Goal: Task Accomplishment & Management: Manage account settings

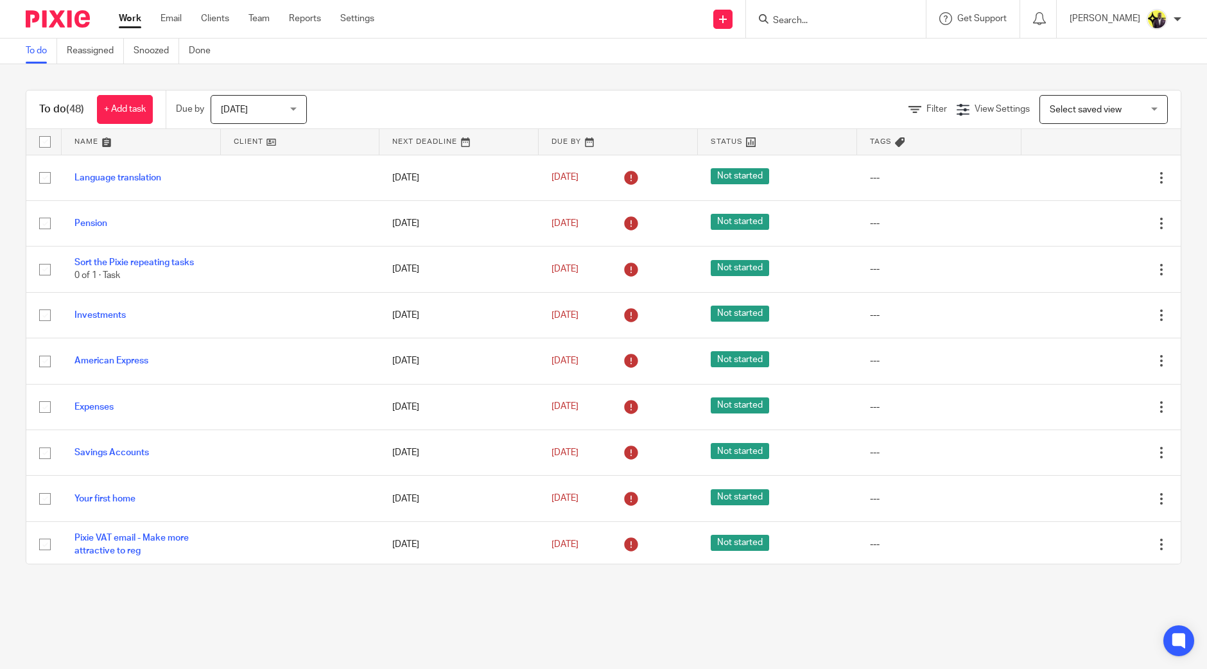
click at [825, 24] on input "Search" at bounding box center [830, 21] width 116 height 12
type input "g22"
click at [859, 71] on div "G22 - NOODLERELLA LIMITED Constance Glynn < connie.glynn@googlemail.com >" at bounding box center [936, 55] width 354 height 50
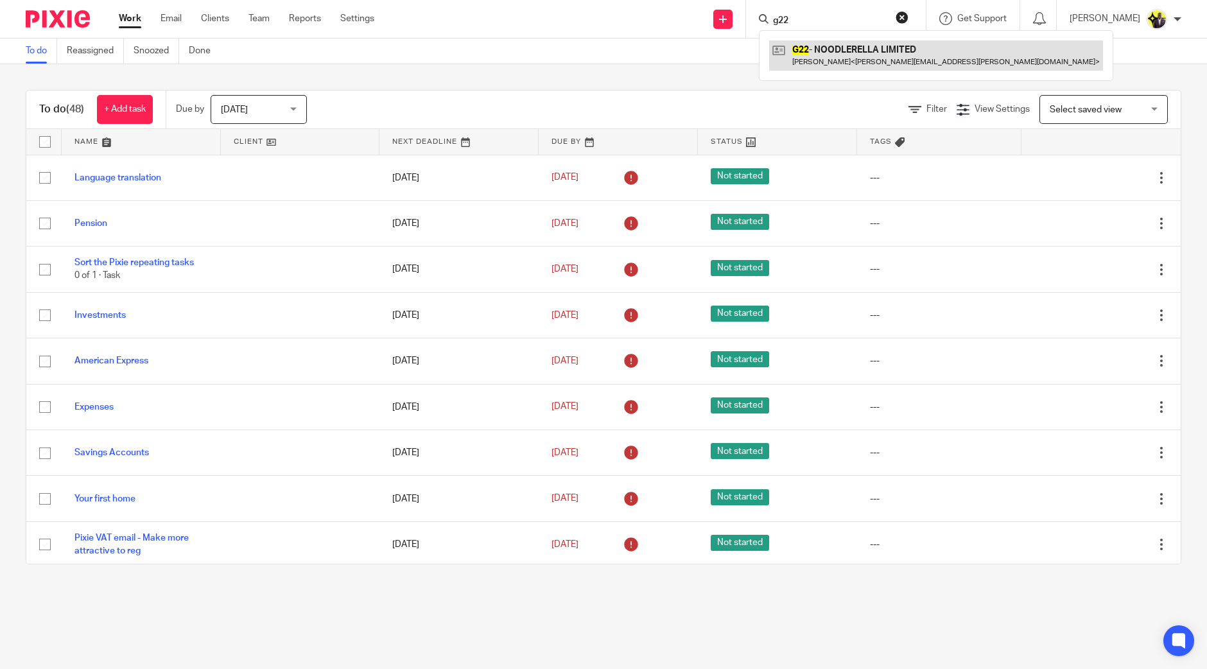
click at [859, 62] on link at bounding box center [936, 55] width 334 height 30
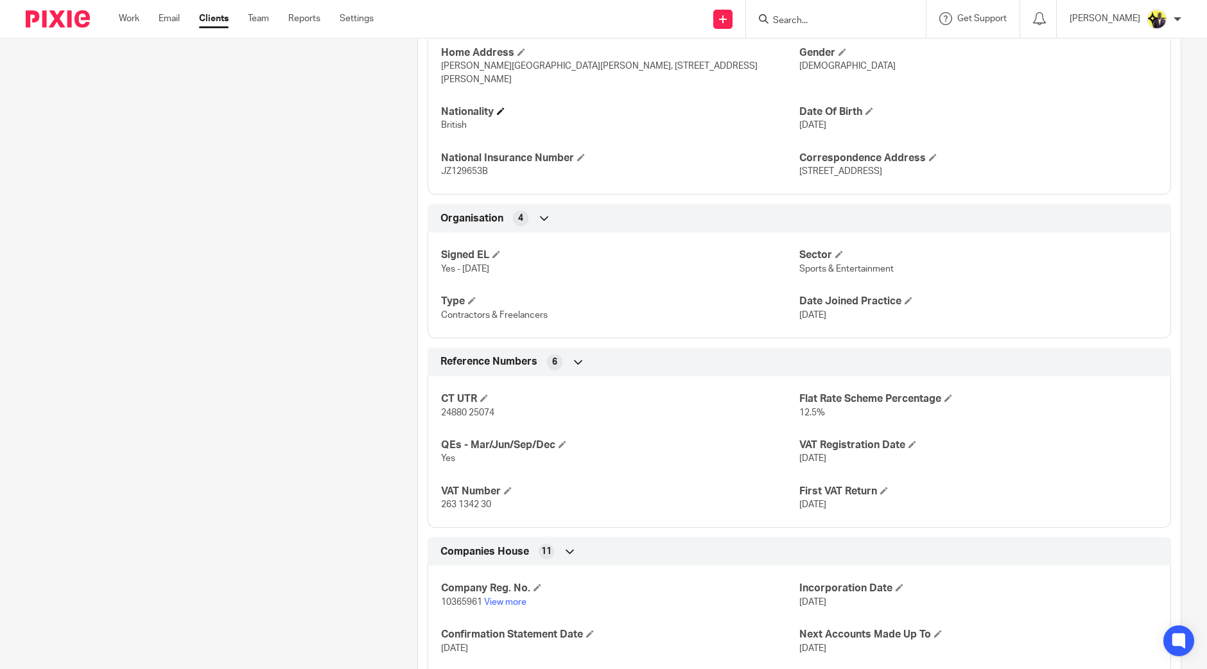
scroll to position [722, 0]
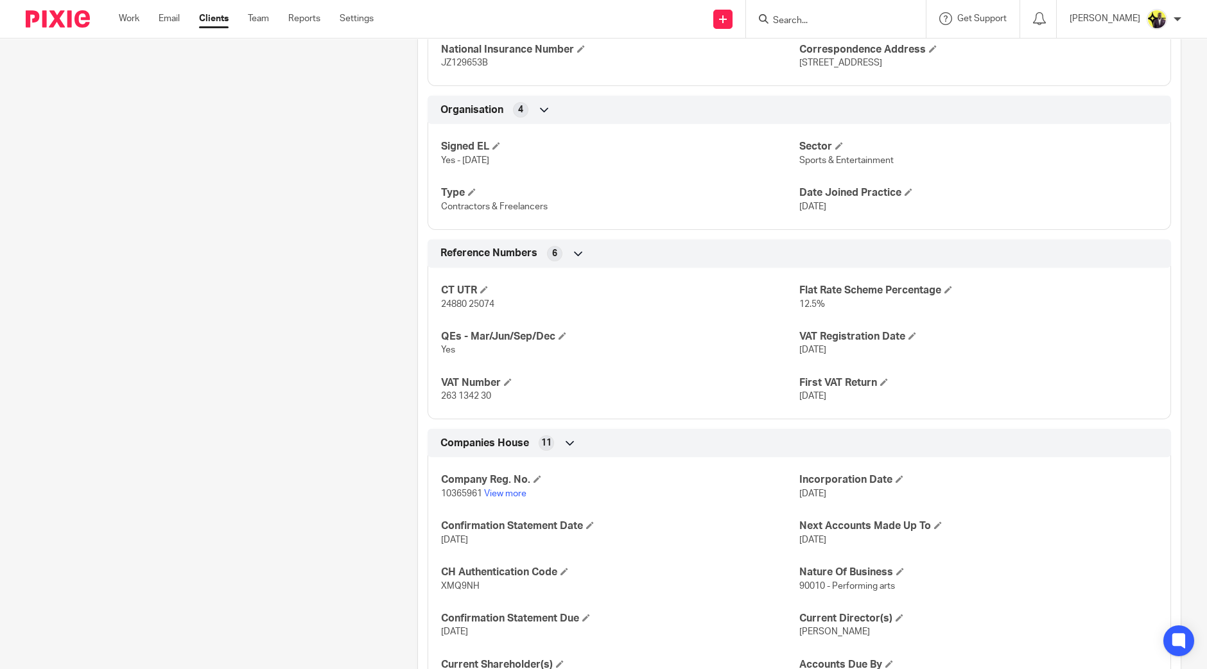
drag, startPoint x: 205, startPoint y: 171, endPoint x: 205, endPoint y: 179, distance: 7.7
click at [205, 176] on div "Pinned note No payroll The client has rental income. Therefore, the client has …" at bounding box center [202, 105] width 392 height 1381
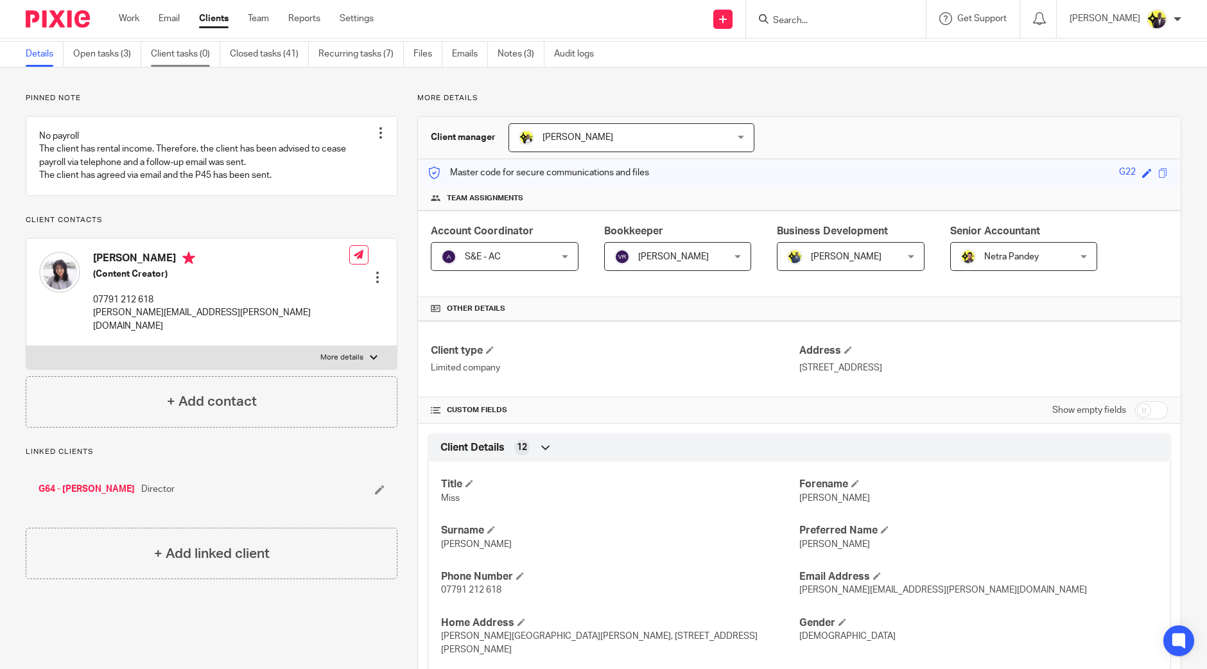
scroll to position [0, 0]
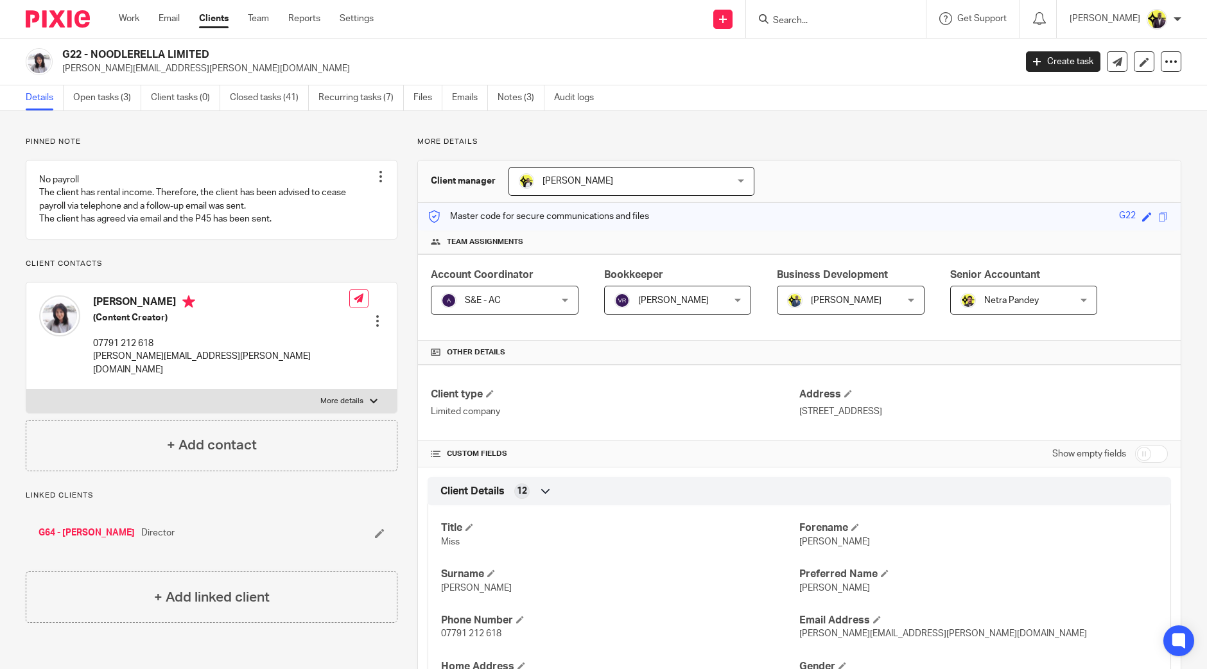
drag, startPoint x: 189, startPoint y: 49, endPoint x: 65, endPoint y: 58, distance: 124.2
click at [65, 58] on h2 "G22 - NOODLERELLA LIMITED" at bounding box center [440, 54] width 756 height 13
copy h2 "G22 - NOODLERELLA LIMITED"
click at [369, 17] on link "Settings" at bounding box center [357, 18] width 34 height 13
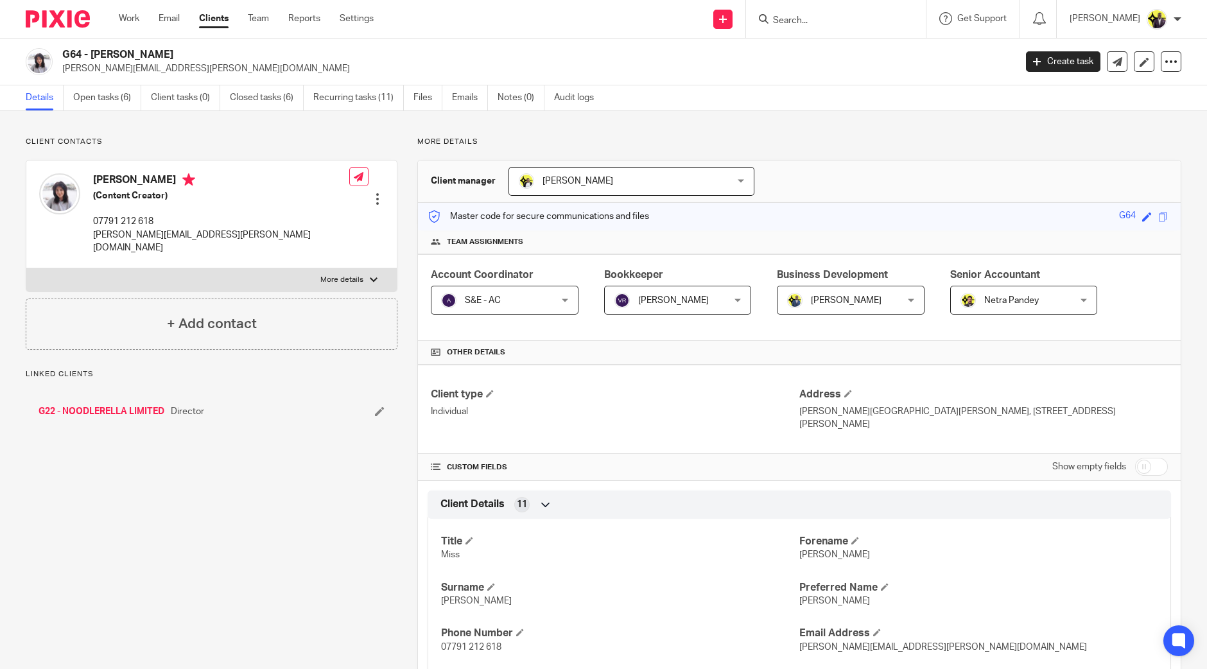
drag, startPoint x: 207, startPoint y: 51, endPoint x: 63, endPoint y: 56, distance: 143.9
click at [63, 56] on h2 "G64 - [PERSON_NAME]" at bounding box center [440, 54] width 756 height 13
copy h2 "G64 - CONSTANCE GLYNN"
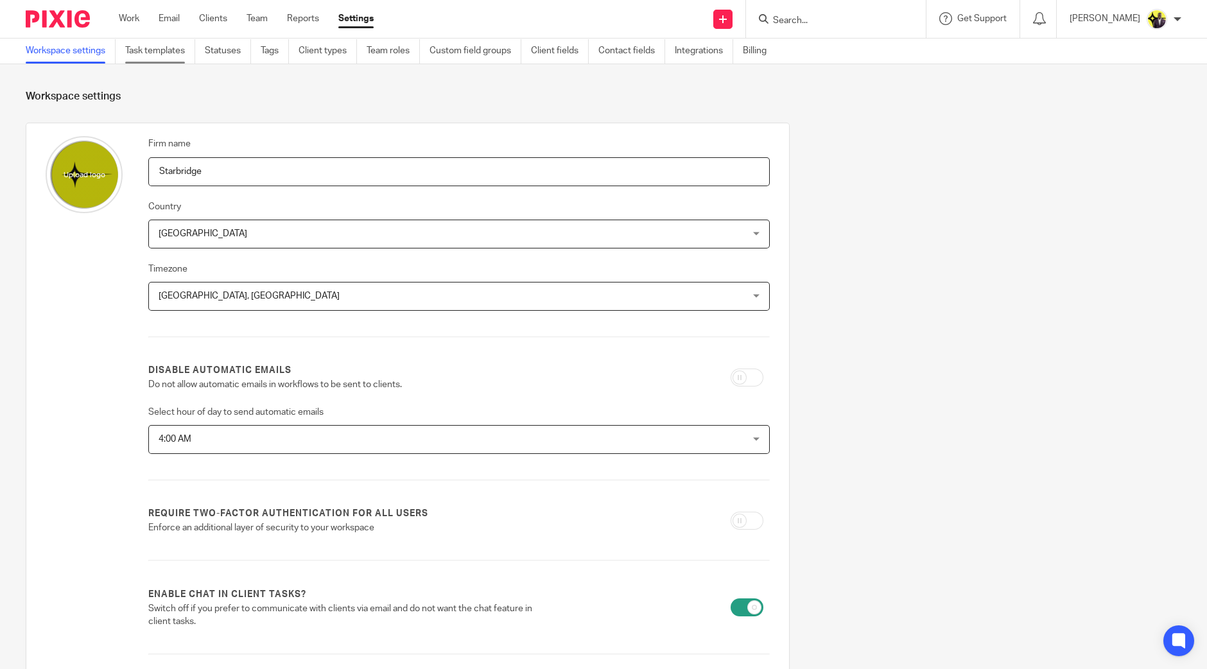
click at [183, 53] on link "Task templates" at bounding box center [160, 51] width 70 height 25
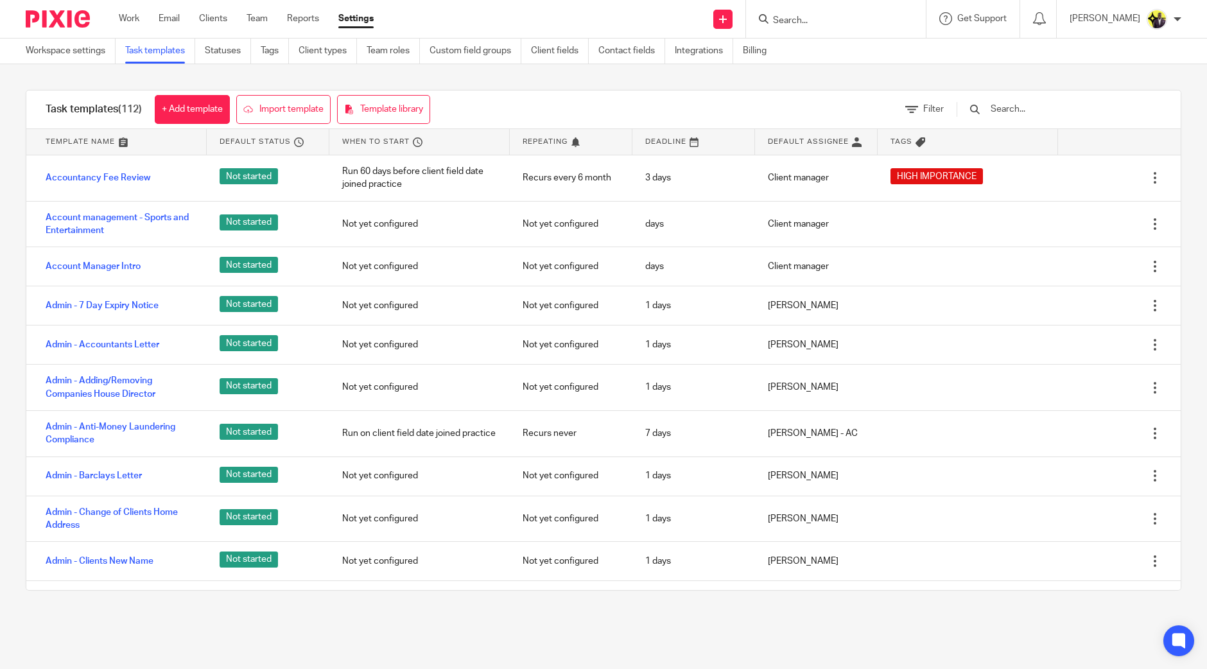
click at [1039, 107] on input "text" at bounding box center [1064, 109] width 150 height 14
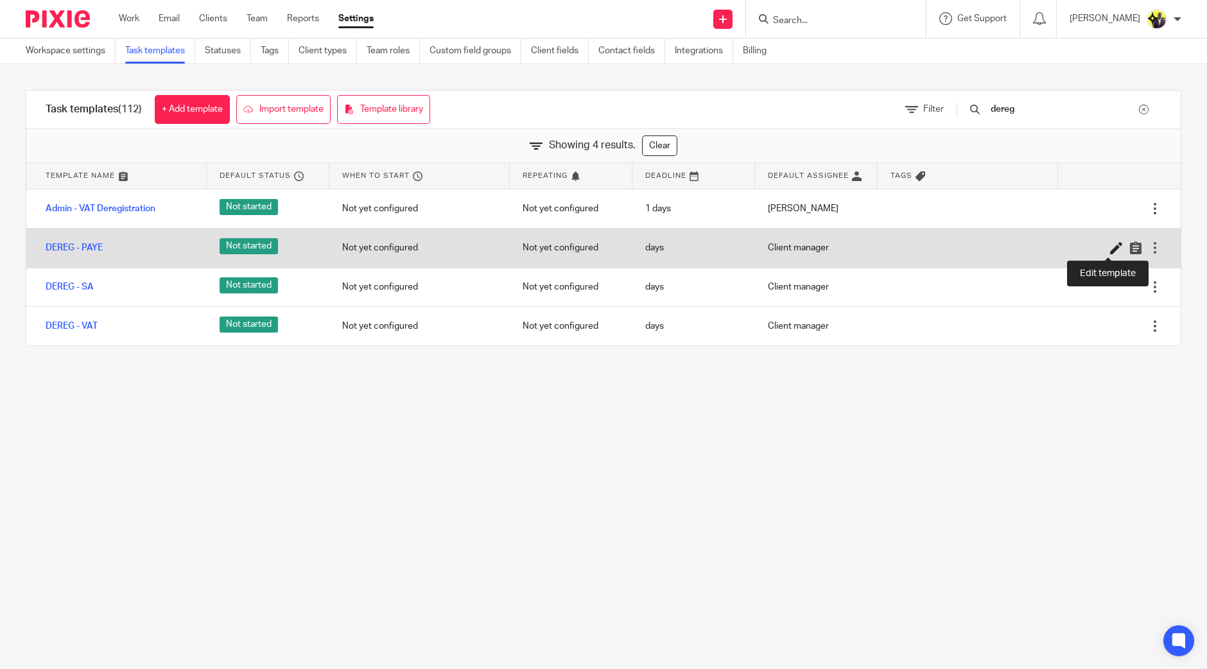
type input "dereg"
click at [1110, 245] on icon at bounding box center [1116, 247] width 13 height 13
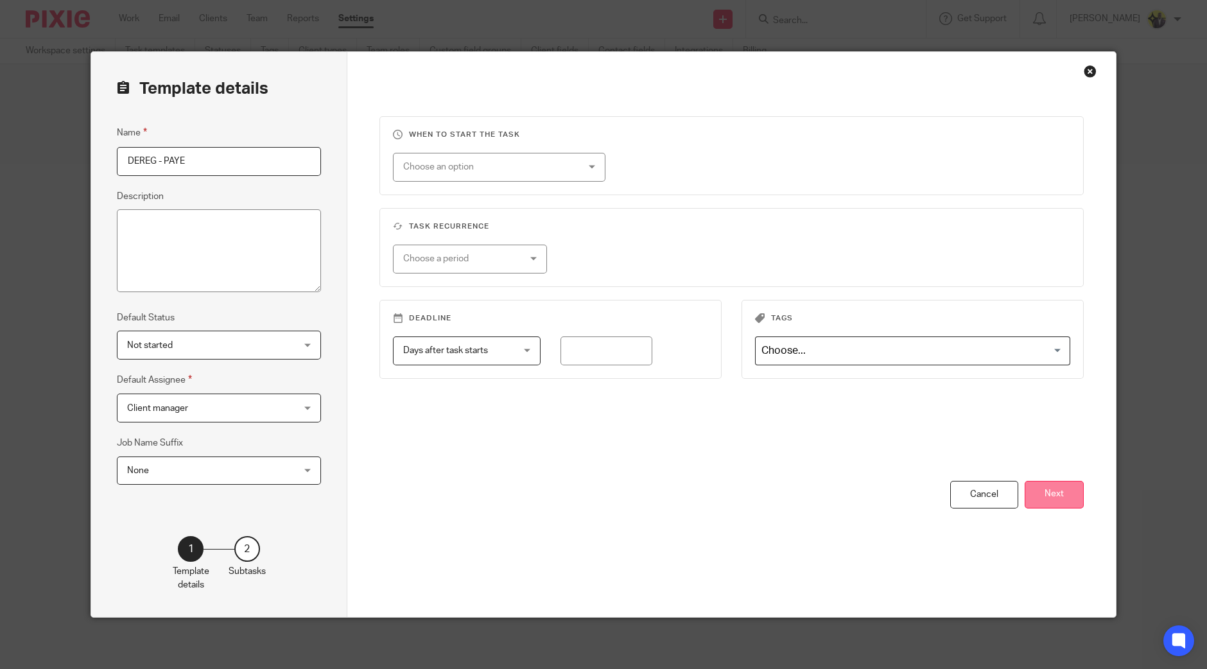
click at [1046, 499] on button "Next" at bounding box center [1053, 495] width 59 height 28
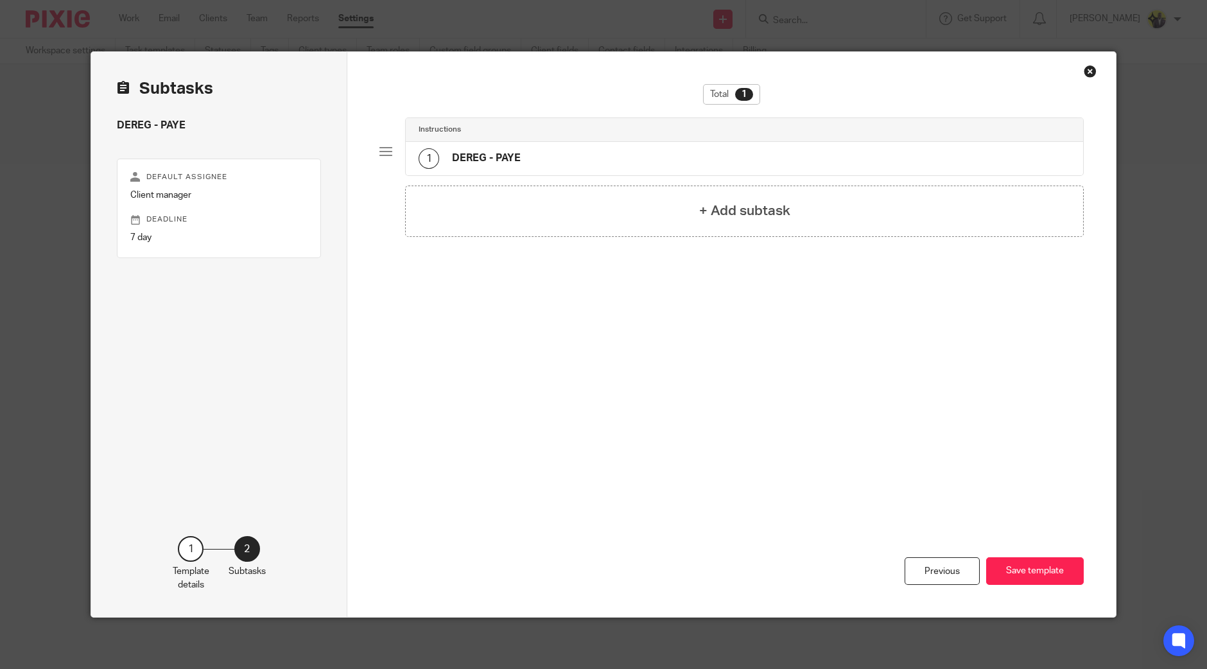
click at [550, 159] on div "1 DEREG - PAYE" at bounding box center [744, 158] width 677 height 33
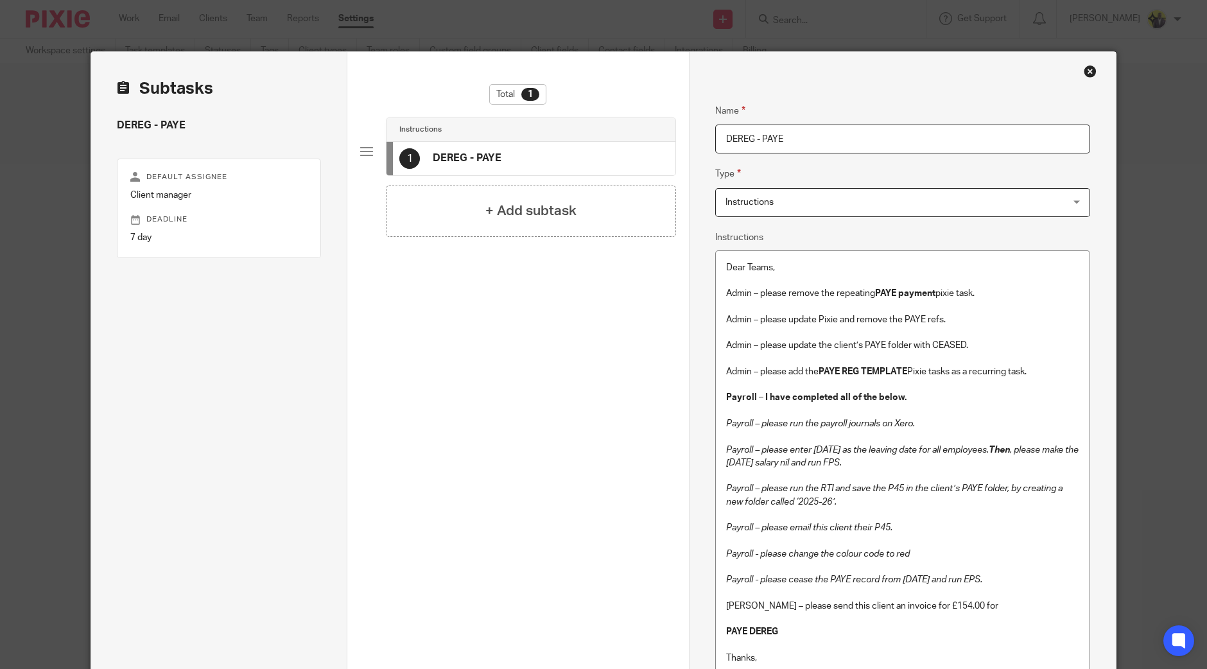
click at [821, 367] on strong "PAYE REG TEMPLATE" at bounding box center [862, 371] width 89 height 9
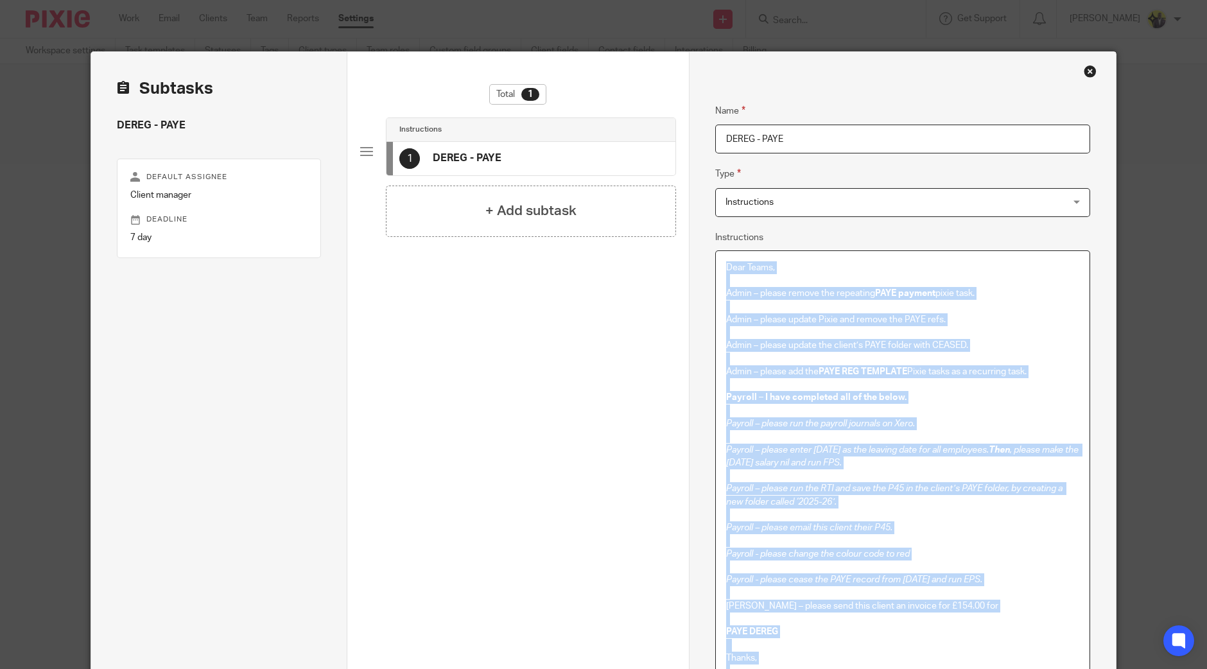
copy div "Dear Teams, Admin – please remove the repeating PAYE payment pixie task. Admin …"
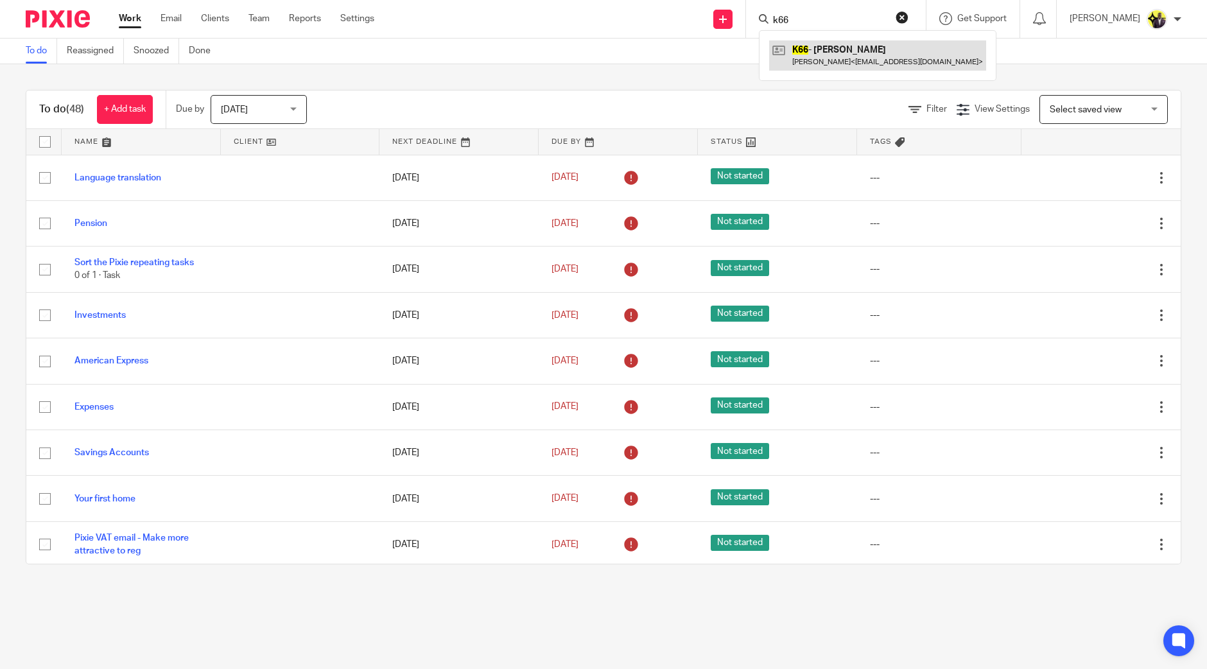
type input "k66"
click at [829, 18] on input "k66" at bounding box center [830, 21] width 116 height 12
drag, startPoint x: 844, startPoint y: 20, endPoint x: 750, endPoint y: 18, distance: 94.4
click at [750, 18] on div "Send new email Create task Add client Request signature k66 K66 - RICHARD KENNE…" at bounding box center [799, 19] width 813 height 38
drag, startPoint x: 839, startPoint y: 22, endPoint x: 779, endPoint y: 17, distance: 59.9
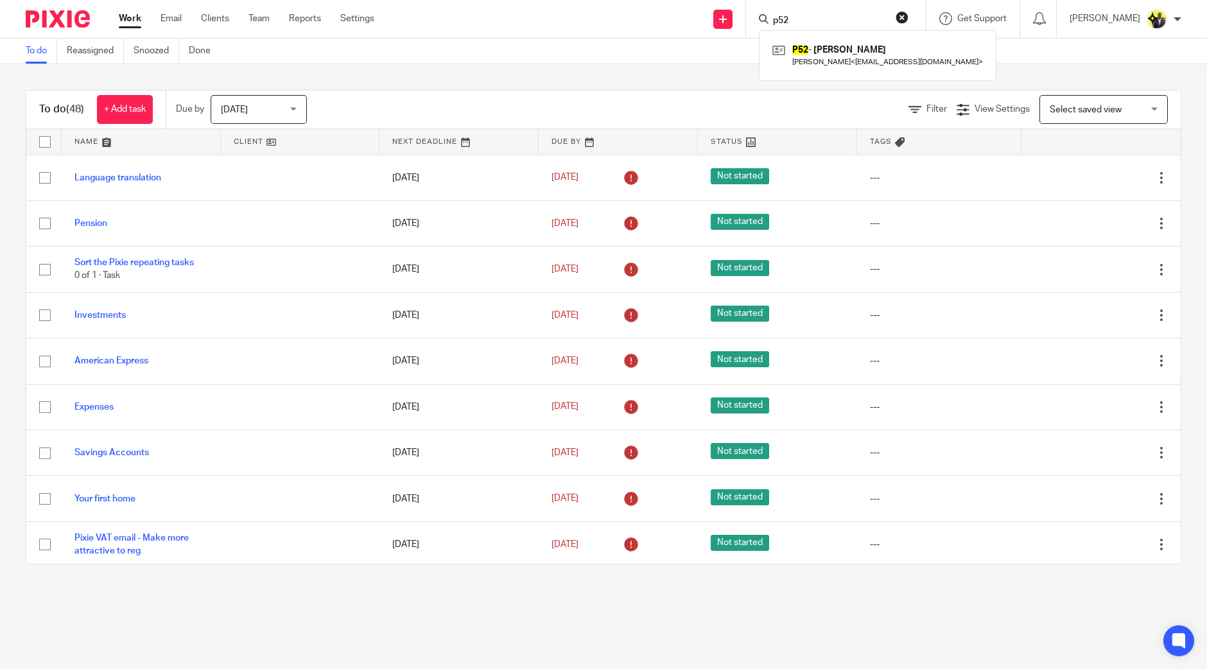
click at [779, 17] on div "p52 P52 - NICHOLAS POKORNIECKI Nicholas Pokorniecki < info@nkpjoinery.com >" at bounding box center [836, 19] width 180 height 38
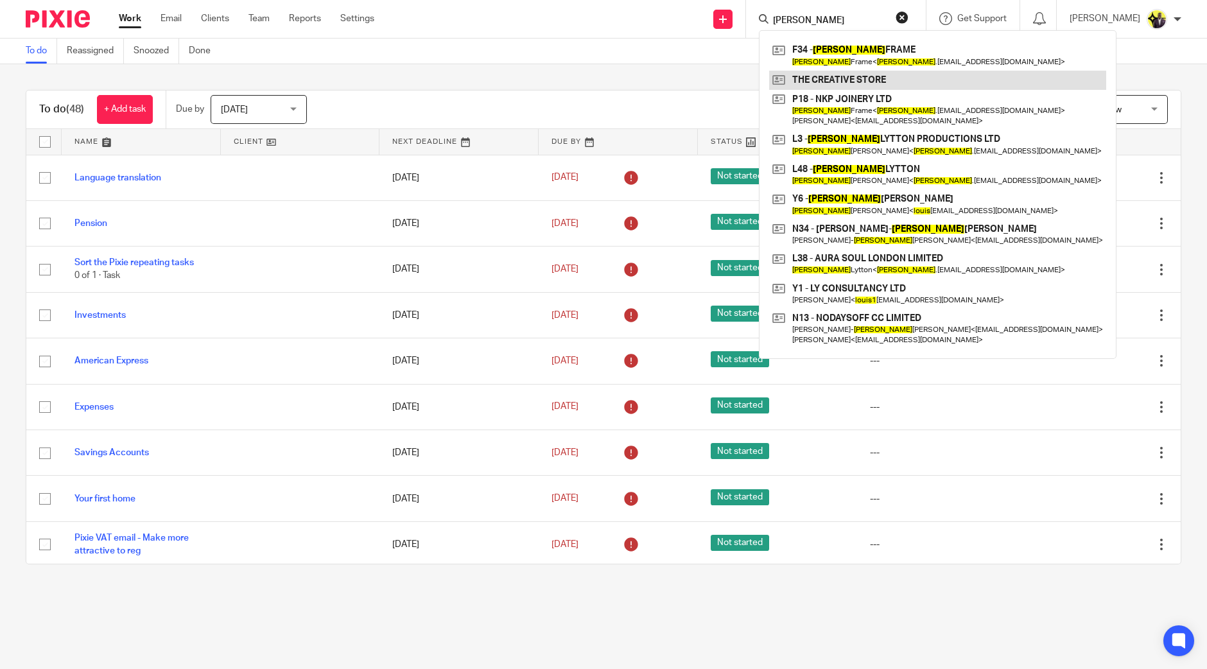
type input "louise"
click at [626, 80] on div "To do (48) + Add task Due by Today Today Today Tomorrow This week Next week Thi…" at bounding box center [603, 327] width 1207 height 526
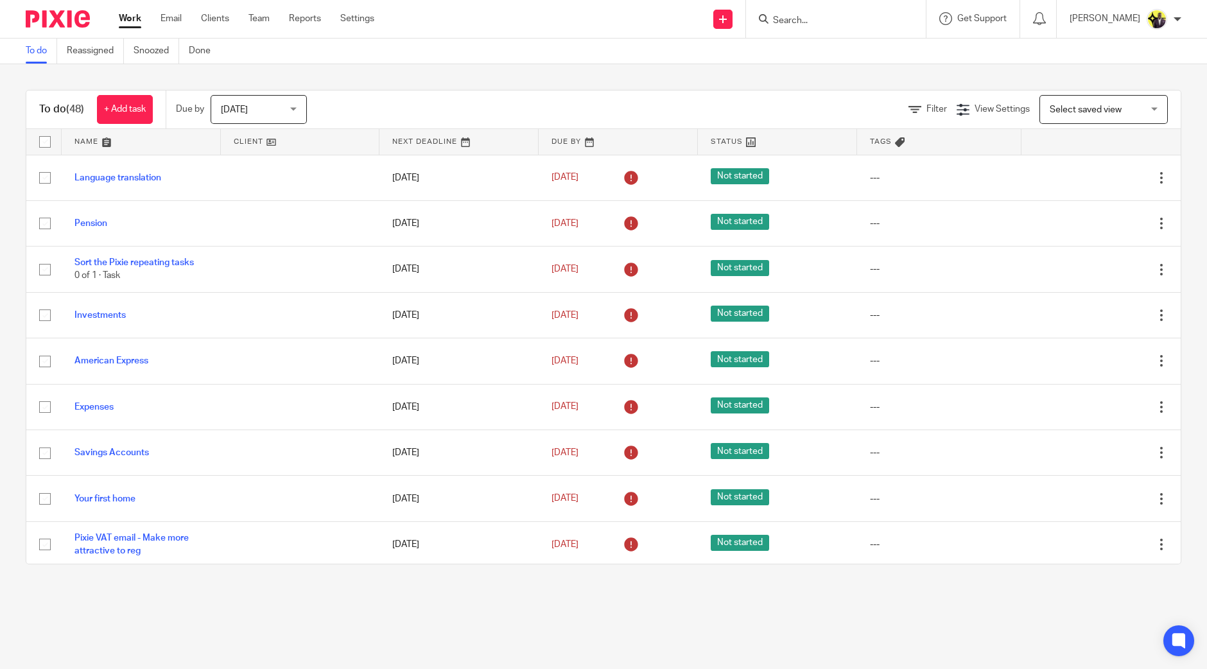
click at [305, 71] on div "To do (48) + Add task Due by Today Today Today Tomorrow This week Next week Thi…" at bounding box center [603, 327] width 1207 height 526
click at [368, 15] on link "Settings" at bounding box center [357, 18] width 34 height 13
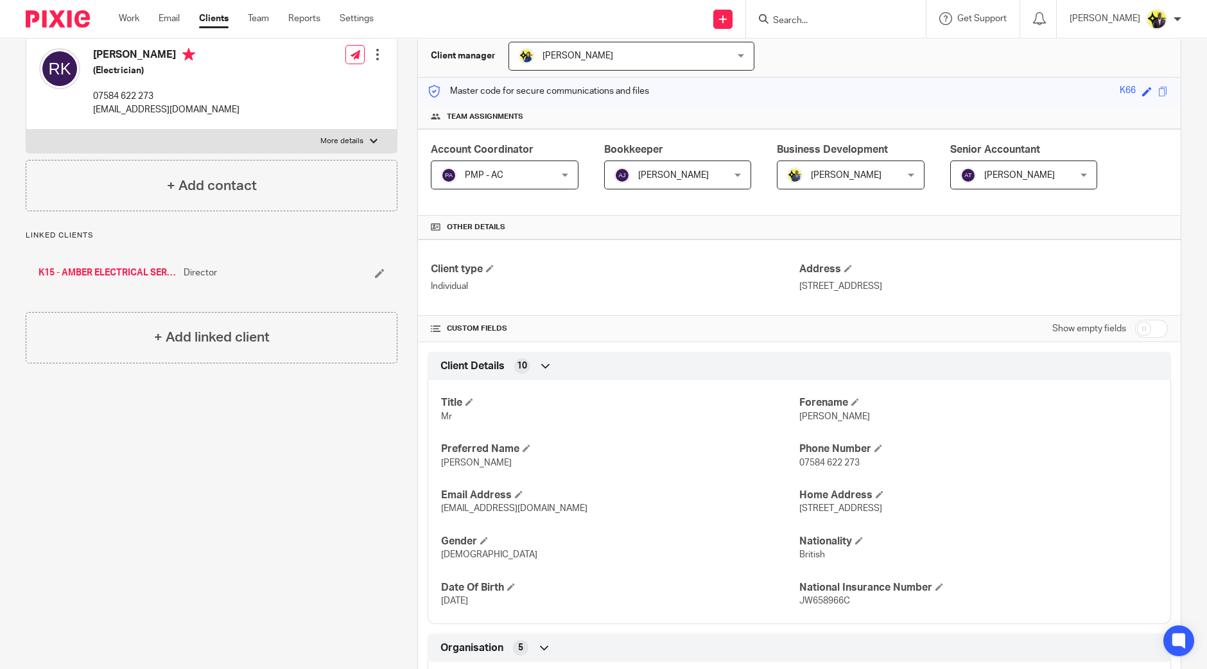
scroll to position [320, 0]
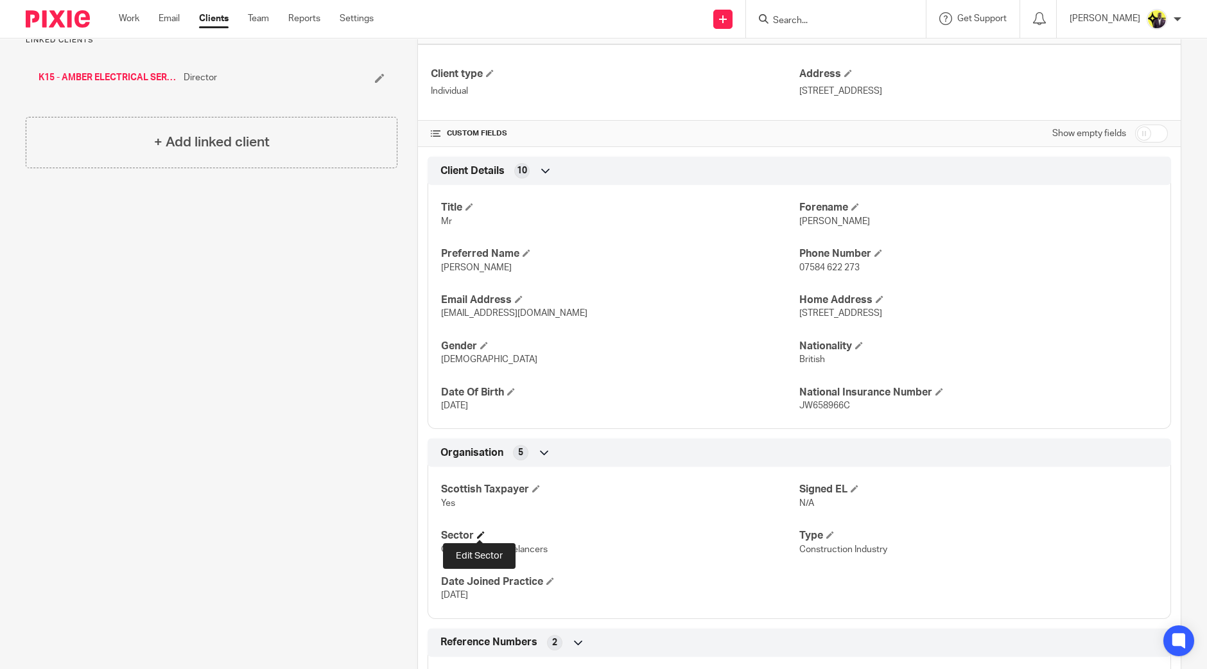
click at [483, 534] on span at bounding box center [481, 535] width 8 height 8
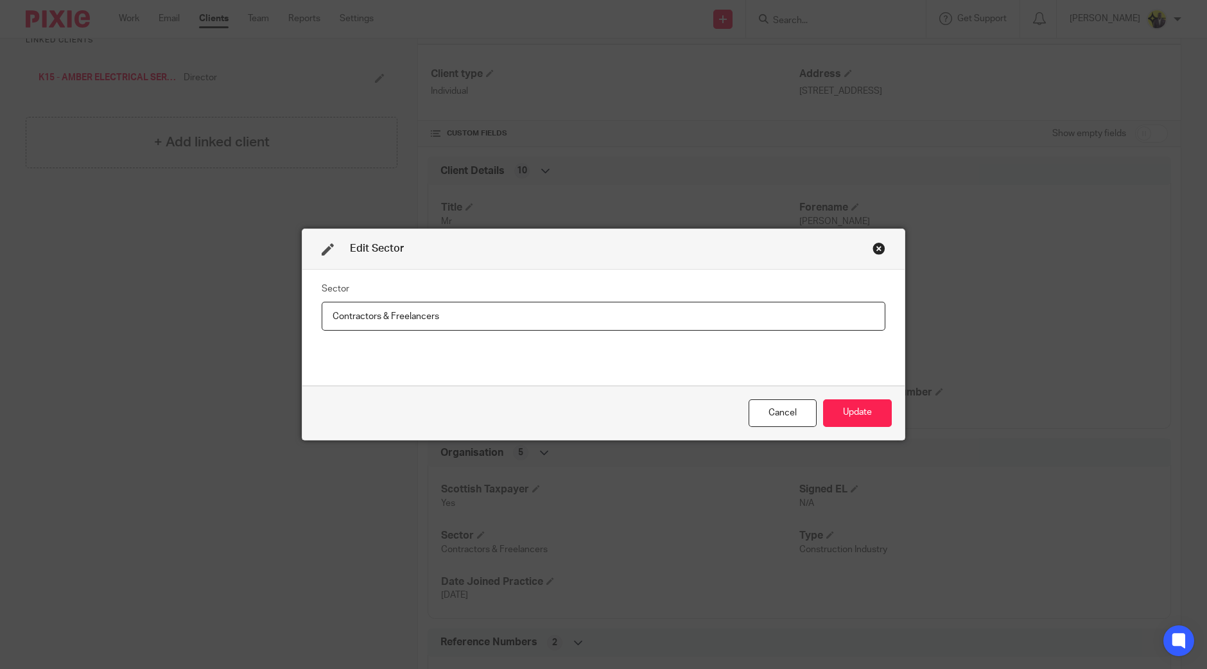
drag, startPoint x: 456, startPoint y: 325, endPoint x: 195, endPoint y: 298, distance: 262.1
click at [196, 298] on div "Edit Sector Sector Contractors & Freelancers Cancel Update" at bounding box center [603, 334] width 1207 height 669
type input "s"
type input "SMEs"
click at [859, 403] on button "Update" at bounding box center [857, 413] width 69 height 28
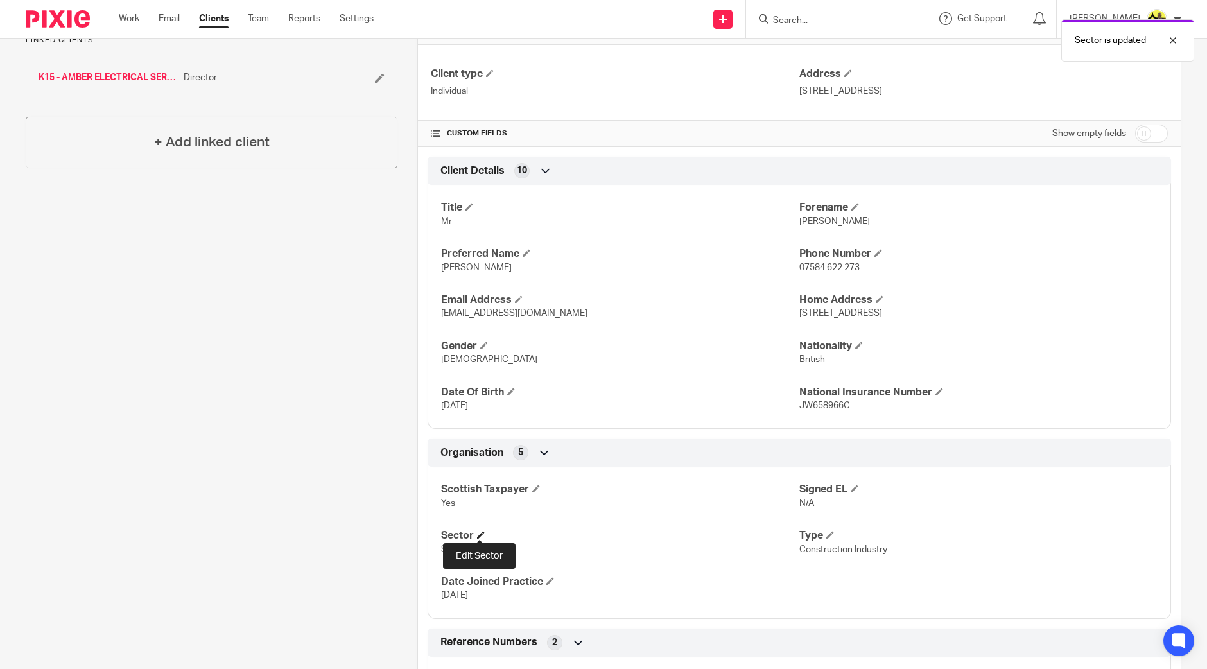
click at [478, 532] on span at bounding box center [481, 535] width 8 height 8
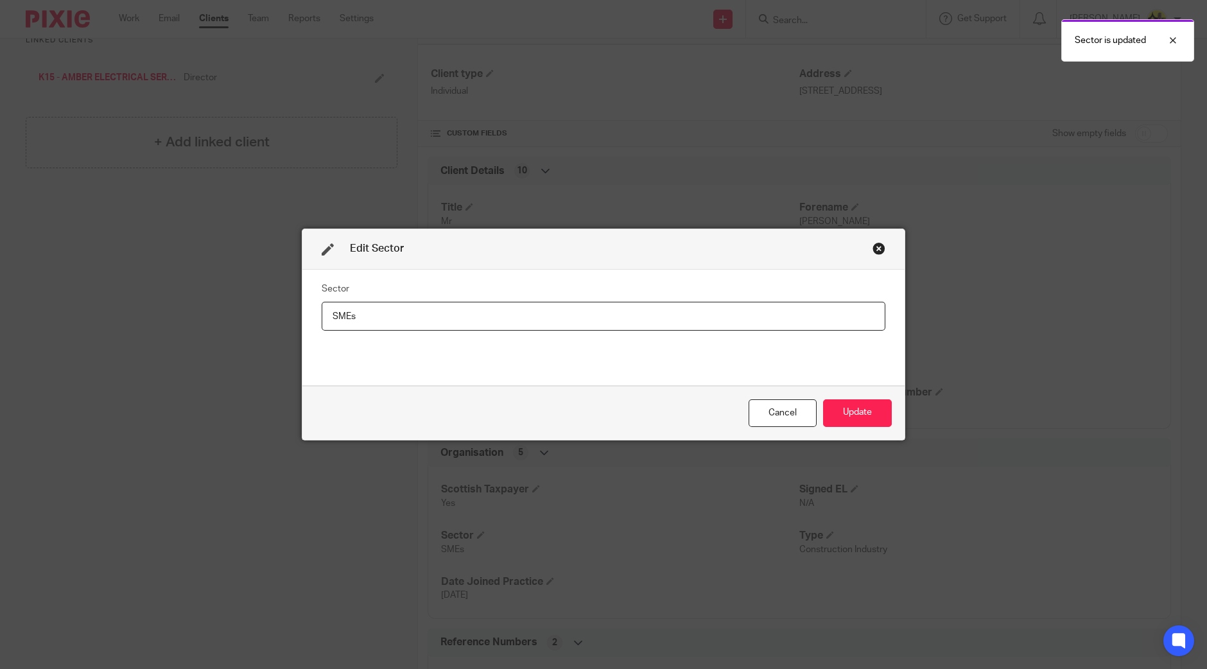
drag, startPoint x: 364, startPoint y: 321, endPoint x: 177, endPoint y: 291, distance: 189.1
click at [178, 291] on div "Edit Sector Sector SMEs Cancel Update" at bounding box center [603, 334] width 1207 height 669
type input "Construction"
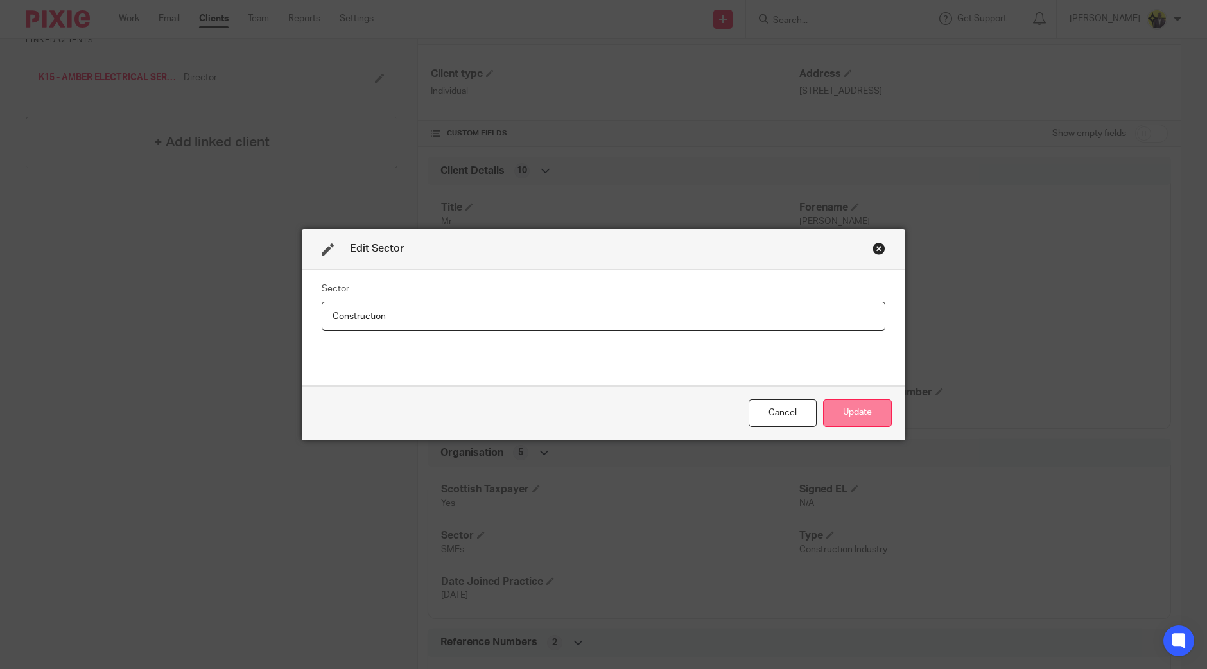
click at [860, 408] on button "Update" at bounding box center [857, 413] width 69 height 28
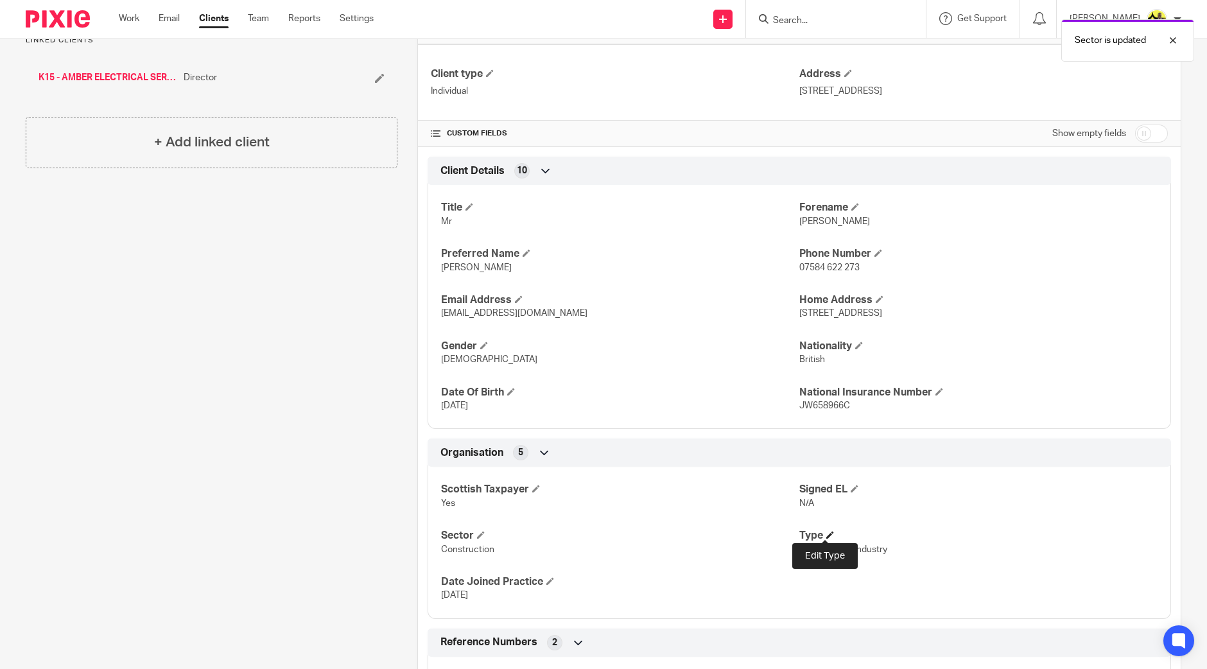
click at [827, 533] on span at bounding box center [830, 535] width 8 height 8
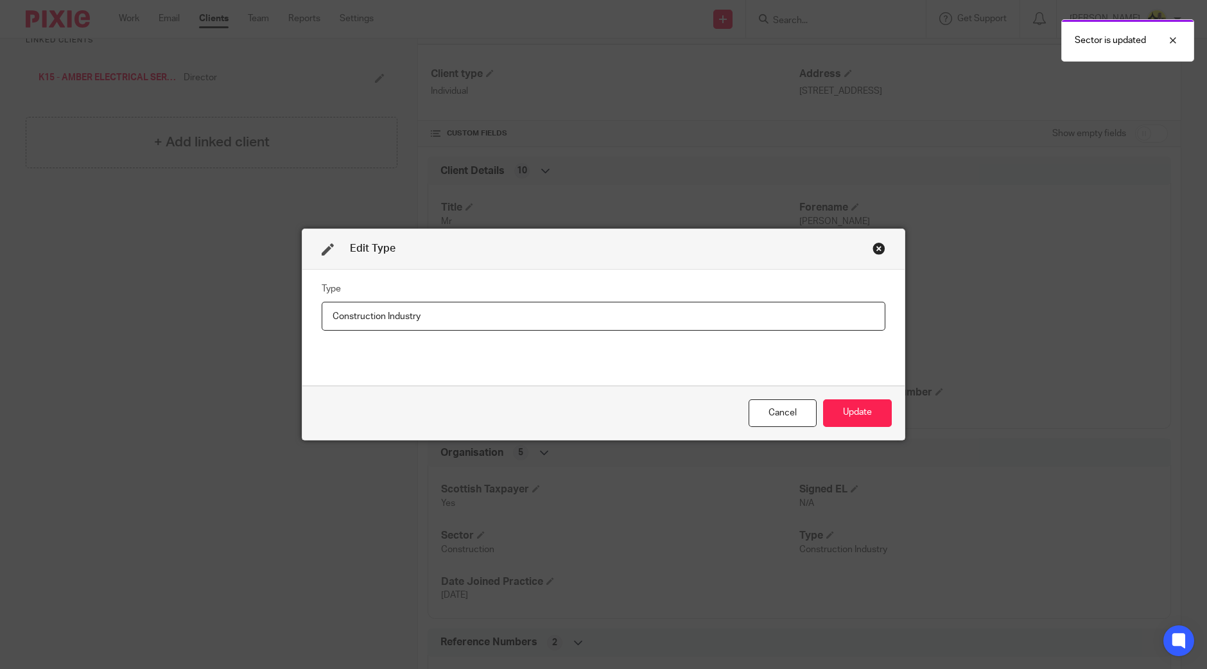
drag, startPoint x: 436, startPoint y: 311, endPoint x: 185, endPoint y: 299, distance: 251.9
click at [185, 300] on div "Edit Type Type Construction Industry Cancel Update" at bounding box center [603, 334] width 1207 height 669
type input "SMEs"
click at [875, 420] on button "Update" at bounding box center [857, 413] width 69 height 28
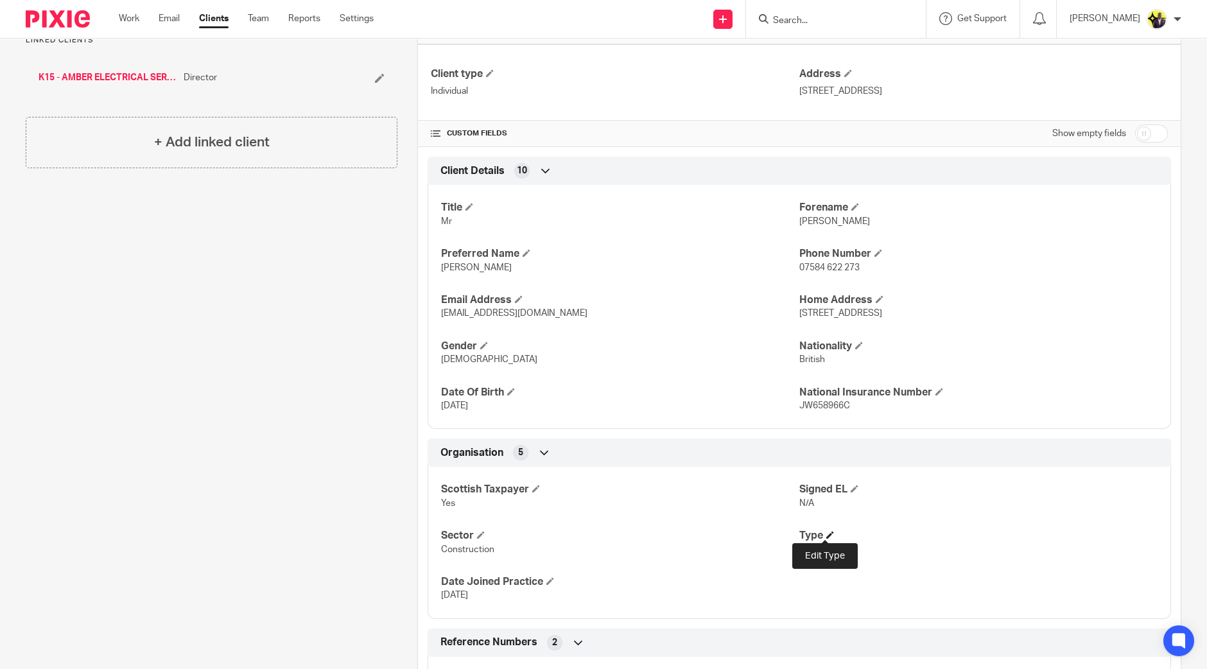
click at [826, 533] on span at bounding box center [830, 535] width 8 height 8
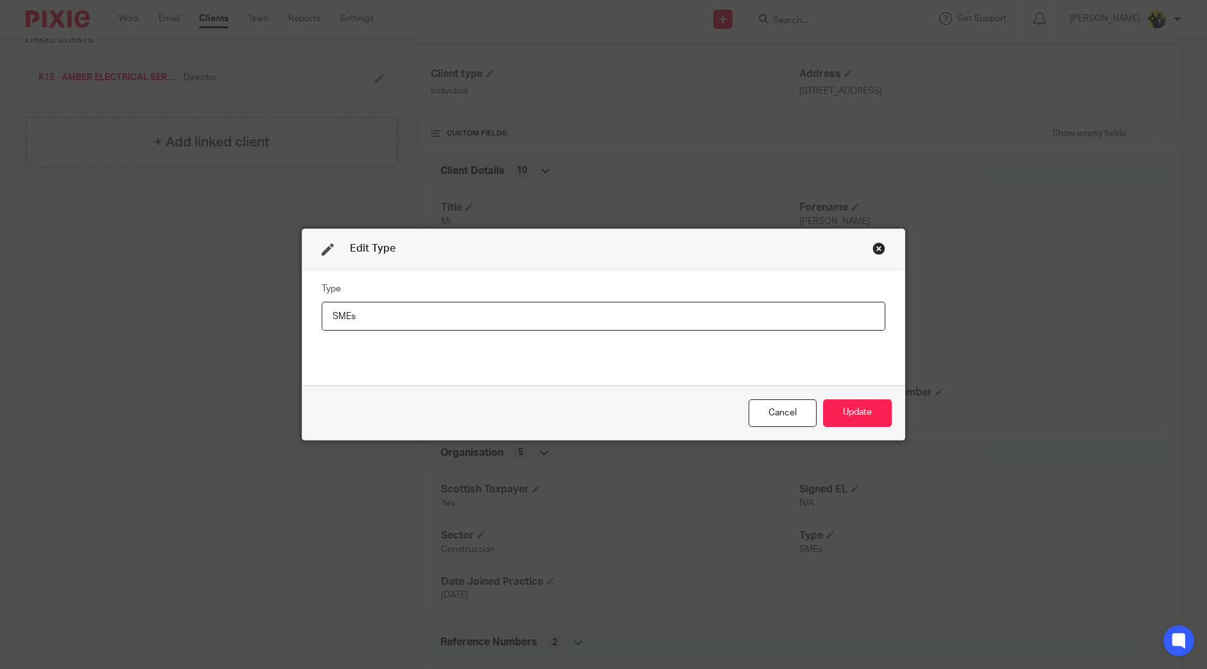
click at [426, 320] on input "SMEs" at bounding box center [604, 316] width 564 height 29
type input "SME"
click at [861, 413] on button "Update" at bounding box center [857, 413] width 69 height 28
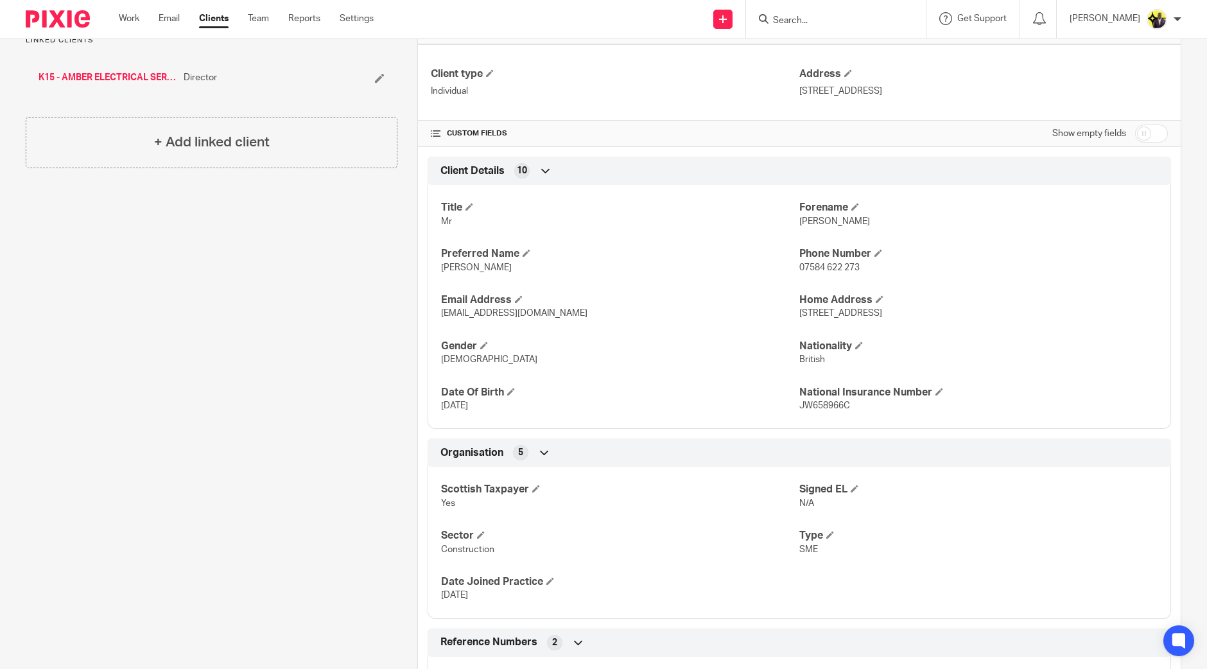
click at [365, 348] on div "Client contacts Richard Kennedy (Electrician) 07584 622 273 info@amberelectrica…" at bounding box center [202, 290] width 392 height 948
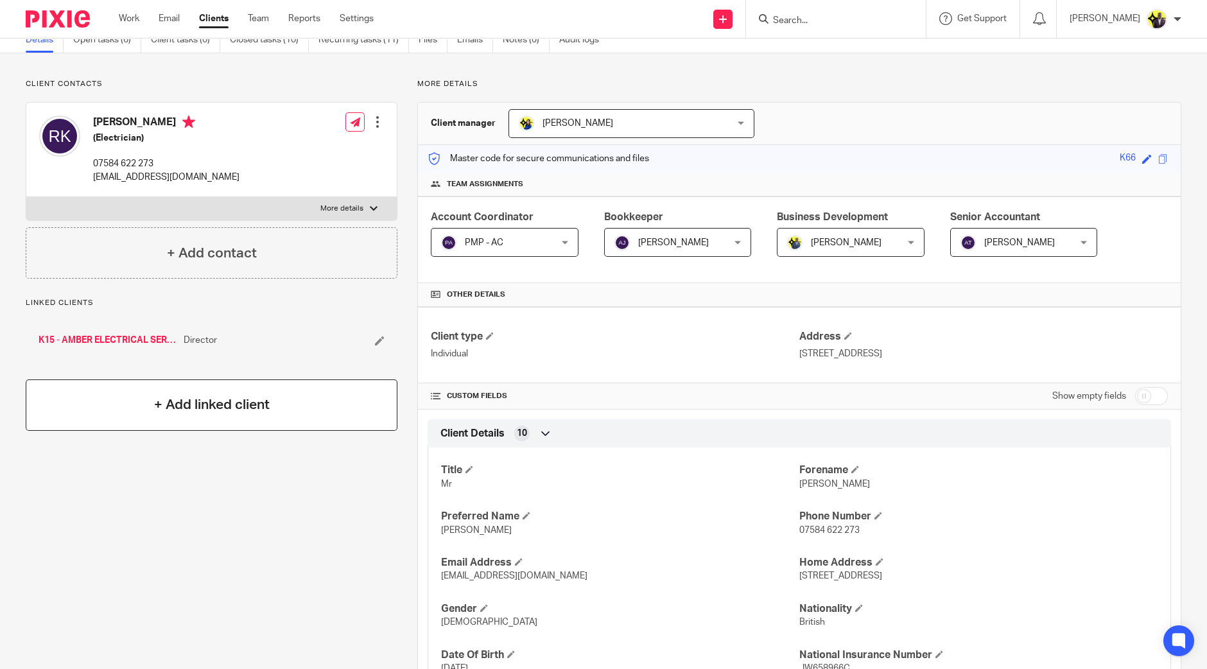
scroll to position [0, 0]
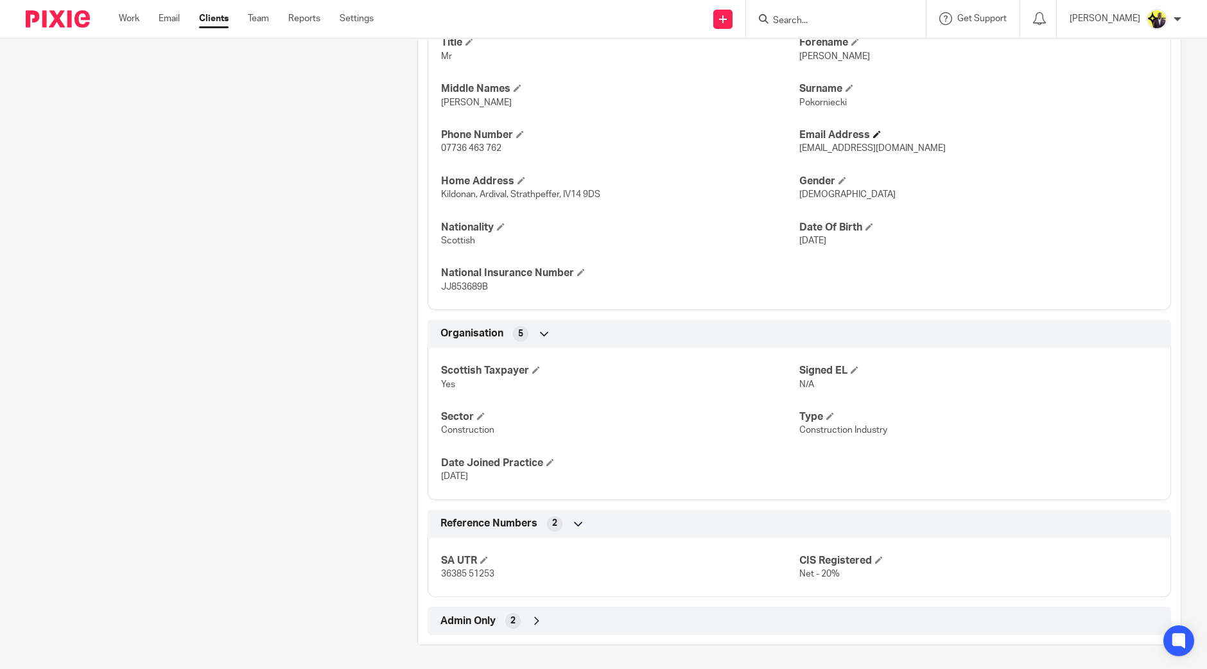
scroll to position [4, 0]
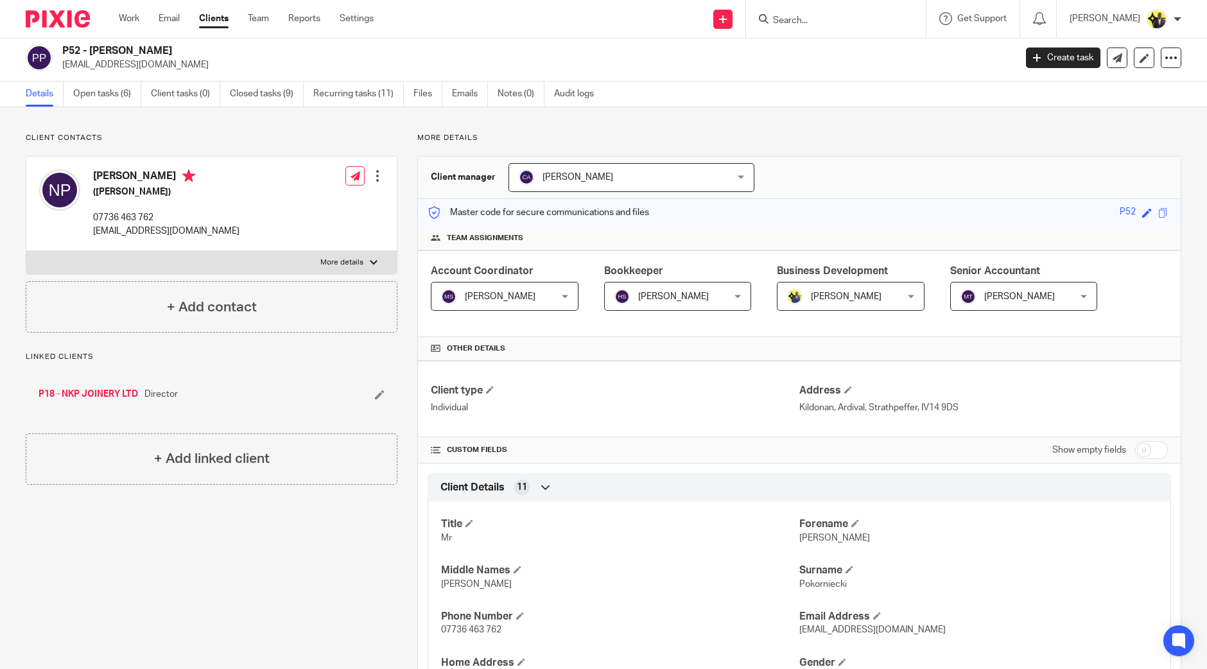
click at [1150, 452] on input "checkbox" at bounding box center [1151, 450] width 33 height 18
checkbox input "true"
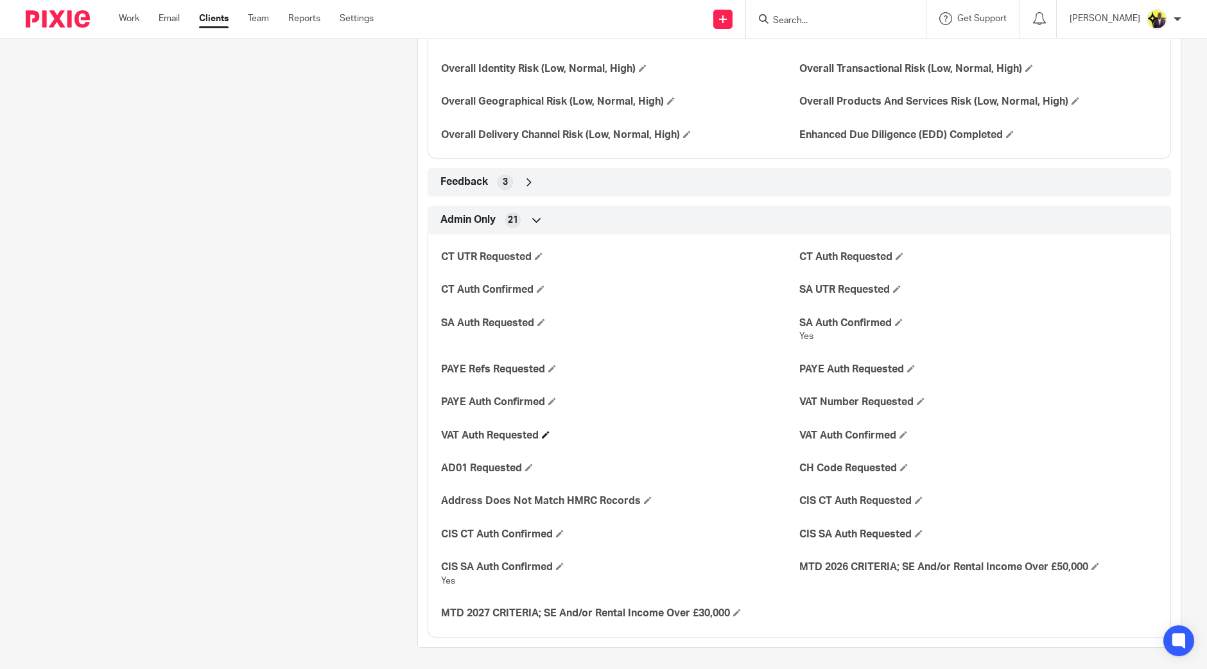
scroll to position [2057, 0]
click at [492, 217] on span "Admin Only" at bounding box center [467, 217] width 55 height 13
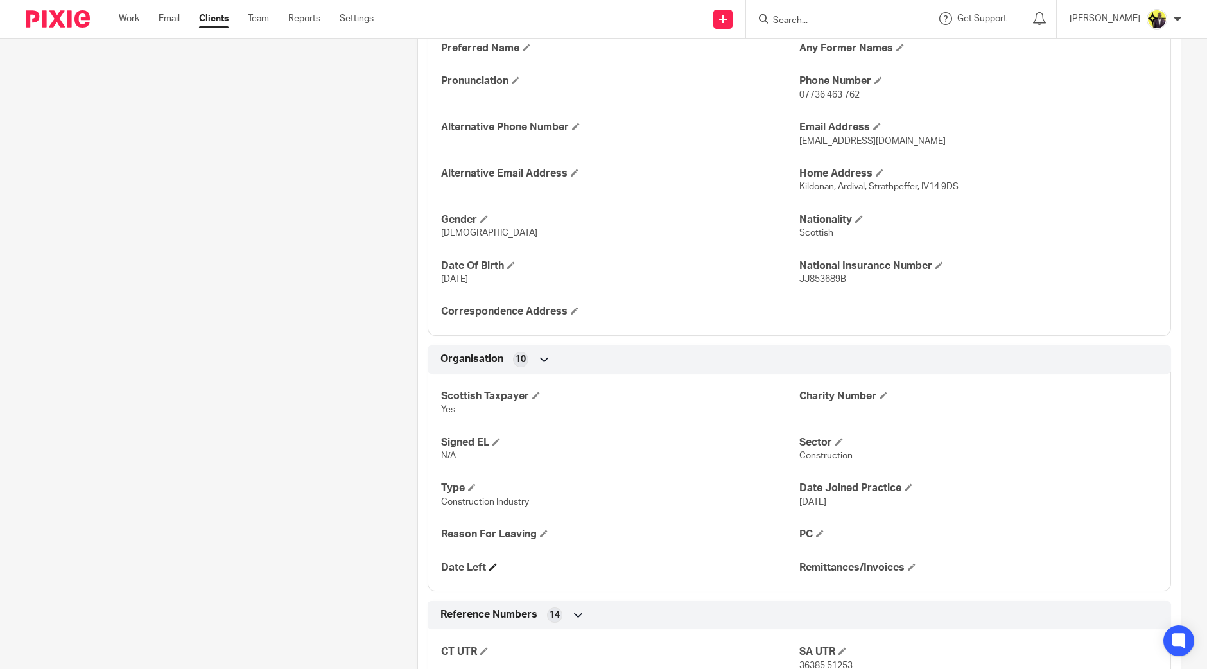
scroll to position [722, 0]
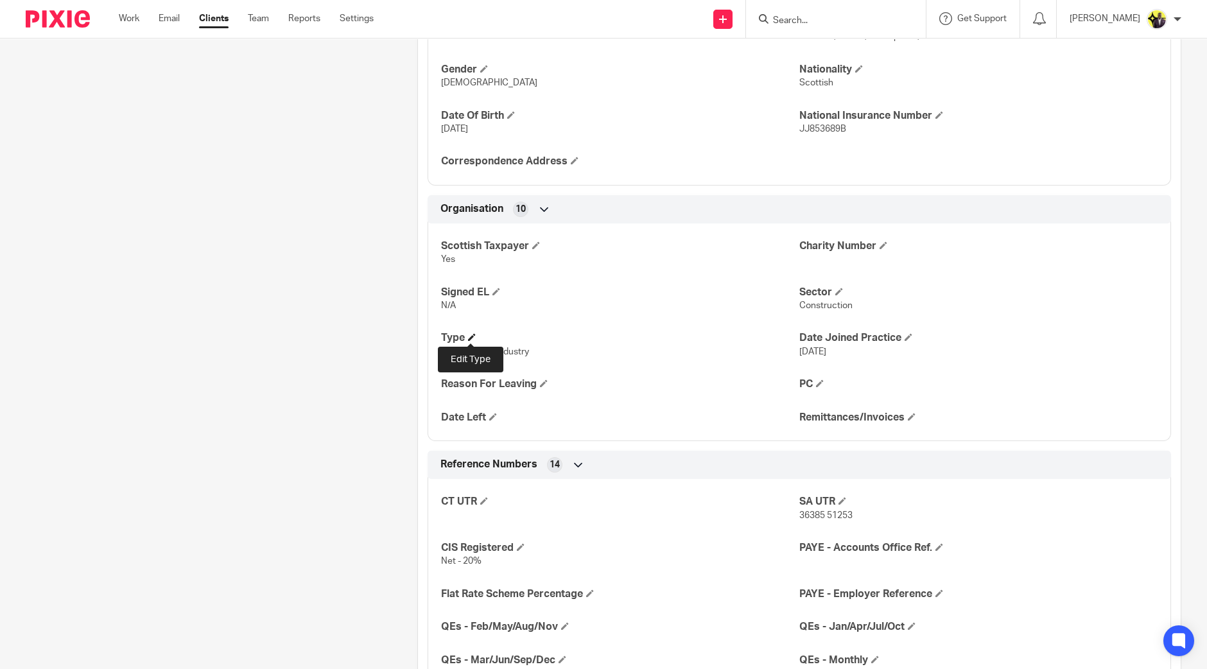
click at [470, 333] on span at bounding box center [472, 337] width 8 height 8
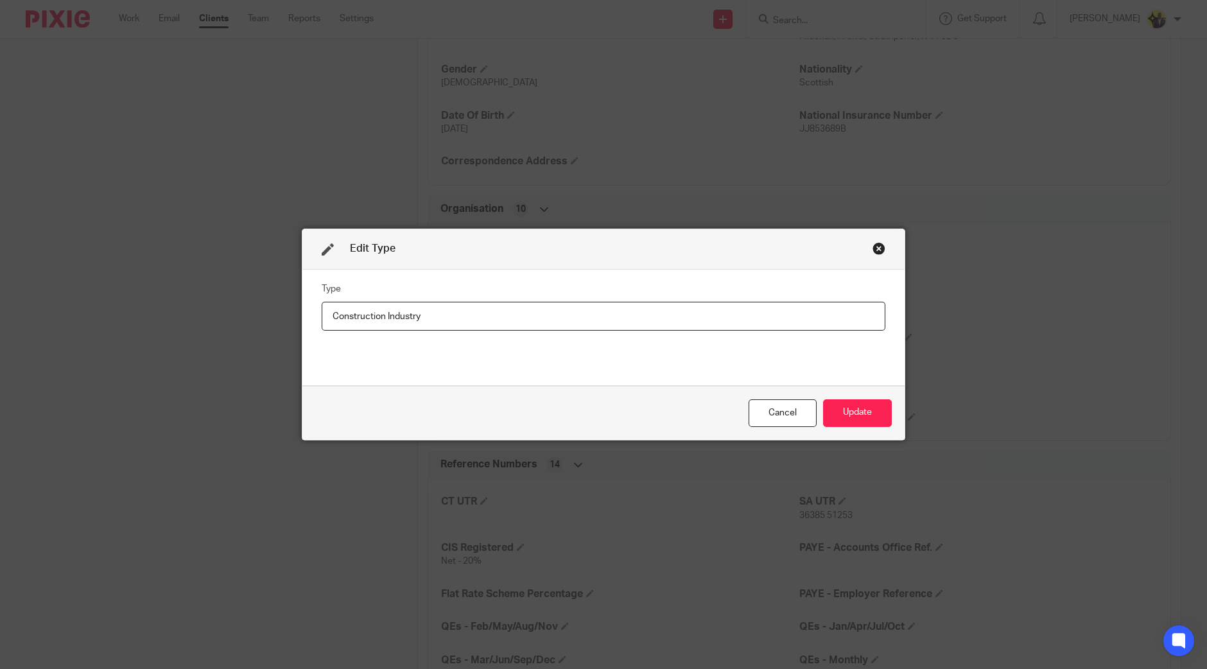
drag, startPoint x: 461, startPoint y: 322, endPoint x: 233, endPoint y: 293, distance: 229.7
click at [234, 293] on div "Edit Type Type Construction Industry Cancel Update" at bounding box center [603, 334] width 1207 height 669
type input "SMEs"
click at [856, 420] on button "Update" at bounding box center [857, 413] width 69 height 28
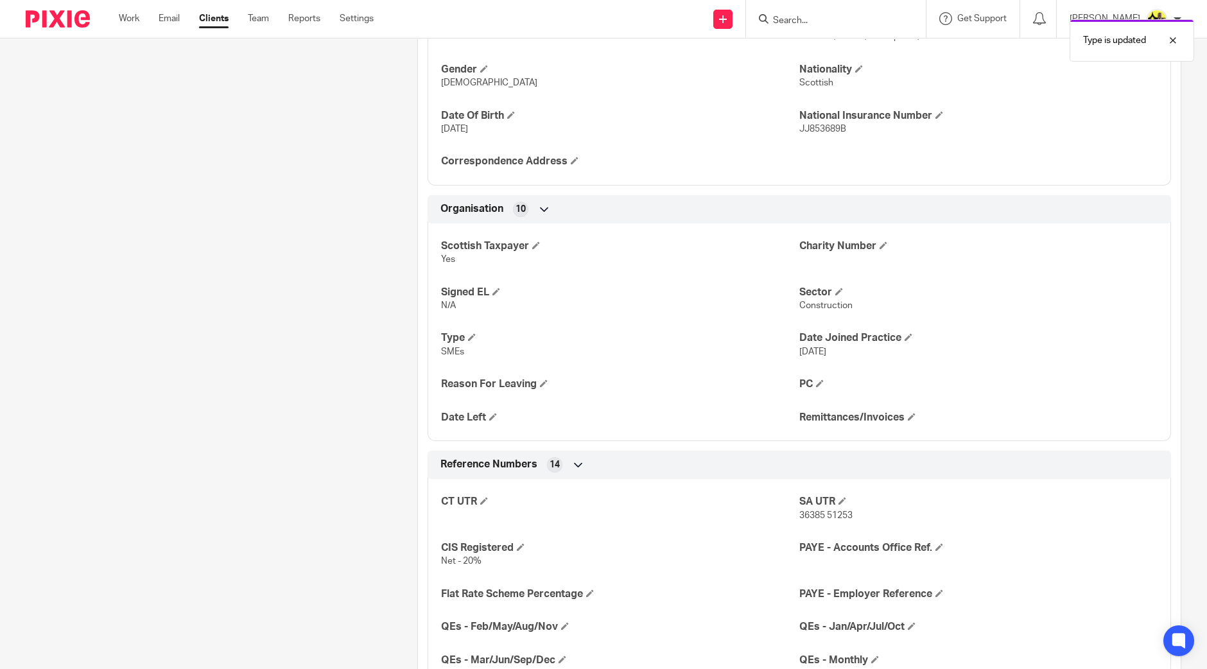
click at [301, 382] on div "Client contacts Nicholas Pokorniecki (Joiner) 07736 463 762 info@nkpjoinery.com…" at bounding box center [202, 496] width 392 height 2163
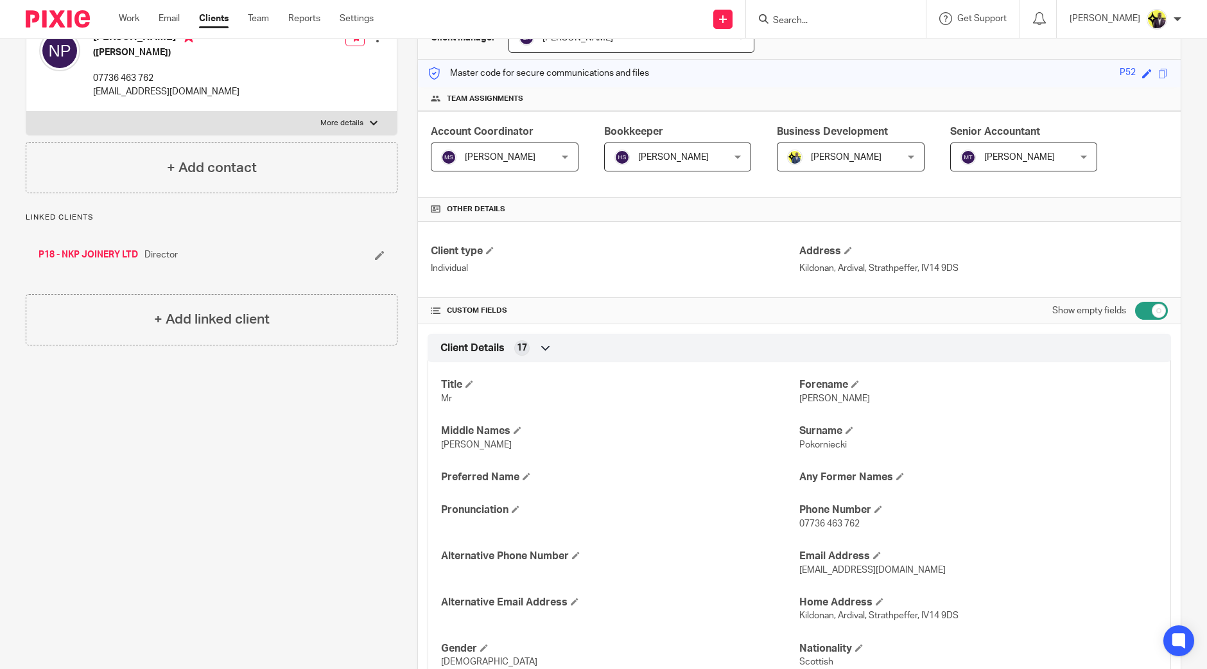
scroll to position [80, 0]
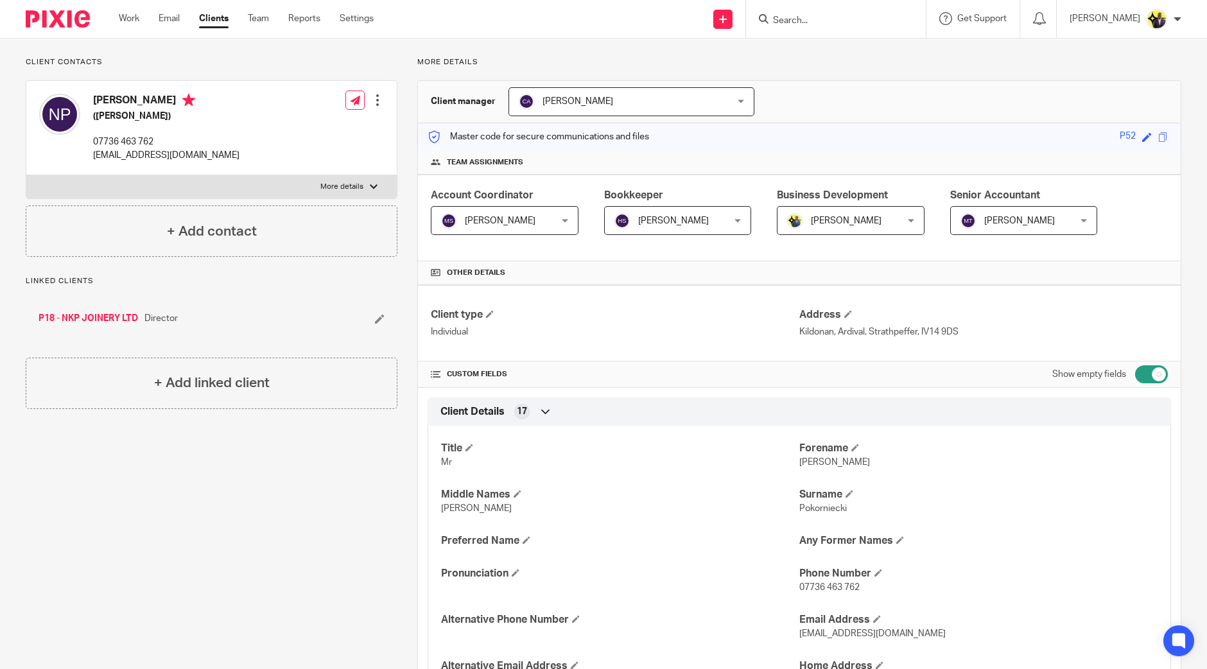
click at [851, 24] on input "Search" at bounding box center [830, 21] width 116 height 12
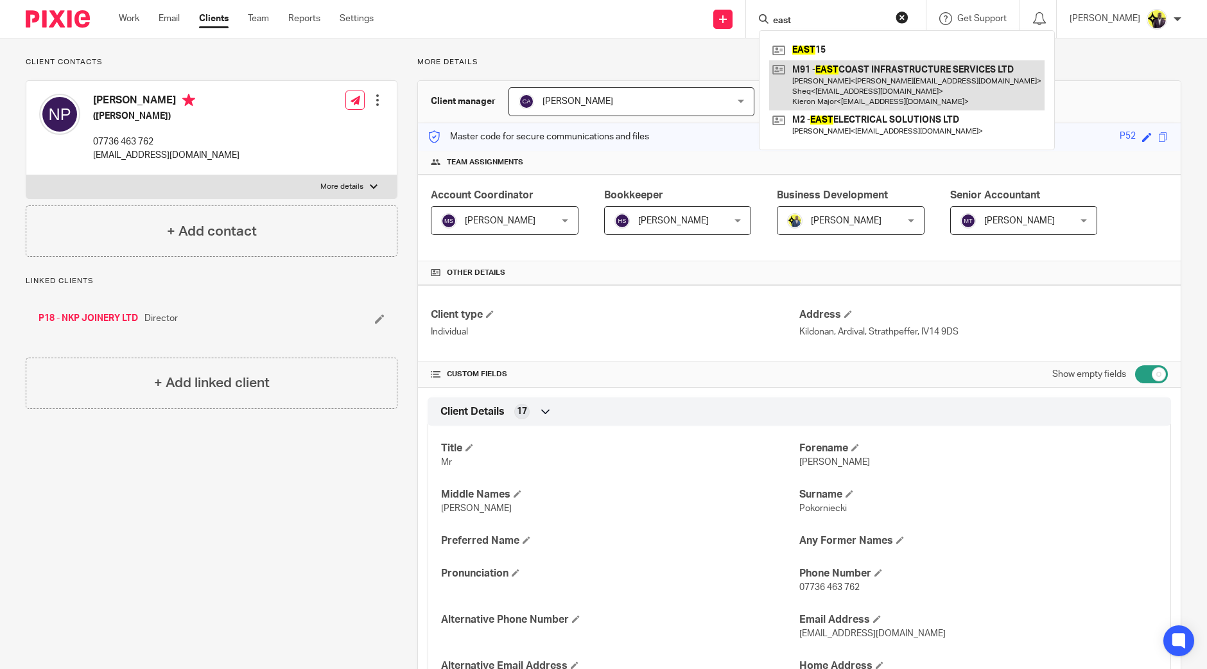
type input "east"
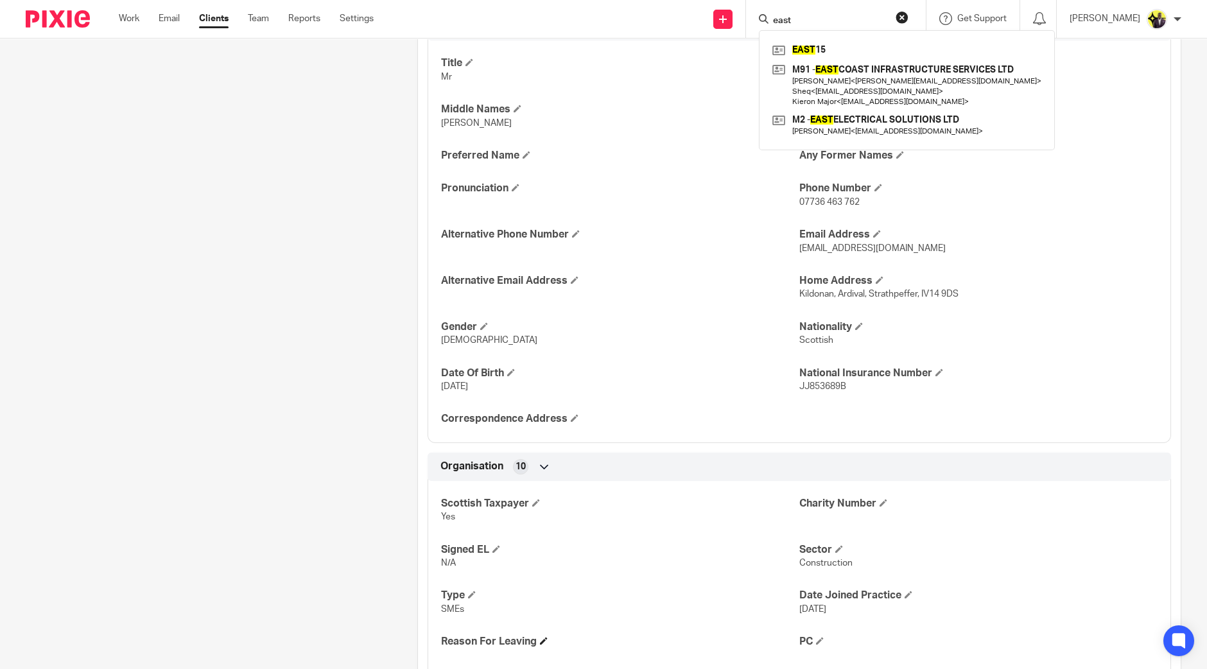
scroll to position [641, 0]
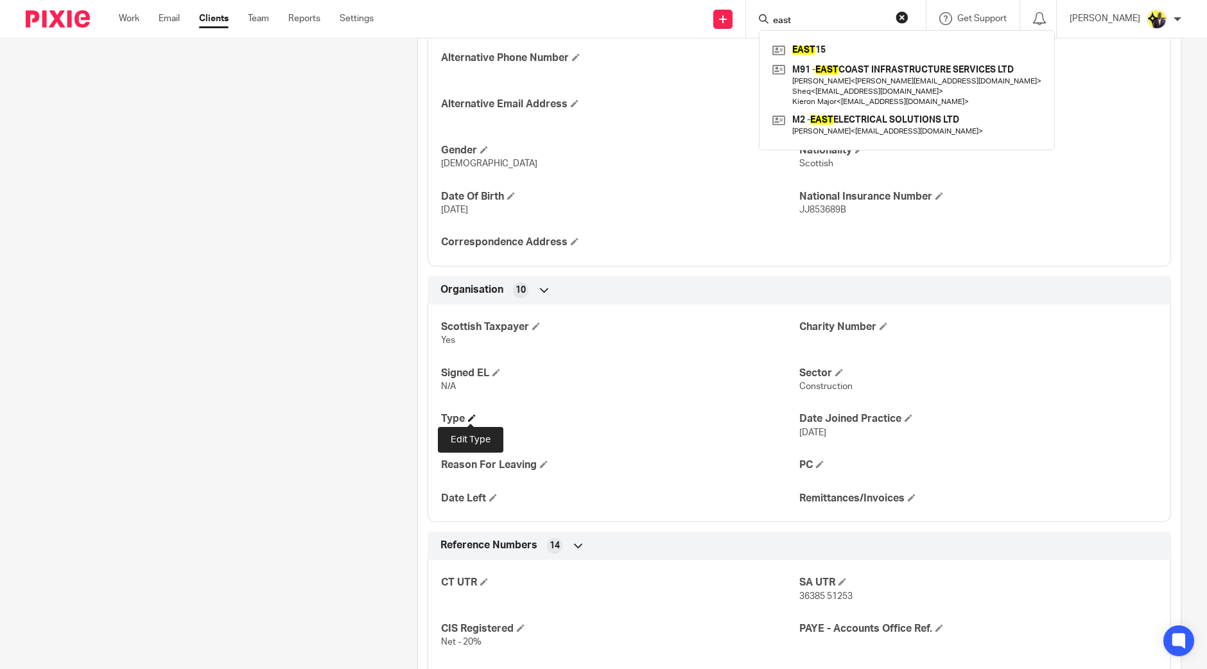
click at [468, 419] on span at bounding box center [472, 418] width 8 height 8
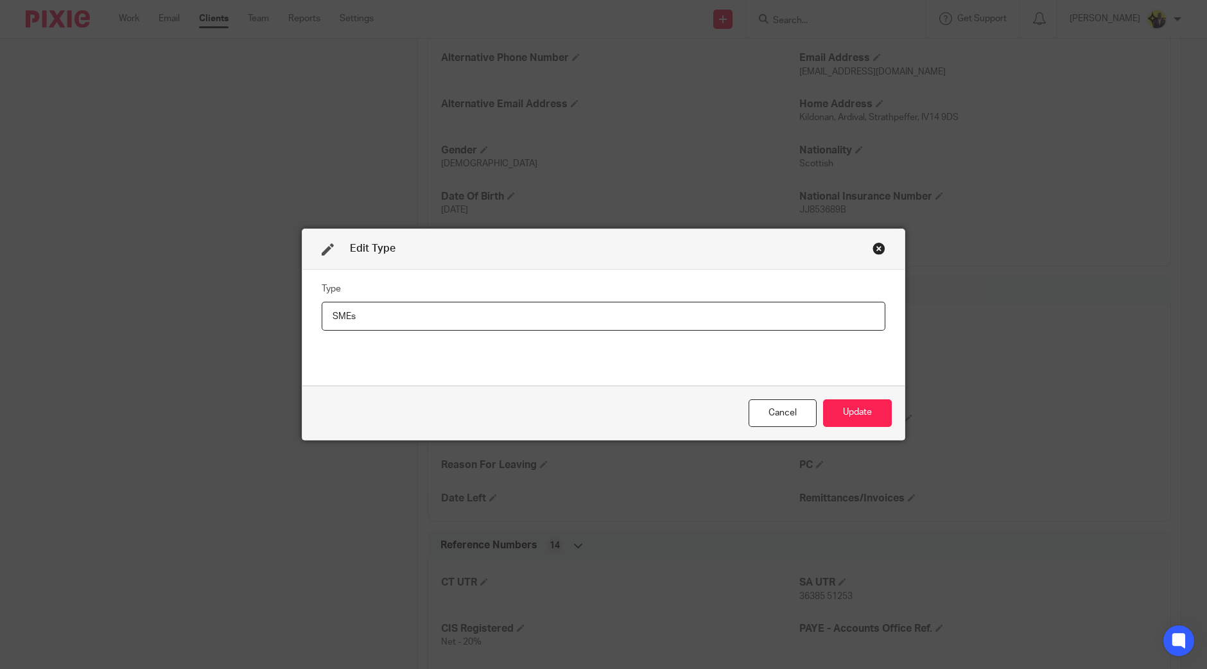
click at [446, 312] on input "SMEs" at bounding box center [604, 316] width 564 height 29
type input "SME"
click at [845, 409] on button "Update" at bounding box center [857, 413] width 69 height 28
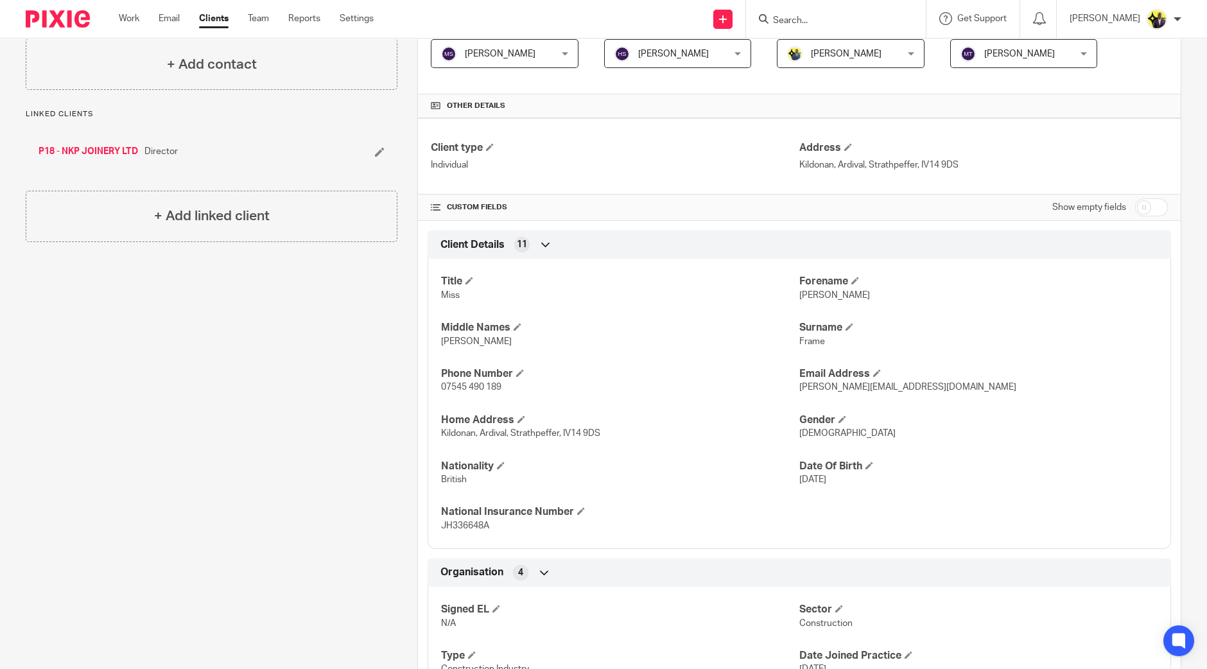
scroll to position [440, 0]
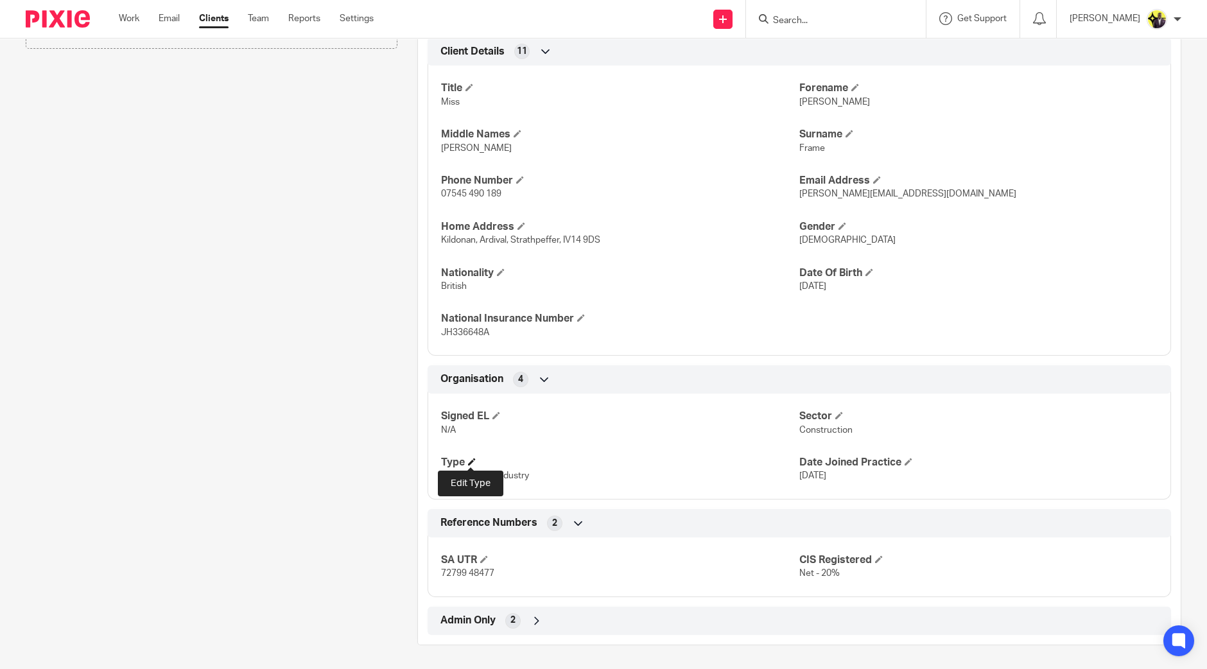
click at [472, 458] on span at bounding box center [472, 462] width 8 height 8
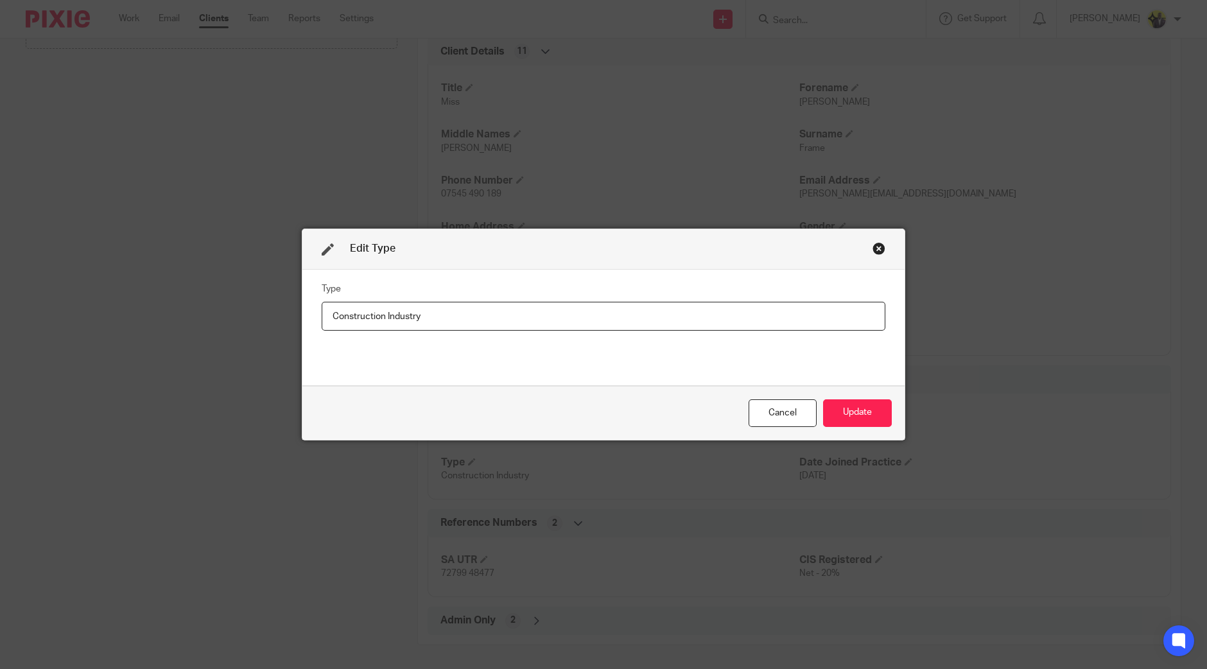
drag, startPoint x: 413, startPoint y: 309, endPoint x: 401, endPoint y: 274, distance: 37.0
click at [231, 286] on div "Edit Type Type Construction Industry Cancel Update" at bounding box center [603, 334] width 1207 height 669
type input "SMEs"
click at [853, 412] on button "Update" at bounding box center [857, 413] width 69 height 28
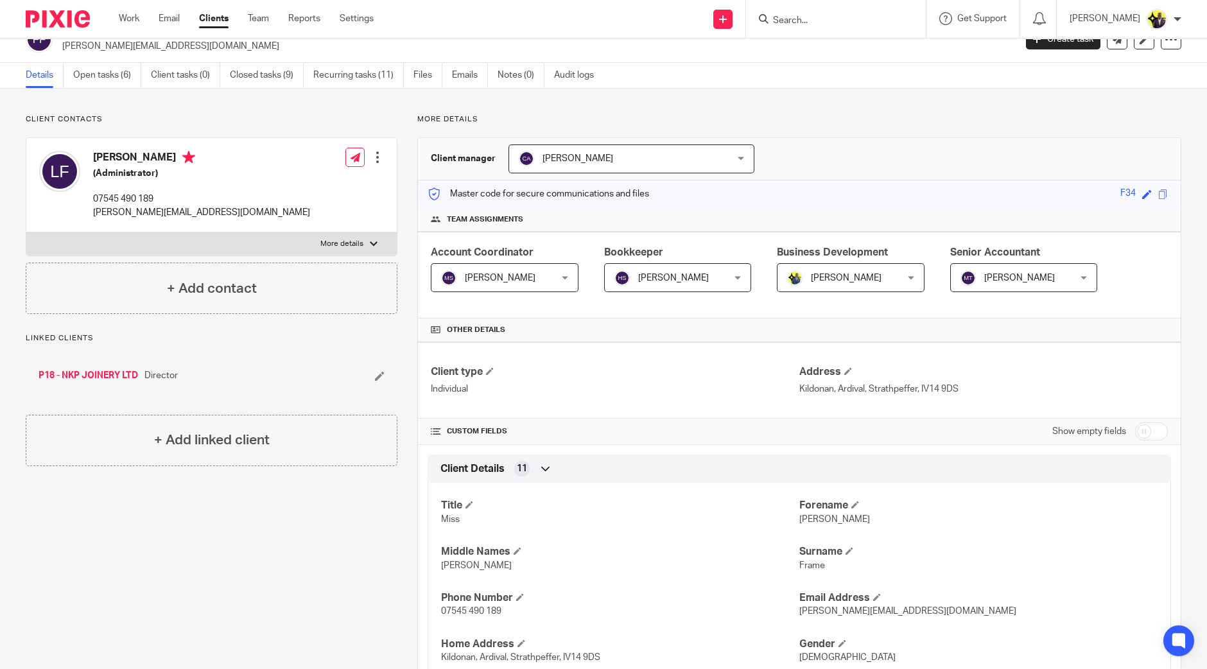
scroll to position [0, 0]
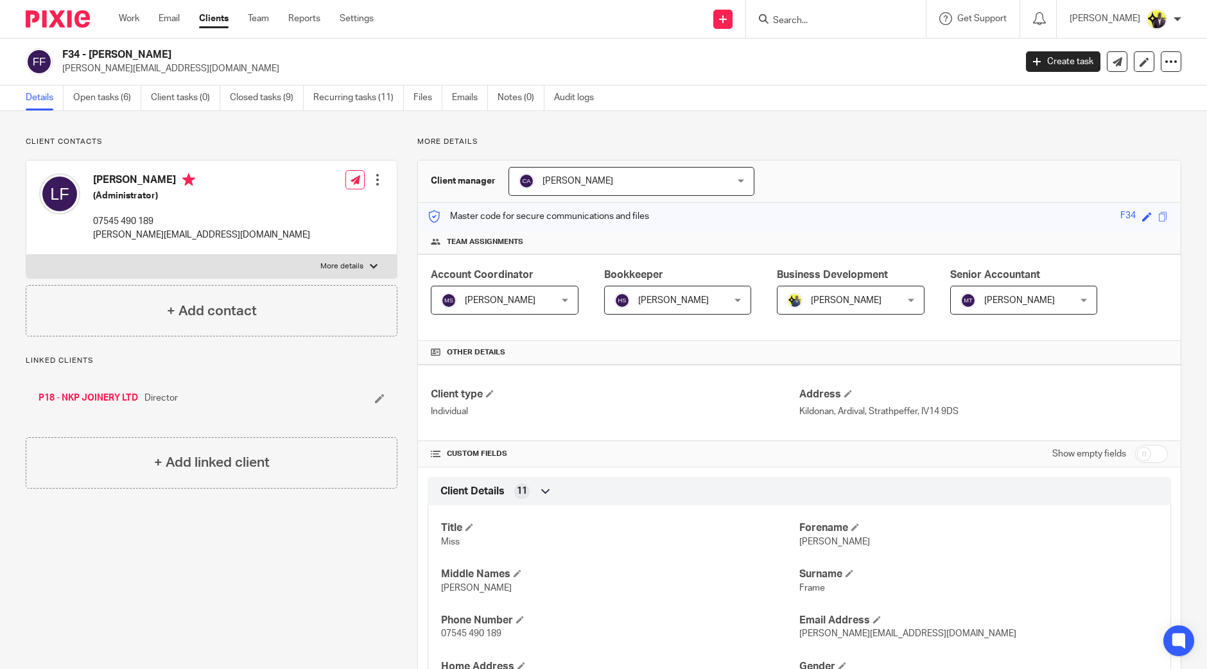
drag, startPoint x: 843, startPoint y: 30, endPoint x: 863, endPoint y: 15, distance: 25.3
click at [843, 30] on div at bounding box center [836, 19] width 180 height 38
click at [865, 14] on form at bounding box center [840, 19] width 137 height 16
click at [859, 18] on input "Search" at bounding box center [830, 21] width 116 height 12
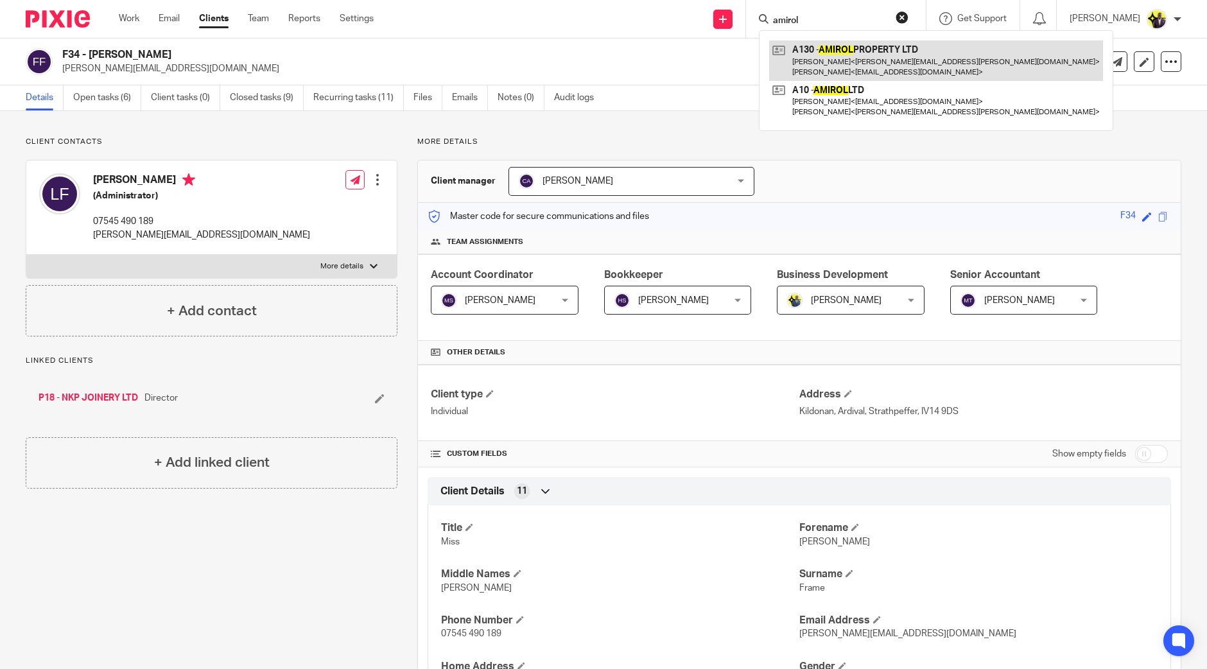
type input "amirol"
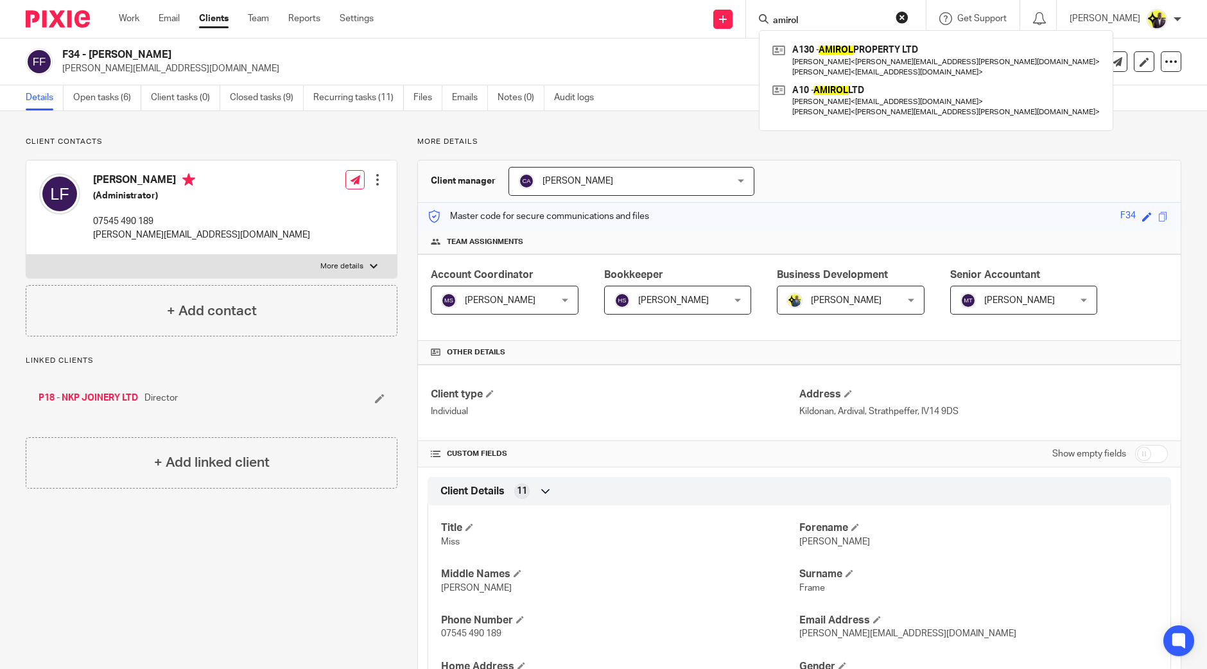
click at [635, 49] on h2 "F34 - [PERSON_NAME]" at bounding box center [440, 54] width 756 height 13
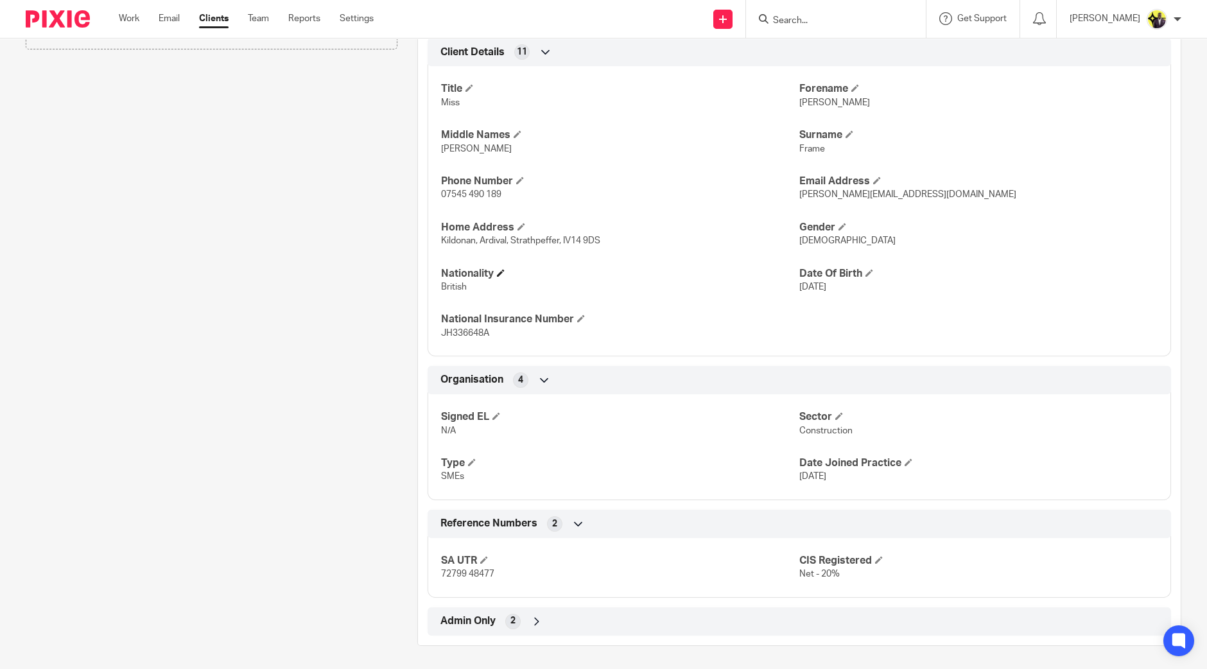
scroll to position [440, 0]
click at [463, 461] on h4 "Type" at bounding box center [620, 462] width 358 height 13
click at [468, 463] on span at bounding box center [472, 462] width 8 height 8
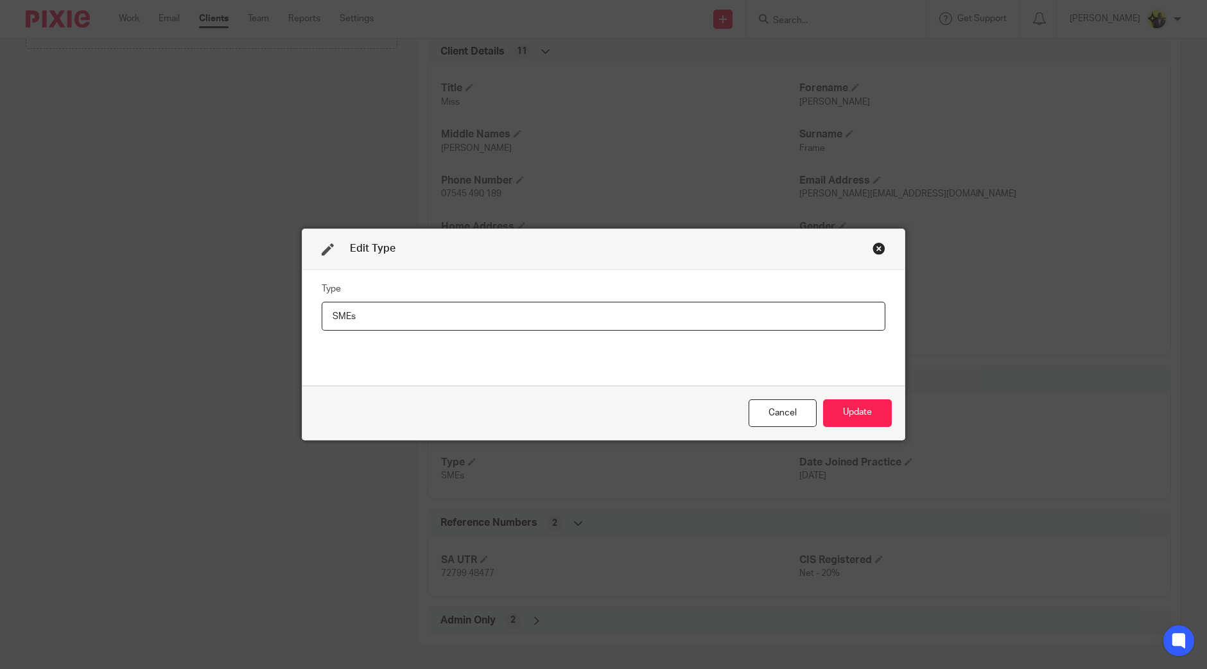
click at [425, 315] on input "SMEs" at bounding box center [604, 316] width 564 height 29
type input "SME"
click at [852, 411] on button "Update" at bounding box center [857, 413] width 69 height 28
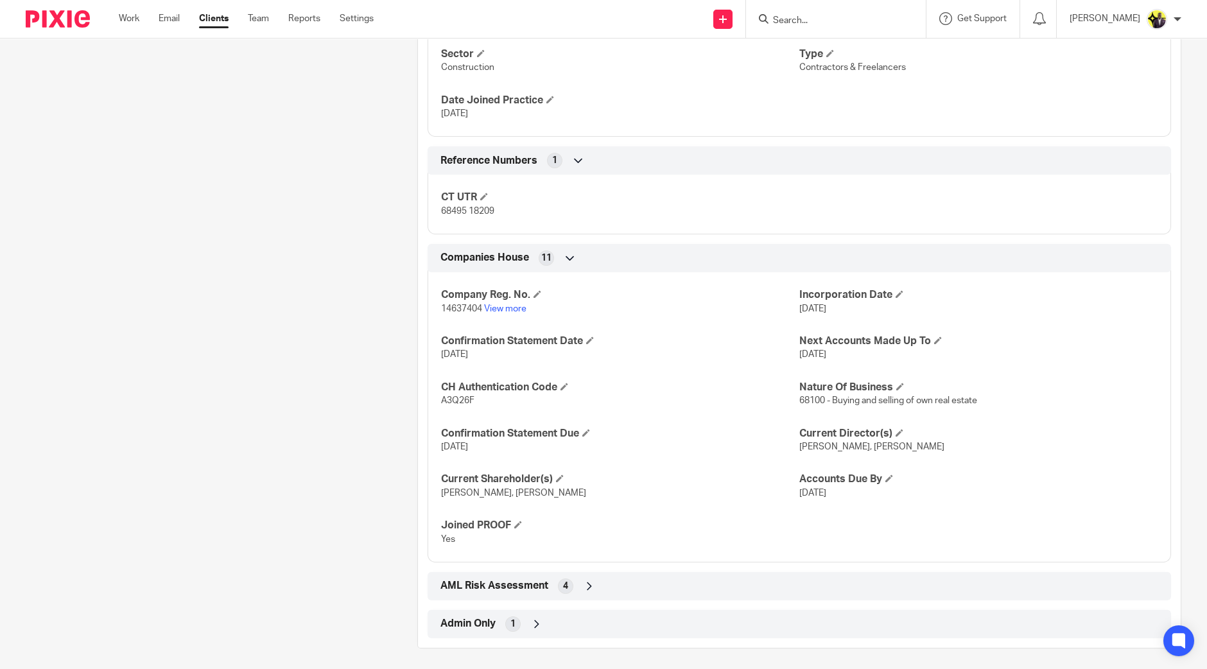
scroll to position [897, 0]
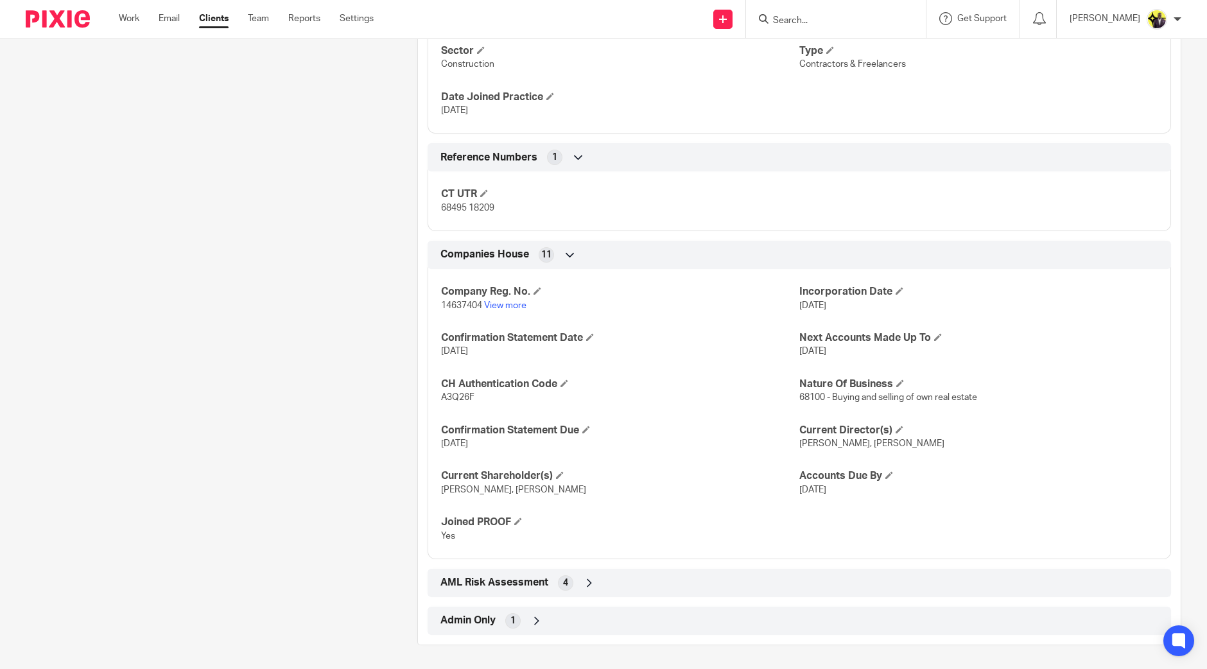
drag, startPoint x: 471, startPoint y: 298, endPoint x: 401, endPoint y: 331, distance: 77.5
click at [419, 304] on div "Companies House 11 Company Reg. No. 14637404 View more Incorporation Date [DATE…" at bounding box center [799, 400] width 763 height 318
drag, startPoint x: 455, startPoint y: 299, endPoint x: 420, endPoint y: 307, distance: 36.1
click at [420, 307] on div "Companies House 11 Company Reg. No. 14637404 View more Incorporation Date [DATE…" at bounding box center [799, 400] width 763 height 318
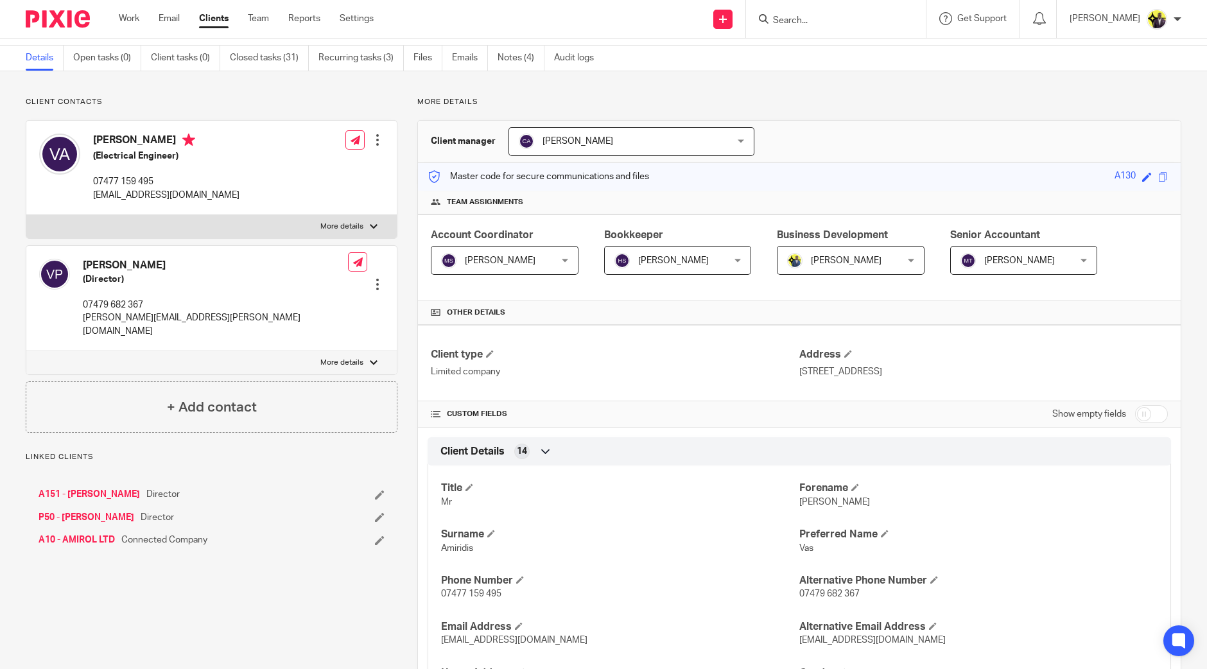
scroll to position [0, 0]
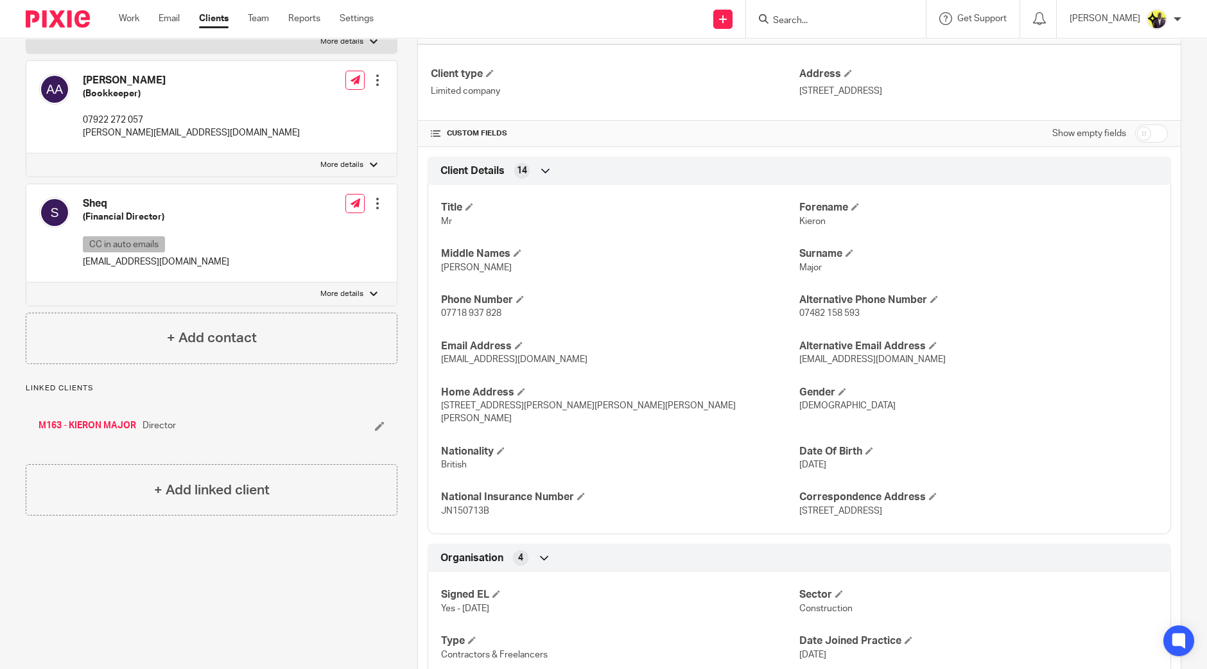
scroll to position [561, 0]
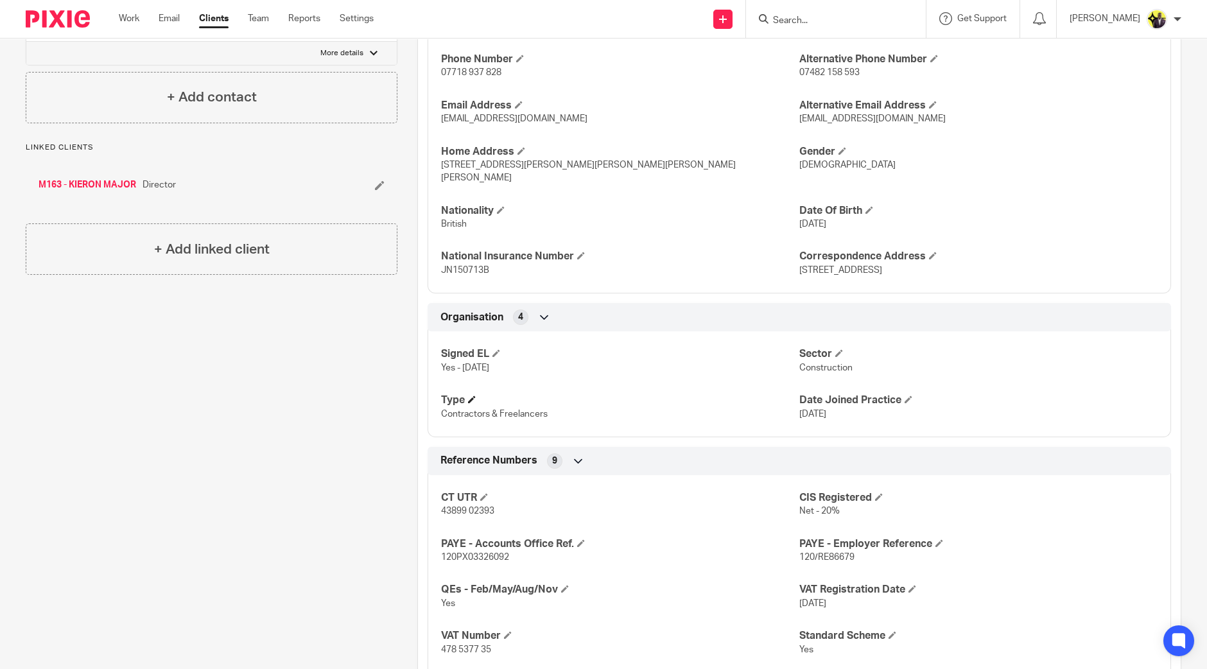
click at [471, 395] on span at bounding box center [472, 399] width 8 height 8
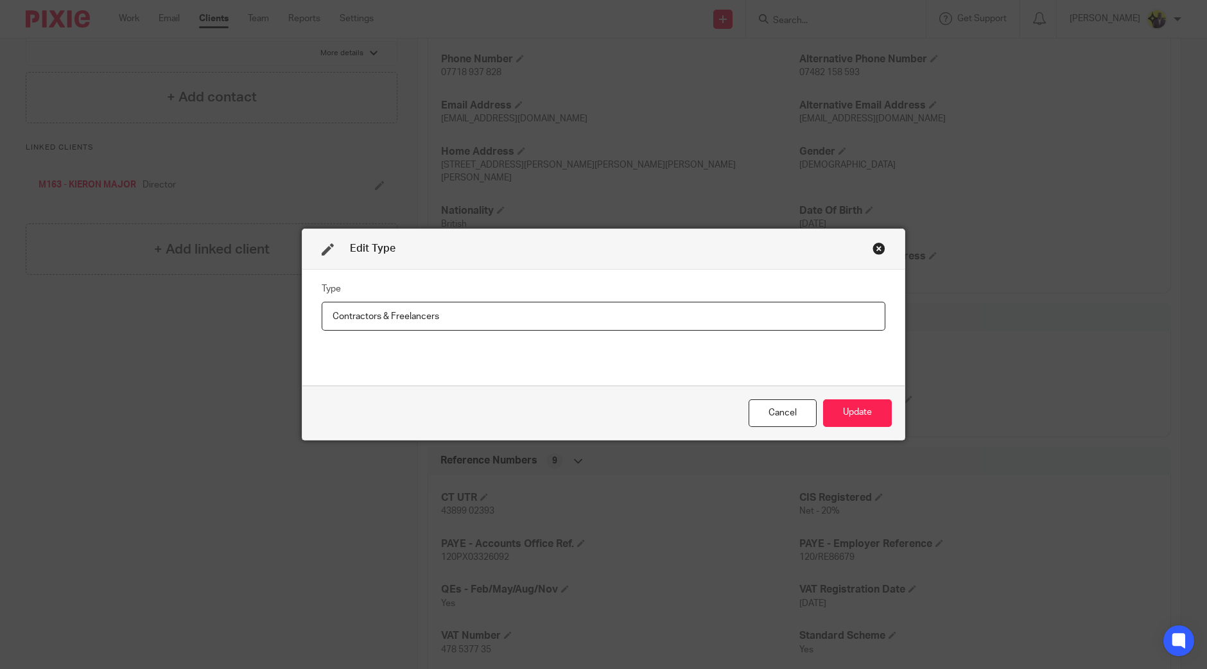
drag, startPoint x: 469, startPoint y: 319, endPoint x: 290, endPoint y: 300, distance: 179.5
click at [293, 301] on div "Edit Type Type Contractors & Freelancers Cancel Update" at bounding box center [603, 334] width 1207 height 669
type input "s"
type input "SMEs"
click at [849, 413] on button "Update" at bounding box center [857, 413] width 69 height 28
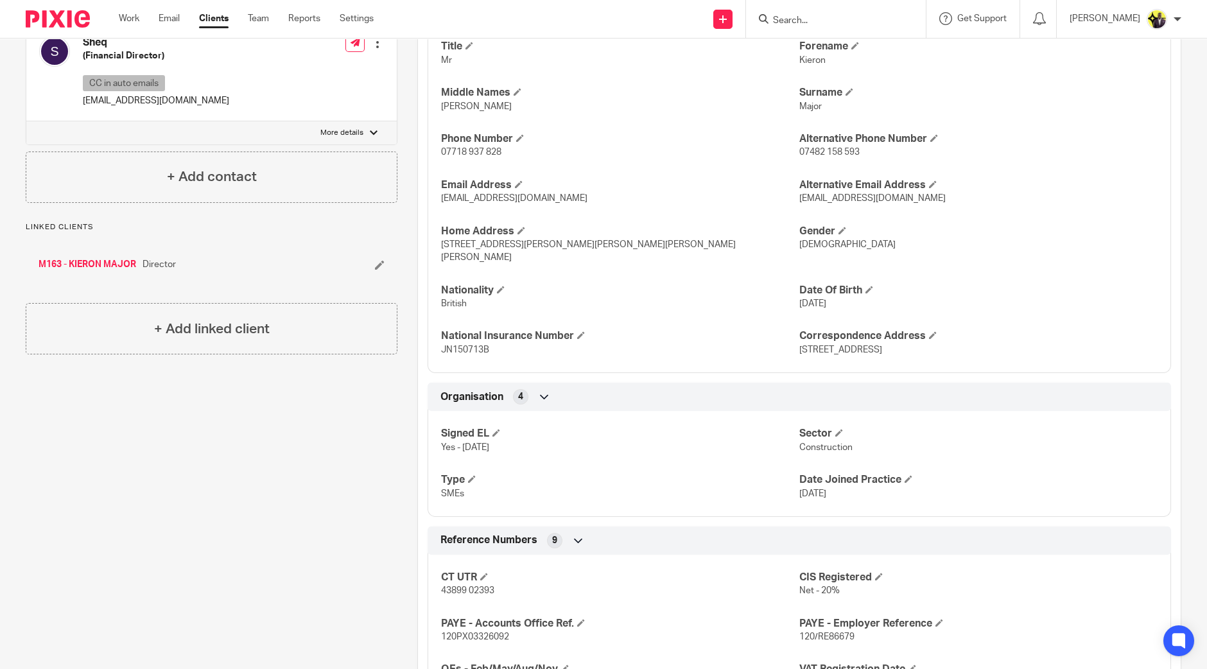
scroll to position [0, 0]
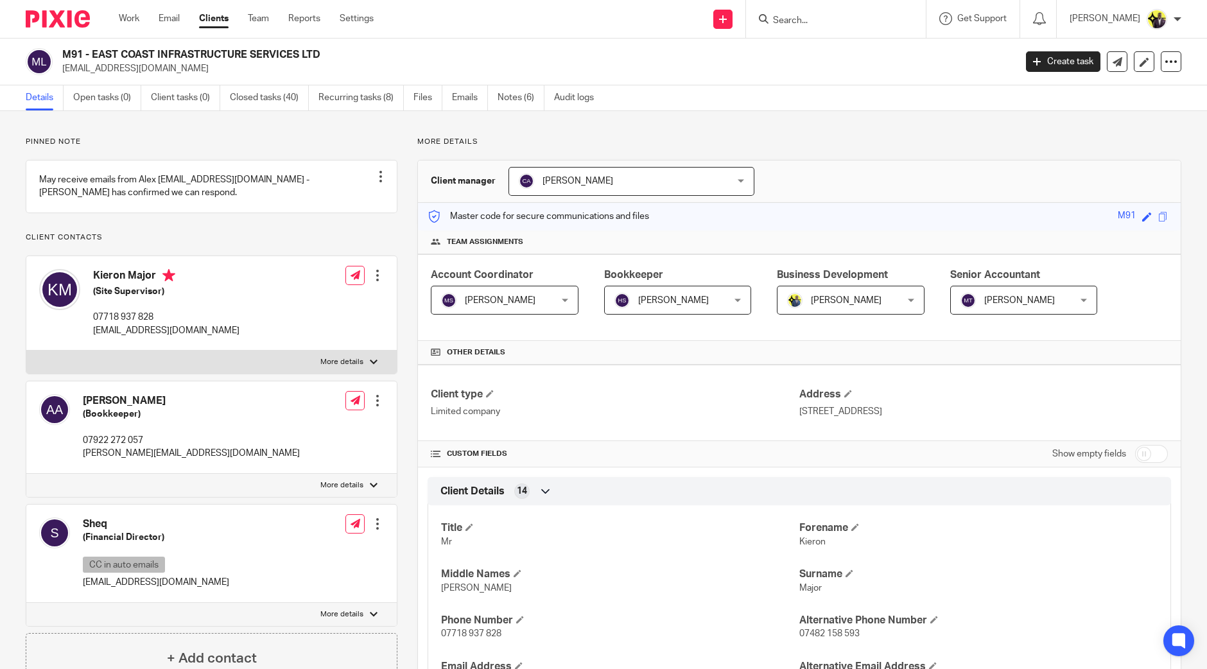
click at [840, 22] on input "Search" at bounding box center [830, 21] width 116 height 12
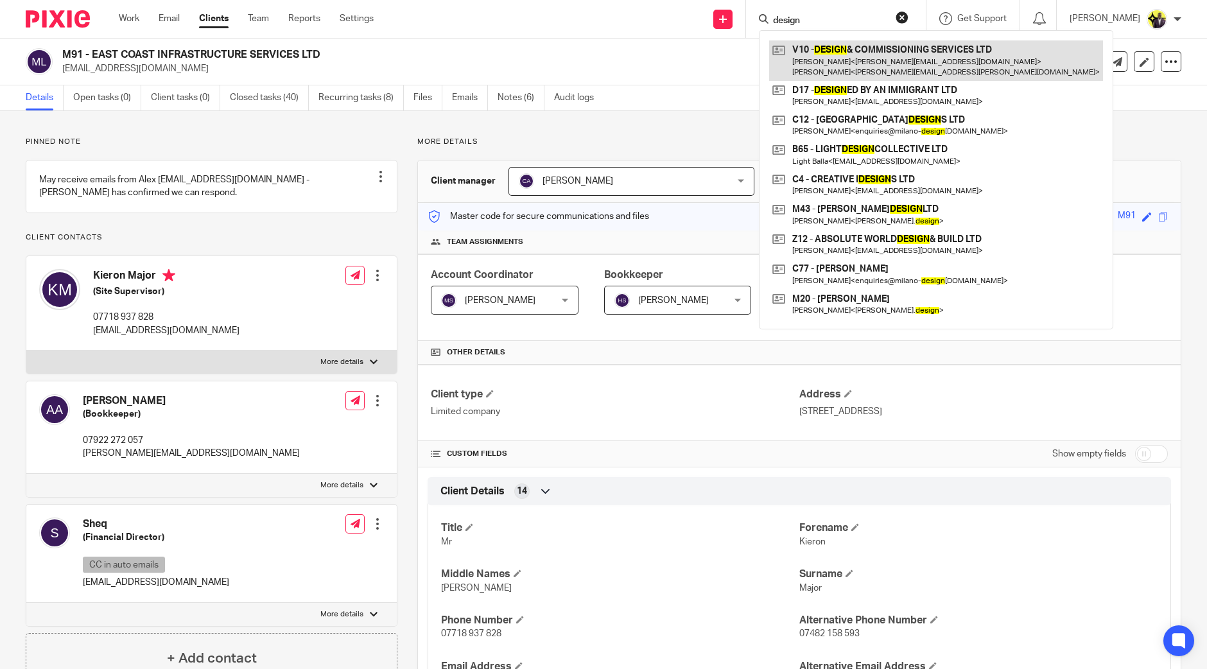
type input "design"
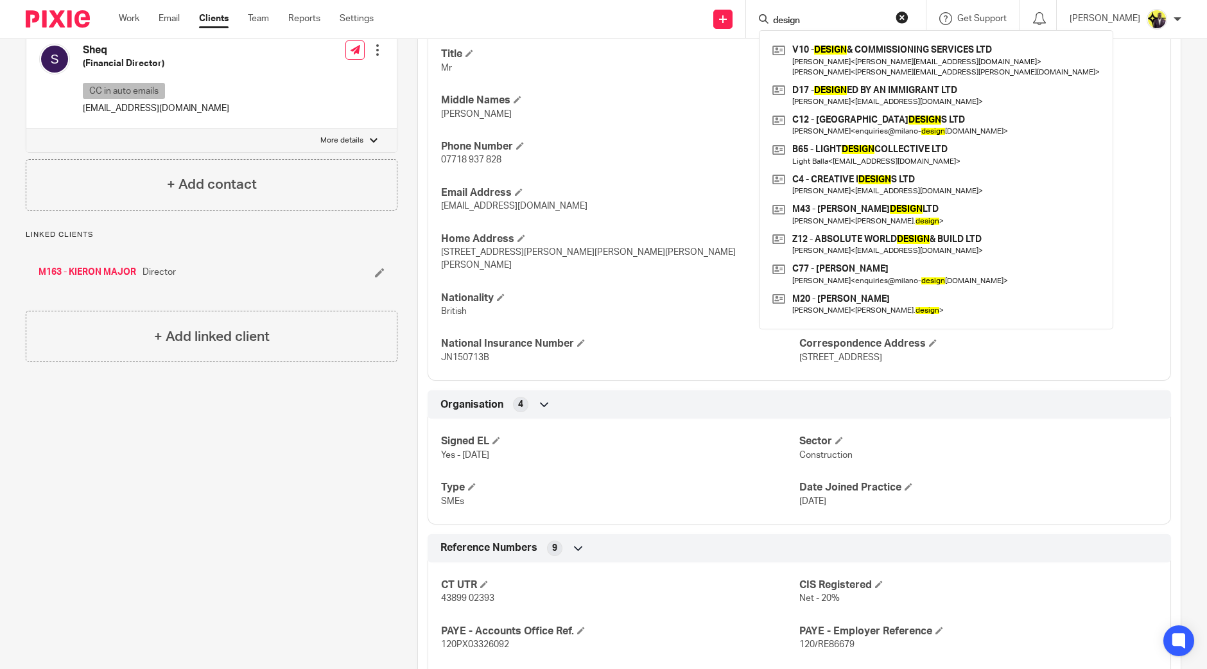
scroll to position [561, 0]
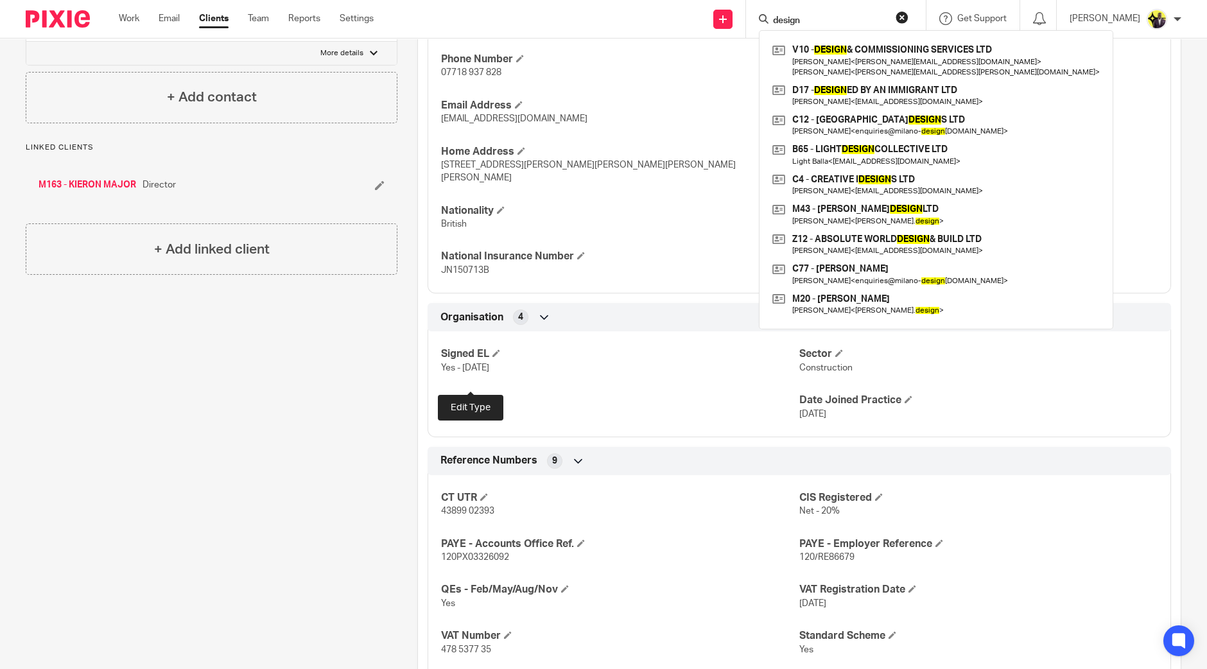
click at [469, 395] on span at bounding box center [472, 399] width 8 height 8
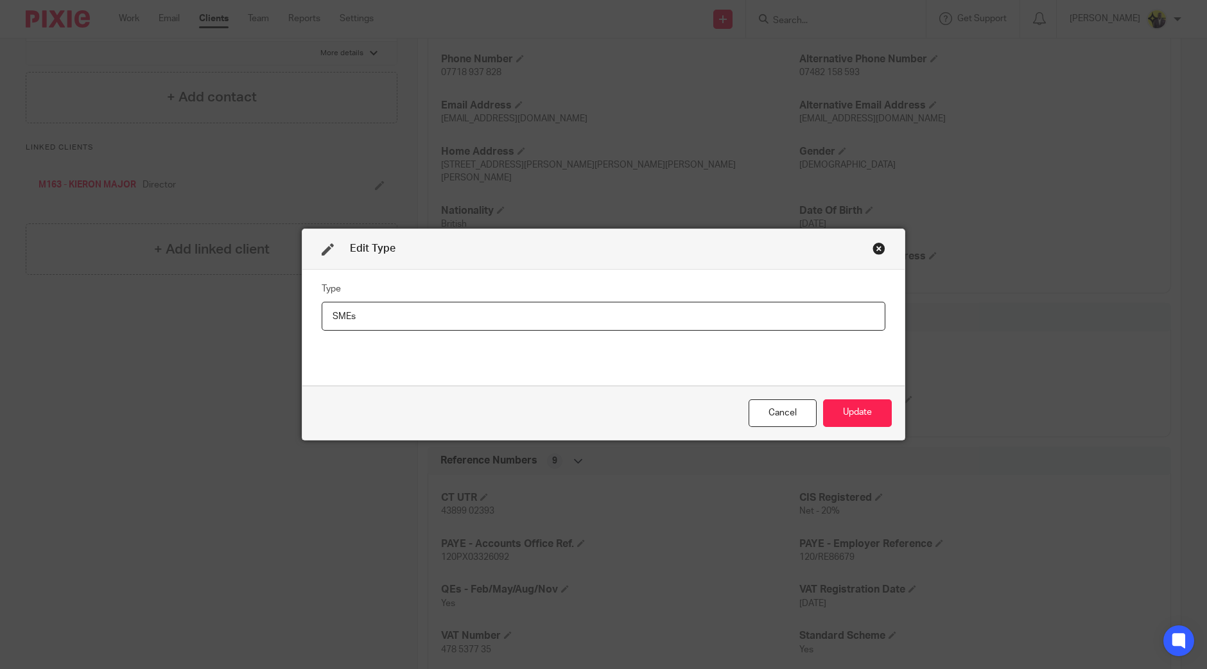
click at [444, 316] on input "SMEs" at bounding box center [604, 316] width 564 height 29
type input "SME"
click at [830, 404] on button "Update" at bounding box center [857, 413] width 69 height 28
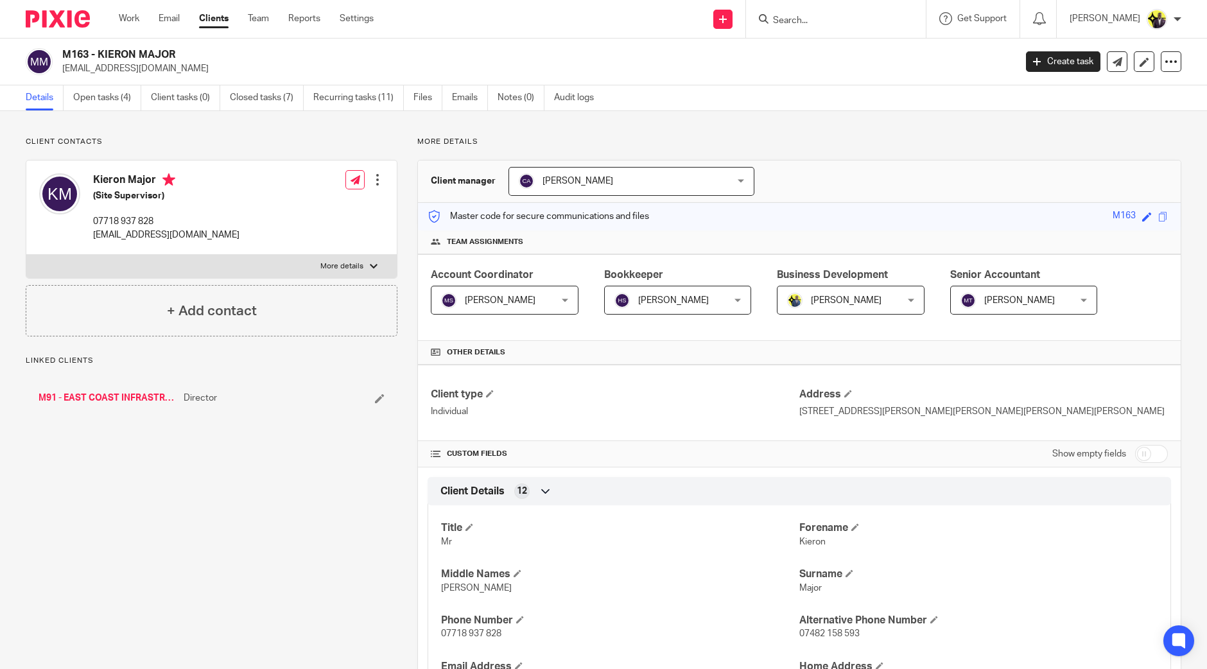
scroll to position [401, 0]
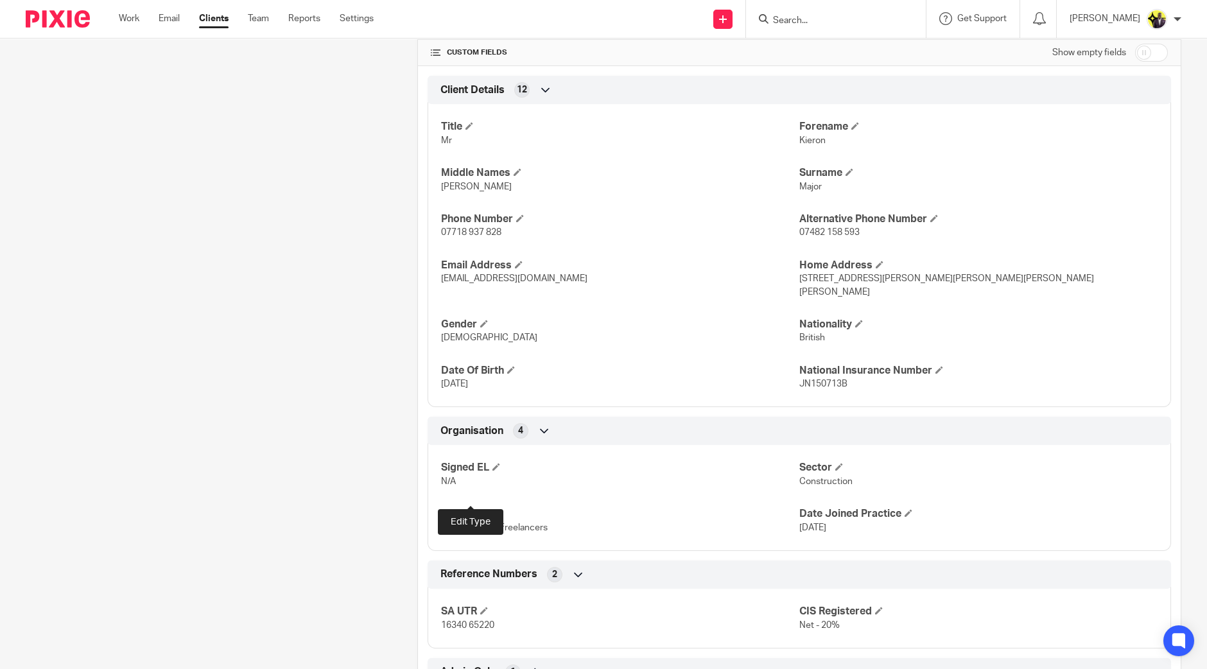
click at [468, 509] on span at bounding box center [472, 513] width 8 height 8
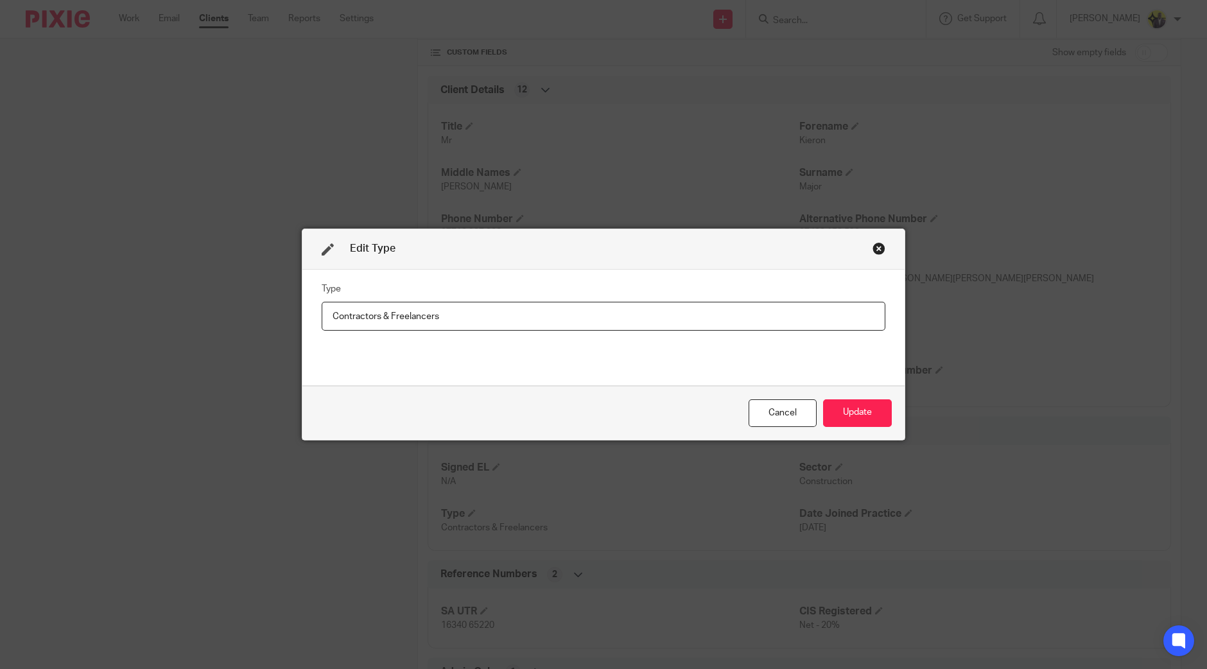
drag, startPoint x: 469, startPoint y: 313, endPoint x: 160, endPoint y: 302, distance: 308.3
click at [160, 302] on div "Edit Type Type Contractors & Freelancers Cancel Update" at bounding box center [603, 334] width 1207 height 669
type input "SMEs"
click at [833, 409] on button "Update" at bounding box center [857, 413] width 69 height 28
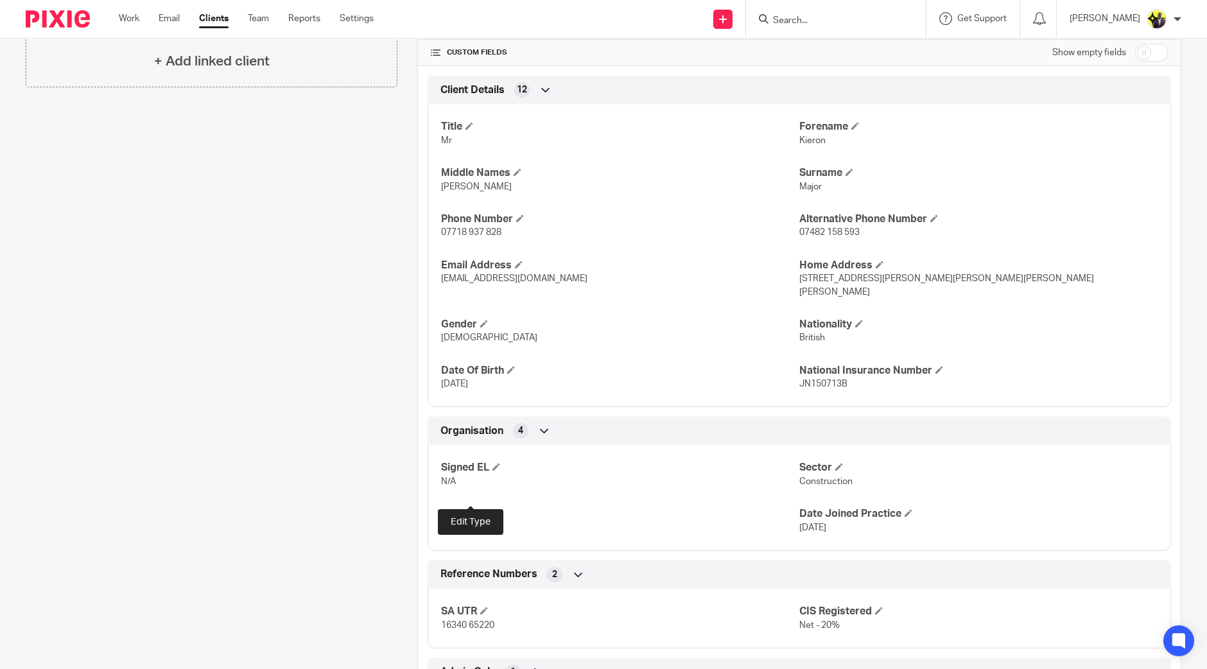
click at [472, 509] on span at bounding box center [472, 513] width 8 height 8
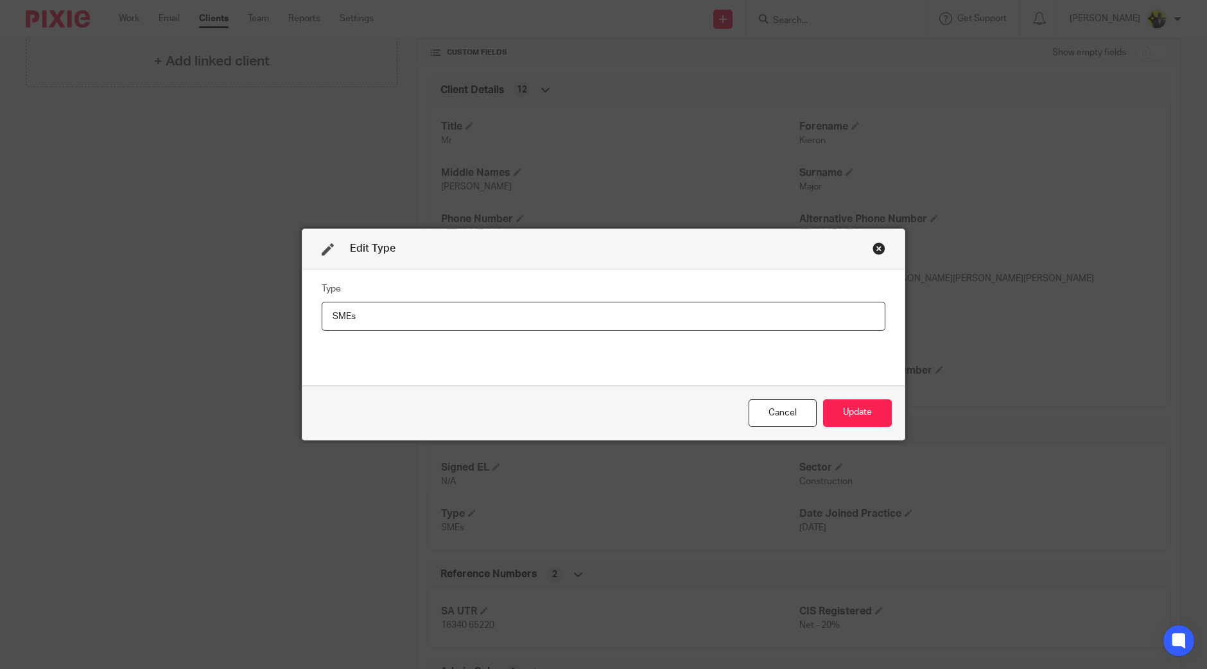
click at [521, 322] on input "SMEs" at bounding box center [604, 316] width 564 height 29
type input "SME"
click at [857, 415] on button "Update" at bounding box center [857, 413] width 69 height 28
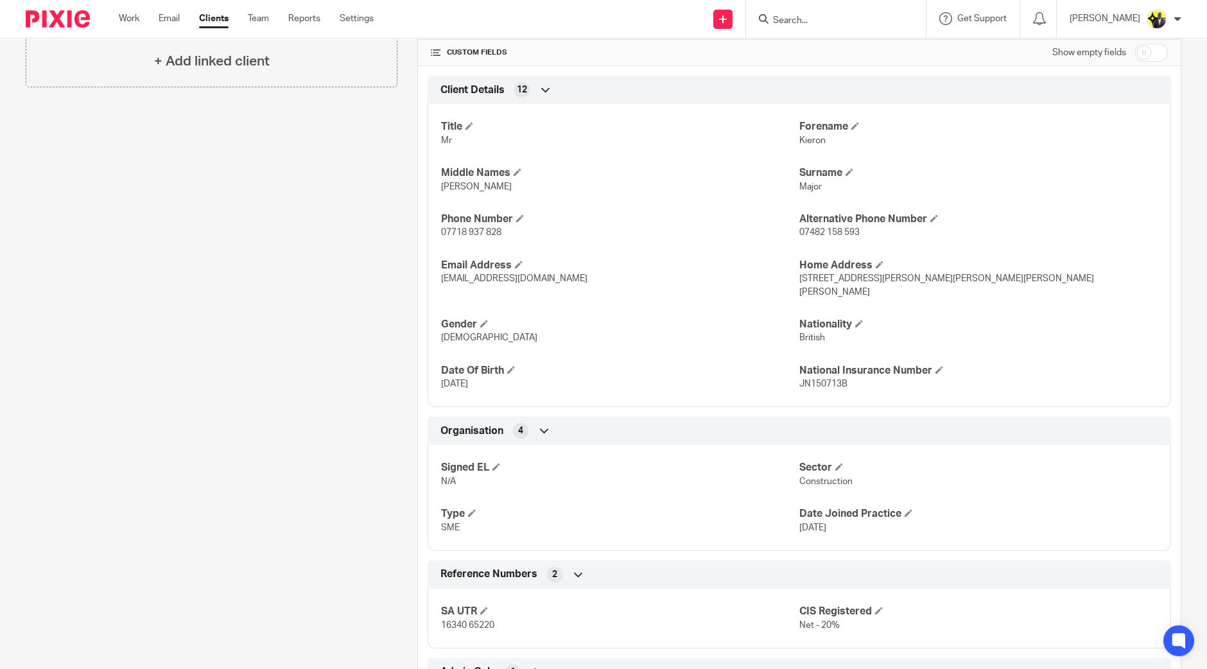
click at [851, 10] on div at bounding box center [836, 19] width 180 height 38
click at [830, 19] on input "Search" at bounding box center [830, 21] width 116 height 12
type input "t"
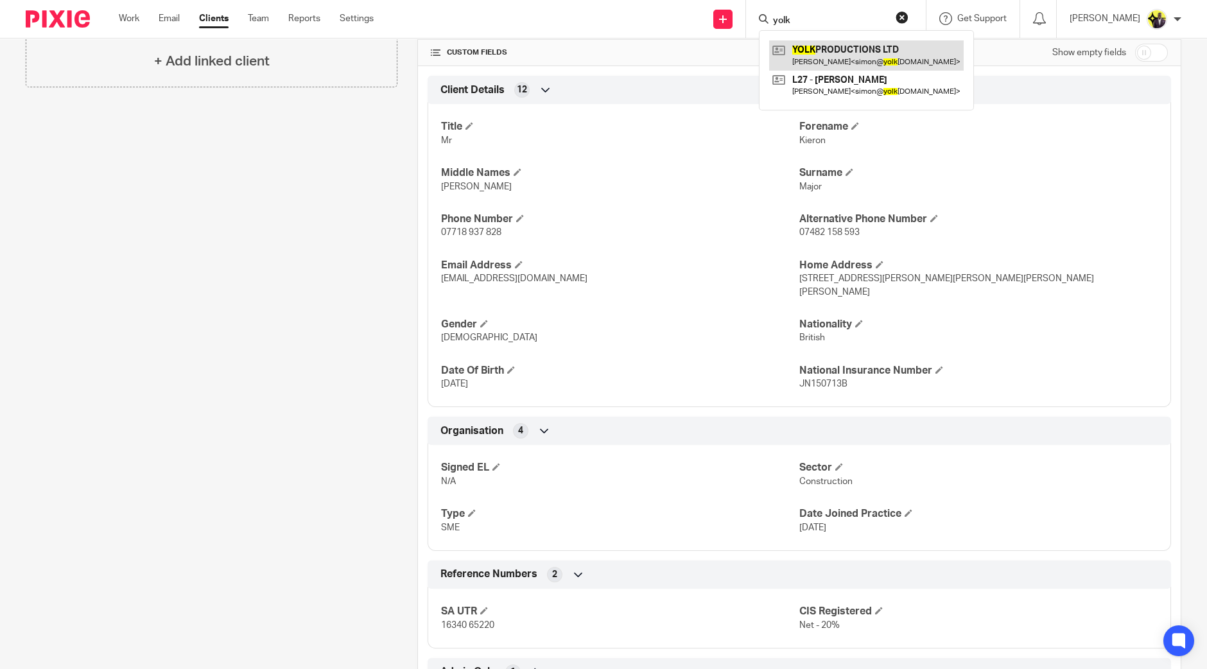
type input "yolk"
click at [859, 59] on link at bounding box center [866, 55] width 194 height 30
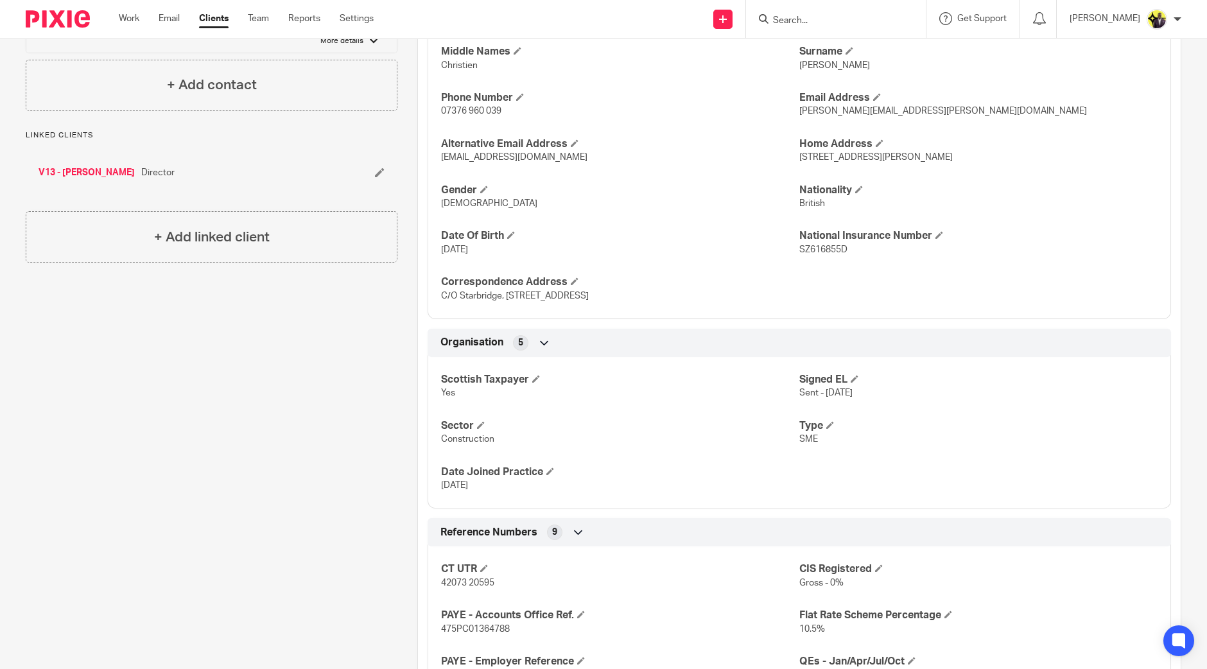
scroll to position [802, 0]
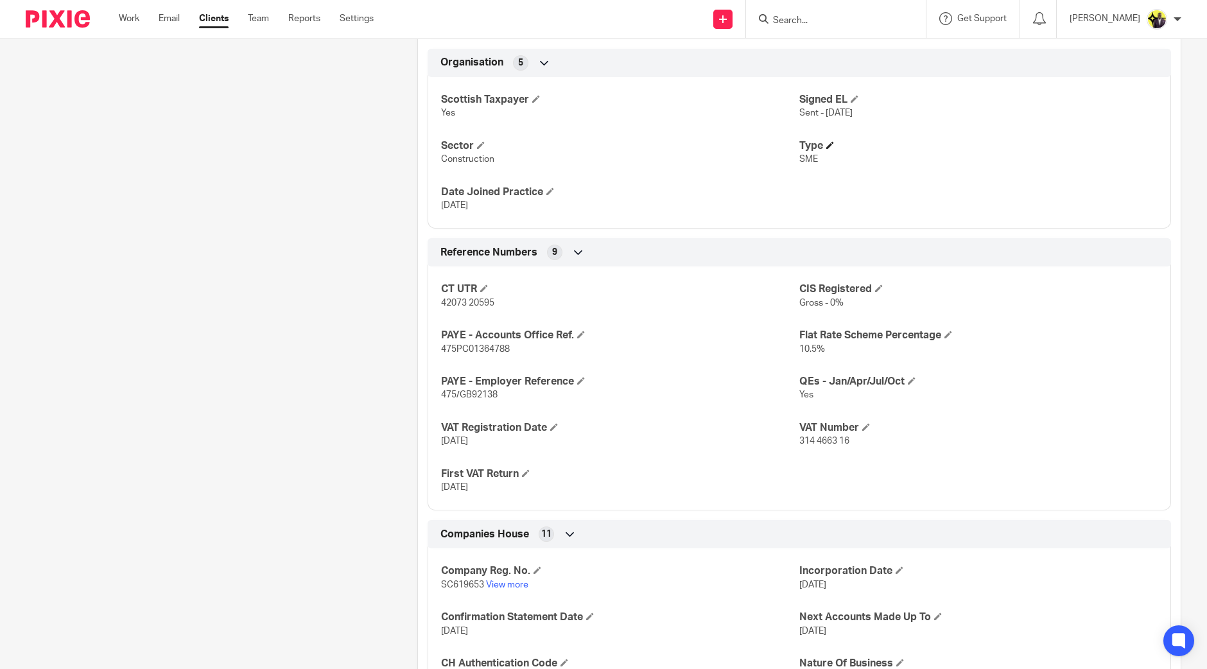
click at [826, 143] on span at bounding box center [830, 145] width 8 height 8
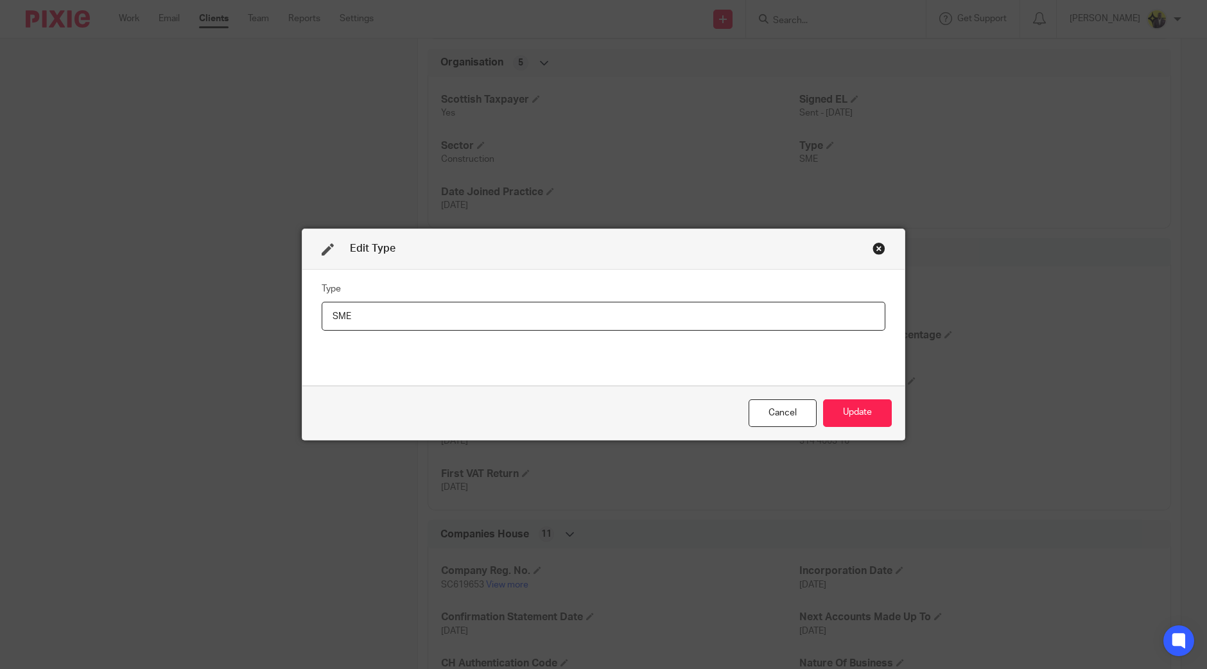
click at [477, 315] on input "SME" at bounding box center [604, 316] width 564 height 29
type input "SMEs"
click at [851, 413] on button "Update" at bounding box center [857, 413] width 69 height 28
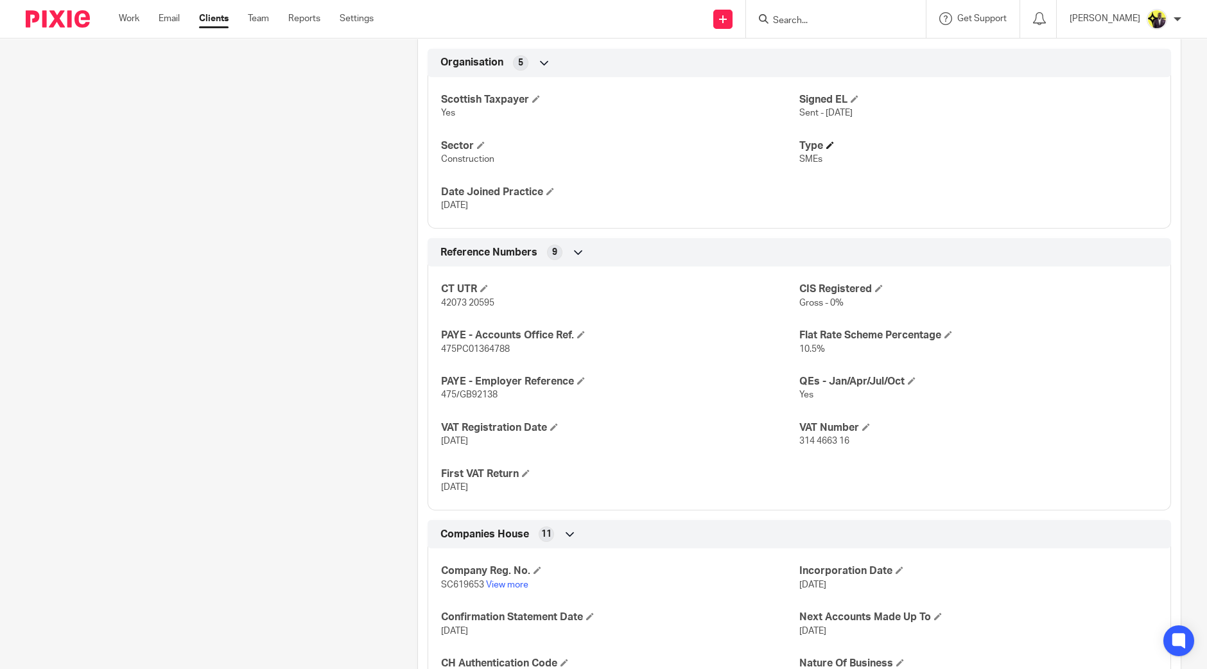
click at [816, 143] on h4 "Type" at bounding box center [978, 145] width 358 height 13
click at [826, 143] on span at bounding box center [830, 145] width 8 height 8
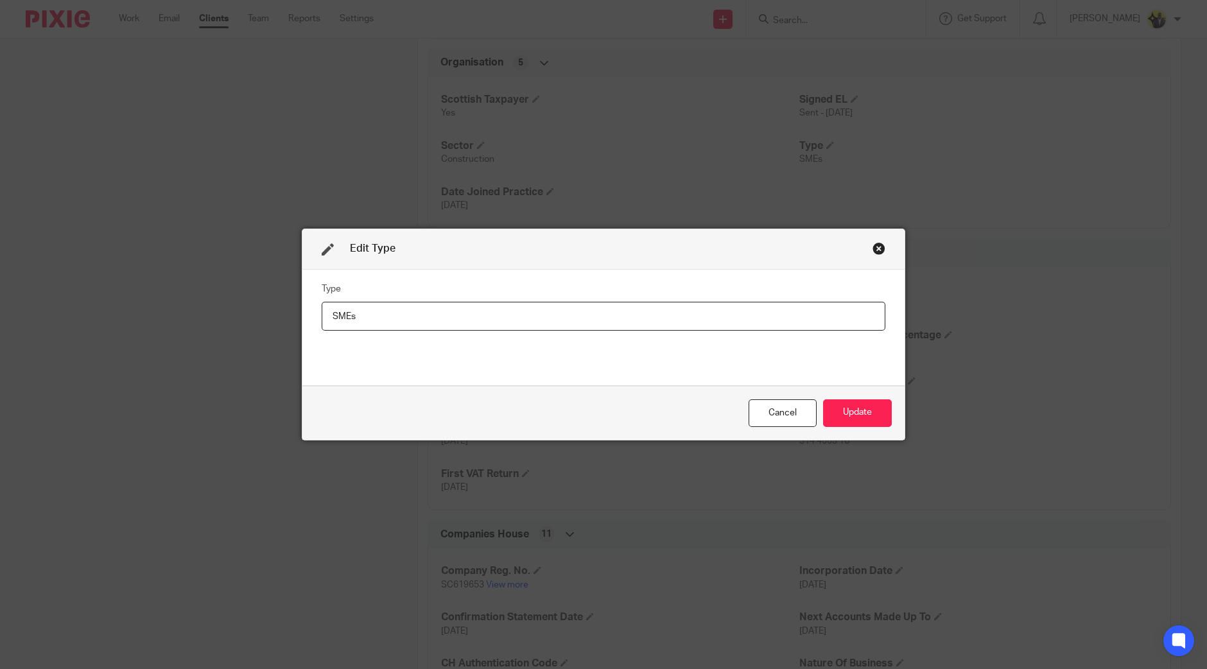
click at [568, 316] on input "SMEs" at bounding box center [604, 316] width 564 height 29
type input "SME"
click at [854, 411] on button "Update" at bounding box center [857, 413] width 69 height 28
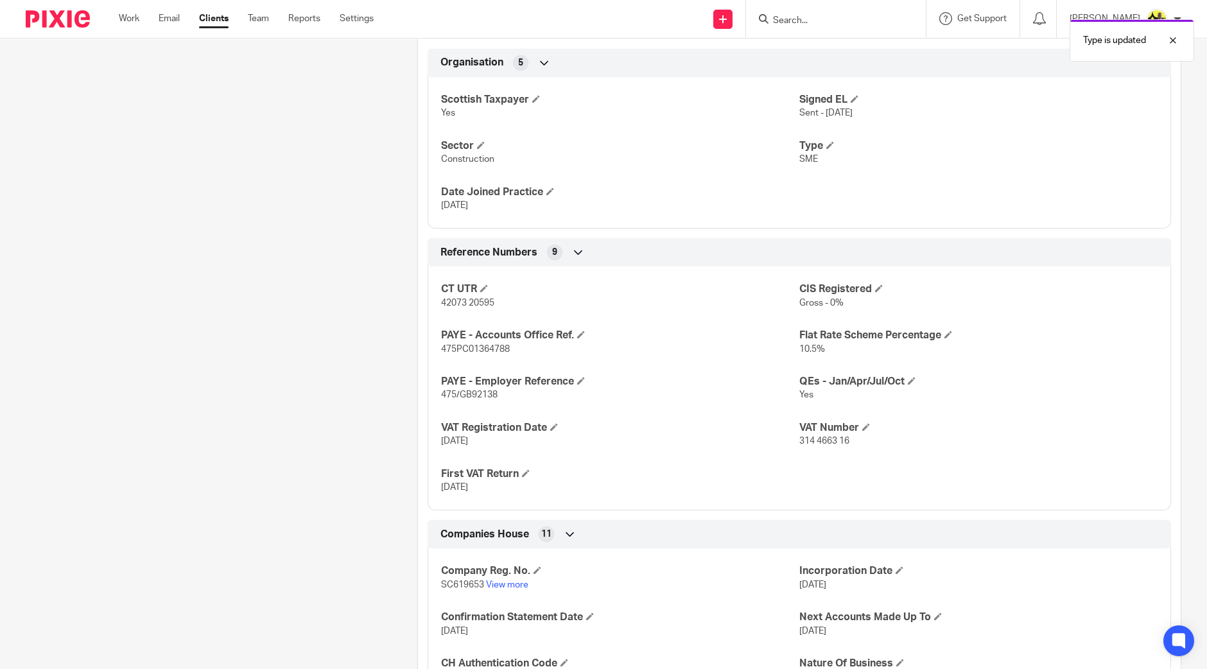
click at [820, 24] on div "Type is updated" at bounding box center [898, 37] width 591 height 49
click at [830, 19] on div "Type is updated" at bounding box center [898, 37] width 591 height 49
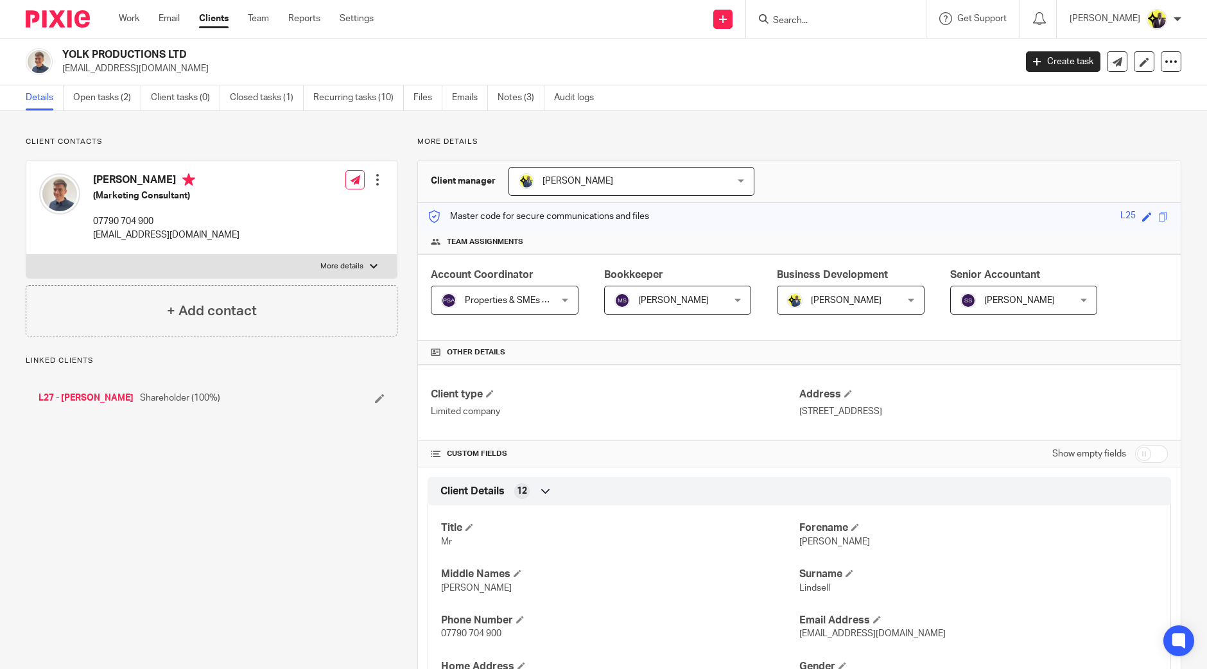
drag, startPoint x: 0, startPoint y: 0, endPoint x: 65, endPoint y: 54, distance: 84.3
click at [65, 54] on h2 "YOLK PRODUCTIONS LTD" at bounding box center [440, 54] width 756 height 13
copy h2 "YOLK PRODUCTIONS LTD"
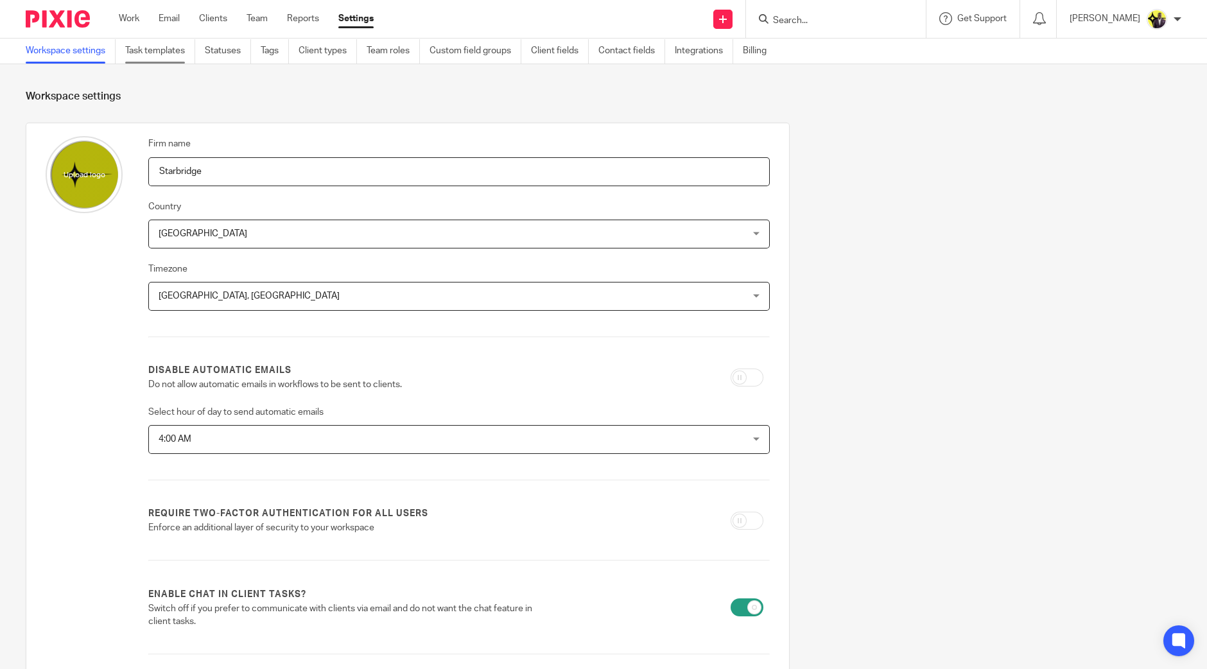
click at [183, 54] on link "Task templates" at bounding box center [160, 51] width 70 height 25
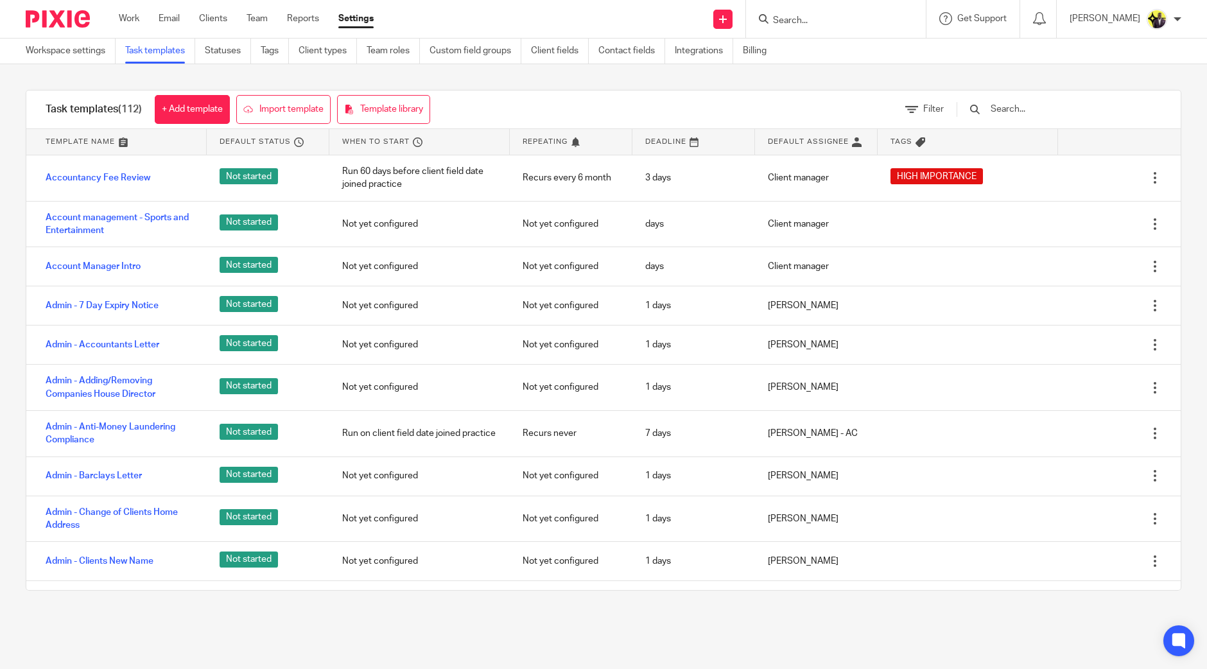
click at [1058, 111] on input "text" at bounding box center [1064, 109] width 150 height 14
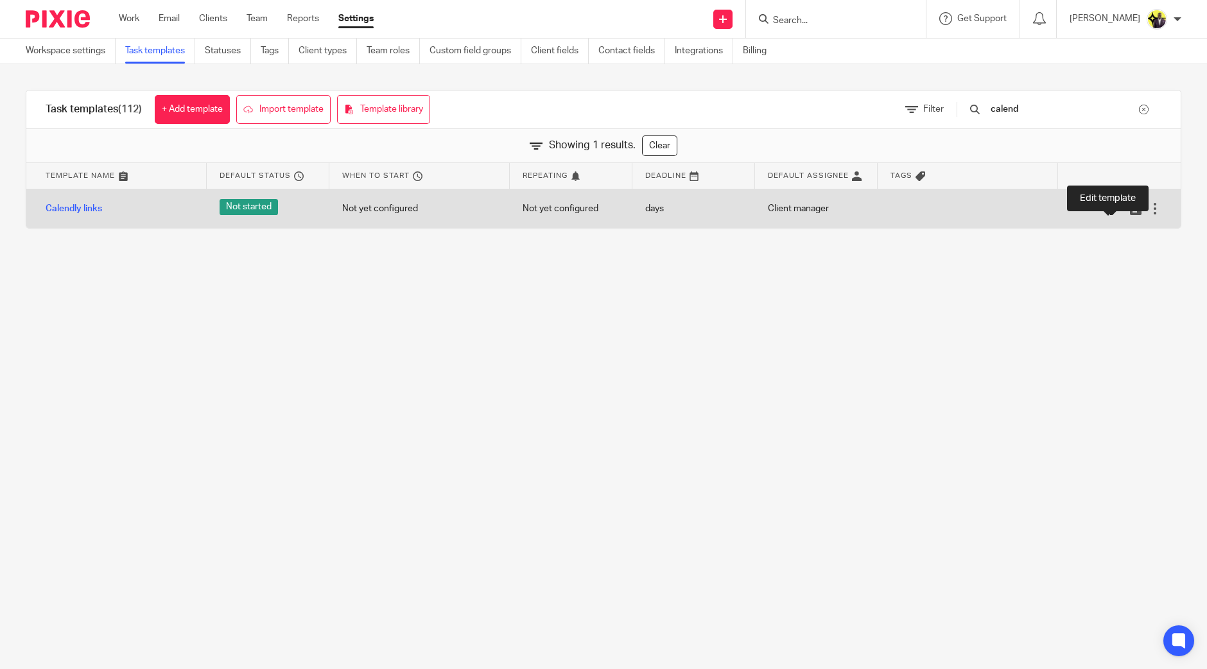
type input "calend"
click at [1110, 208] on icon at bounding box center [1116, 208] width 13 height 13
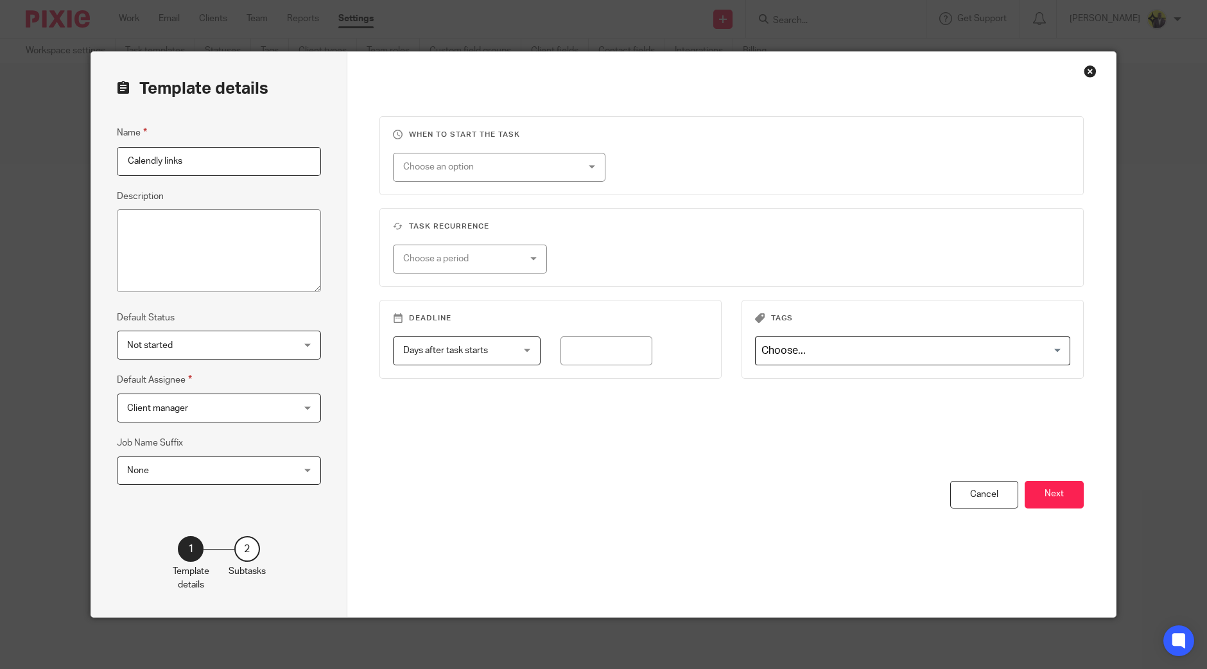
click at [1066, 489] on button "Next" at bounding box center [1053, 495] width 59 height 28
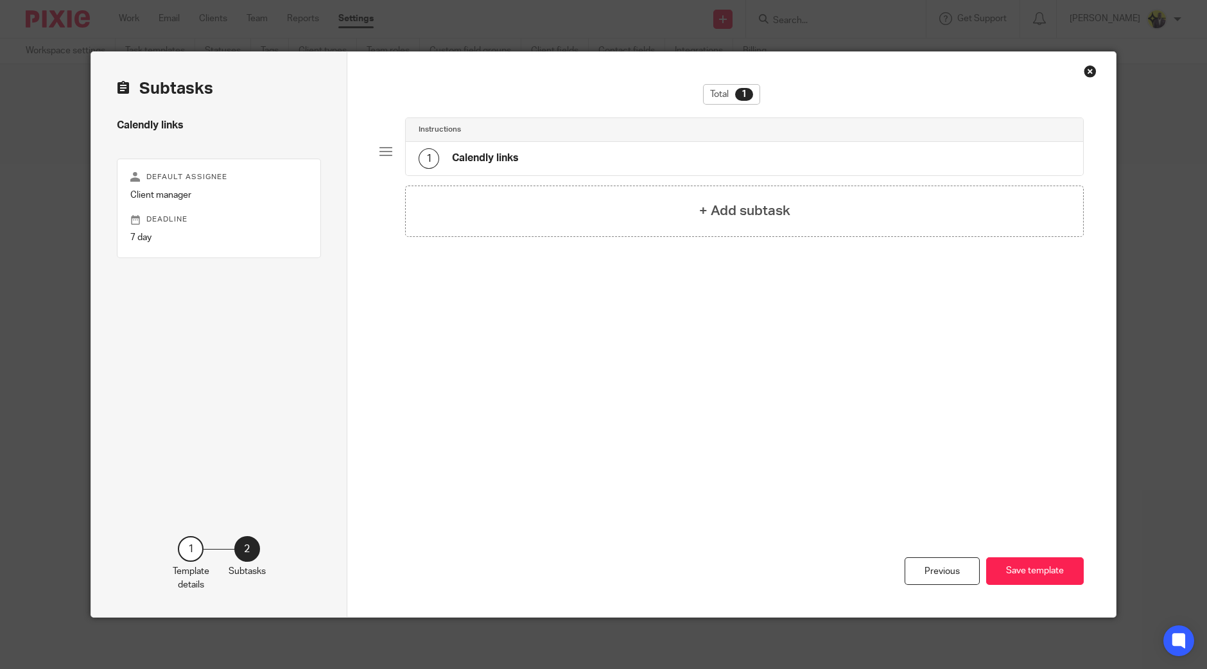
click at [546, 143] on div "1 Calendly links" at bounding box center [744, 158] width 677 height 33
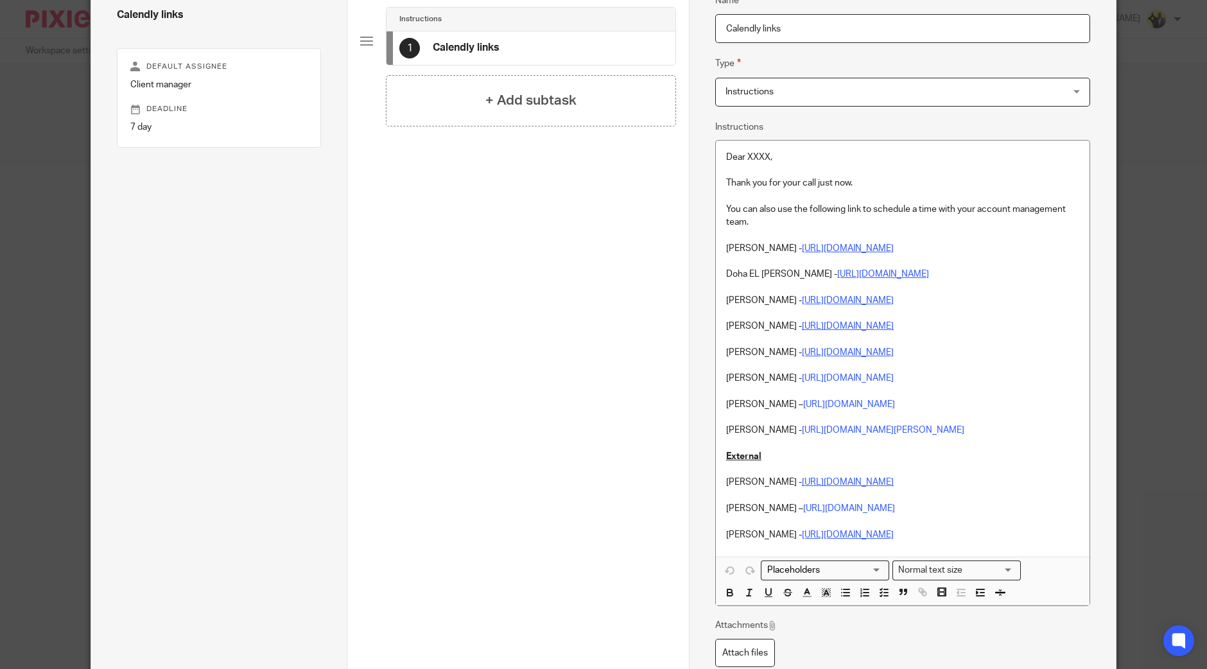
scroll to position [241, 0]
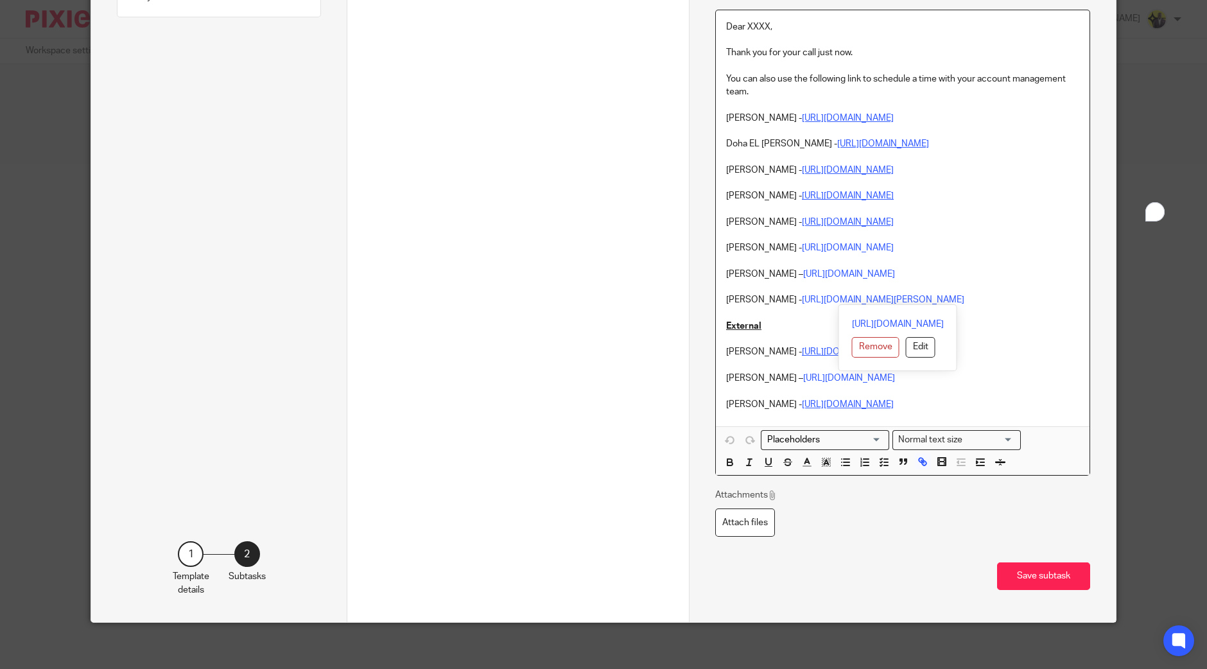
drag, startPoint x: 1069, startPoint y: 302, endPoint x: 702, endPoint y: 248, distance: 371.1
click at [702, 248] on div "Name Calendly links Type Instructions Instructions Instructions Document signin…" at bounding box center [902, 216] width 427 height 811
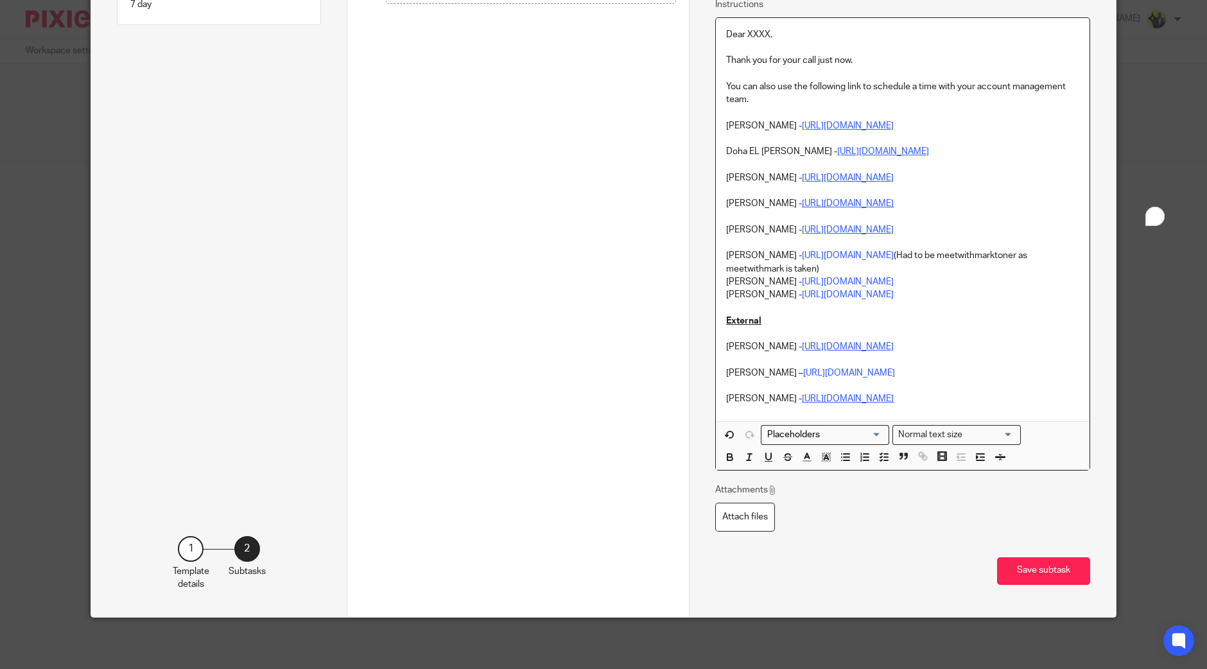
scroll to position [231, 0]
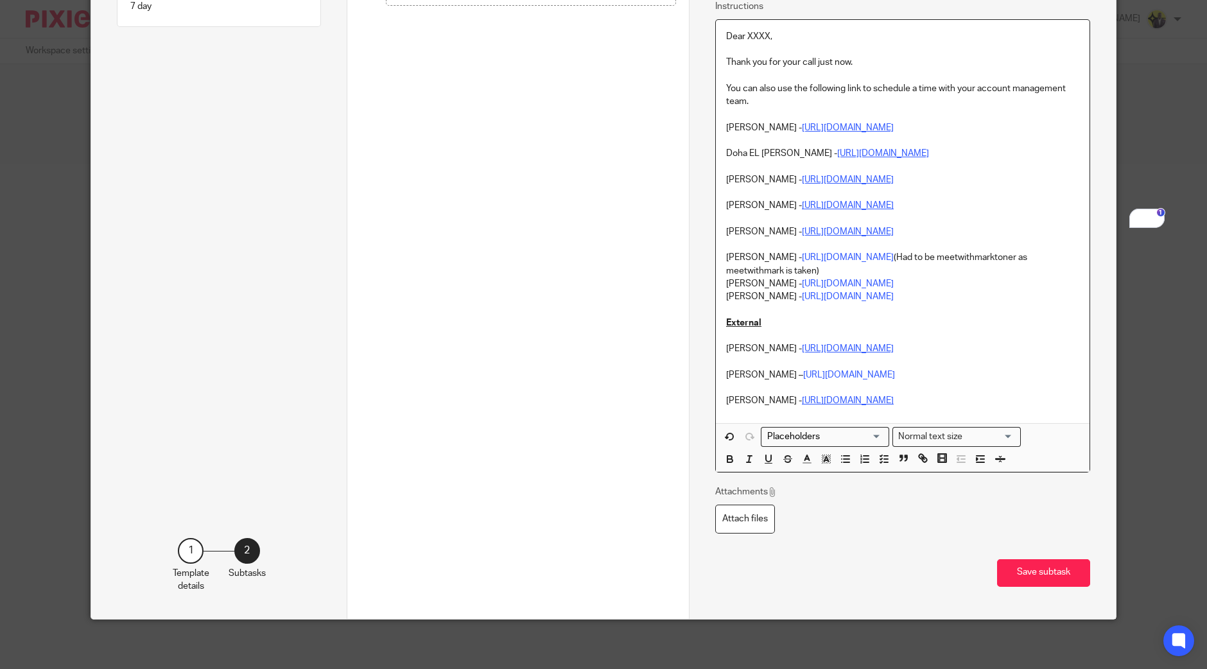
drag, startPoint x: 929, startPoint y: 272, endPoint x: 959, endPoint y: 261, distance: 31.5
click at [959, 261] on p "[PERSON_NAME] - [URL][DOMAIN_NAME] (Had to be meetwithmarktoner as meetwithmark…" at bounding box center [902, 264] width 353 height 26
click at [979, 281] on p "[PERSON_NAME] - [URL][DOMAIN_NAME]" at bounding box center [902, 283] width 353 height 13
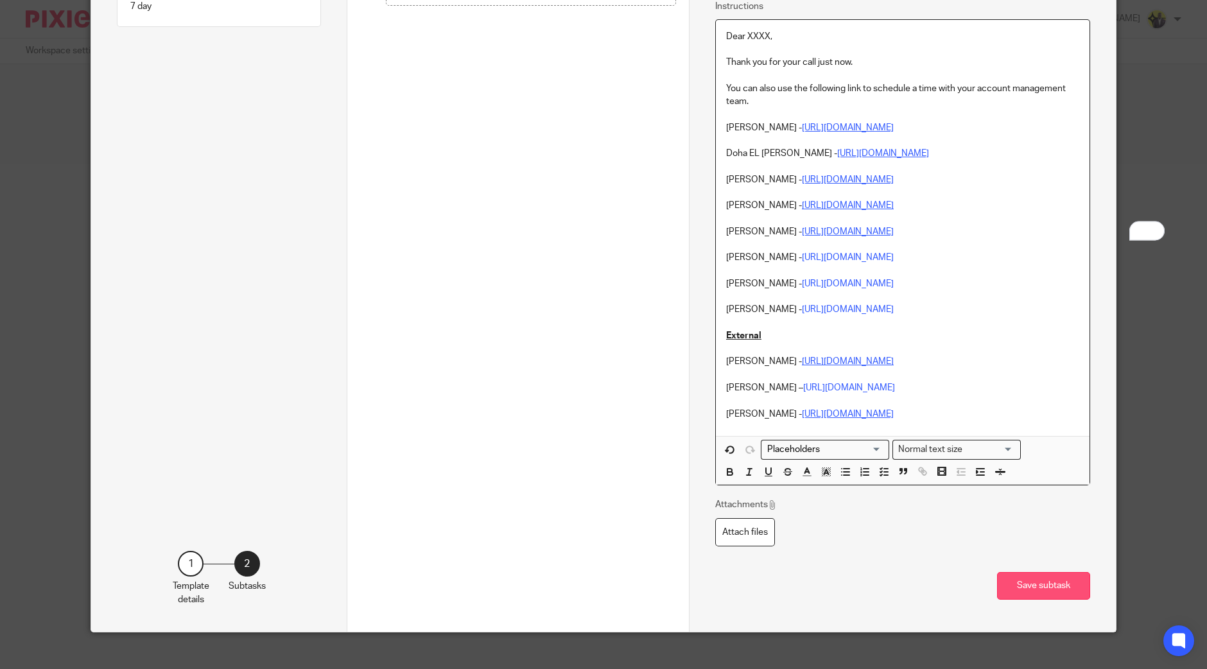
click at [1053, 576] on button "Save subtask" at bounding box center [1043, 586] width 93 height 28
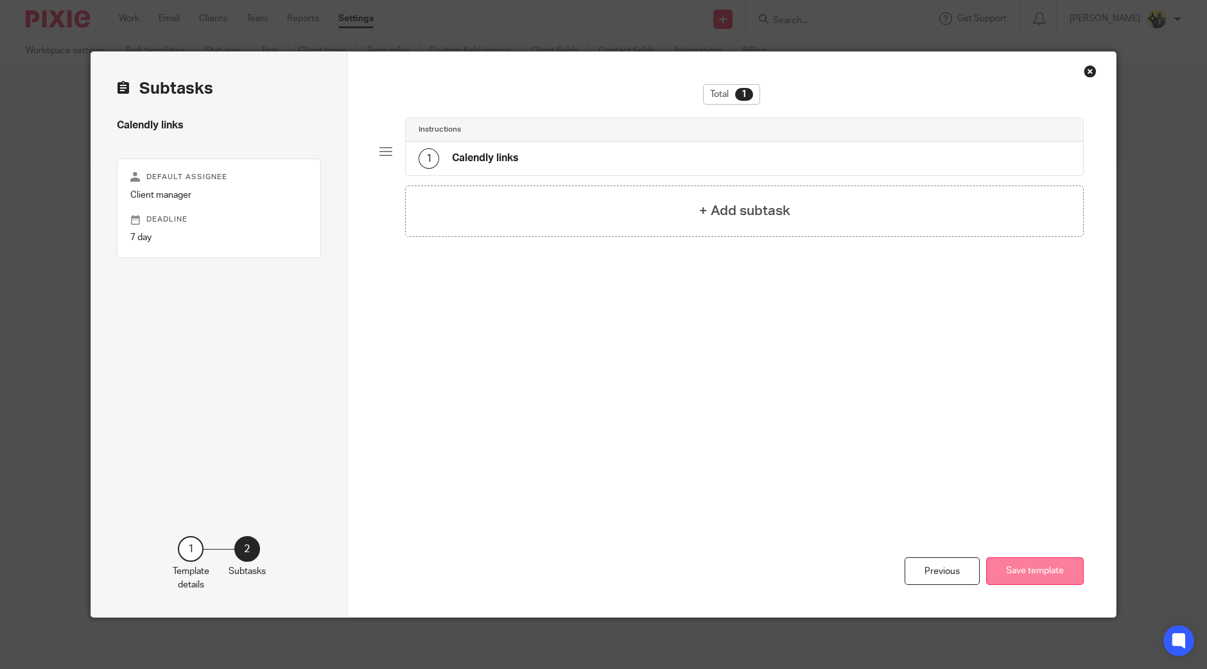
click at [1026, 574] on button "Save template" at bounding box center [1035, 571] width 98 height 28
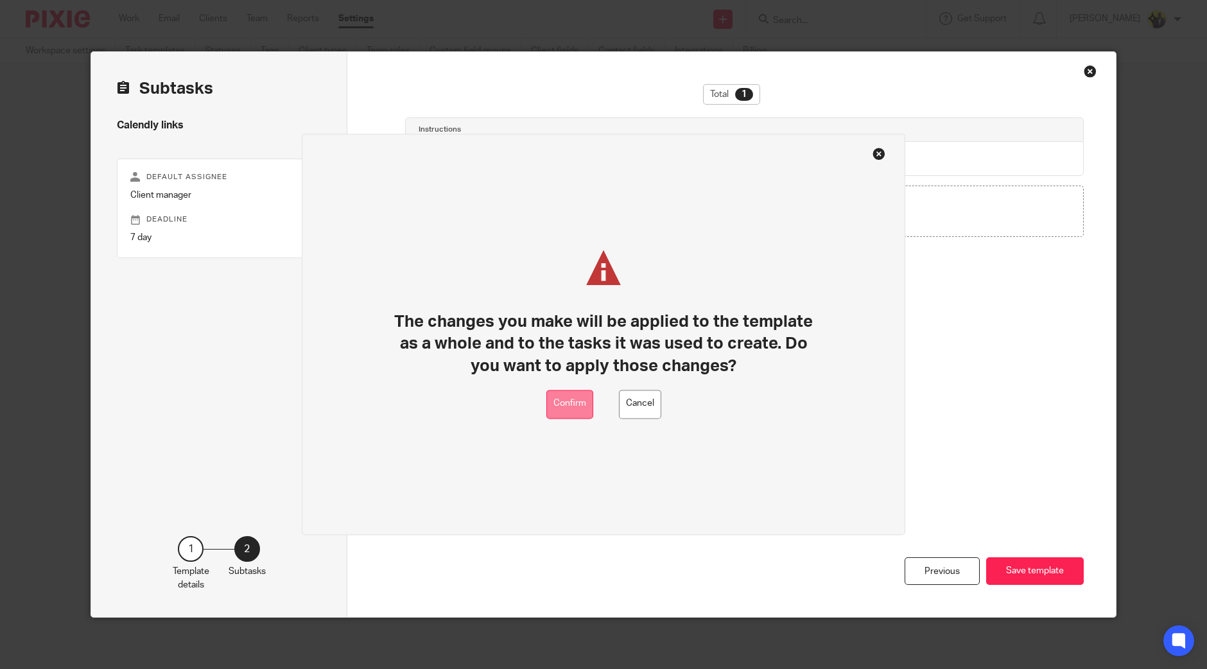
click at [574, 406] on button "Confirm" at bounding box center [569, 404] width 47 height 29
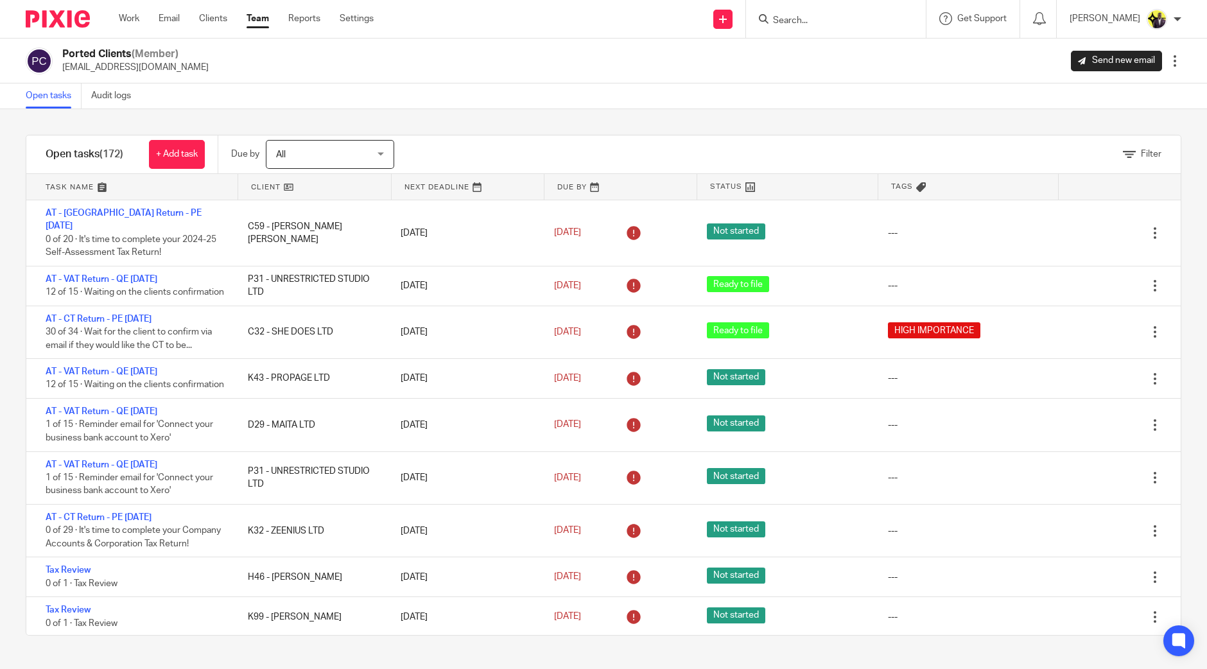
click at [854, 24] on input "Search" at bounding box center [830, 21] width 116 height 12
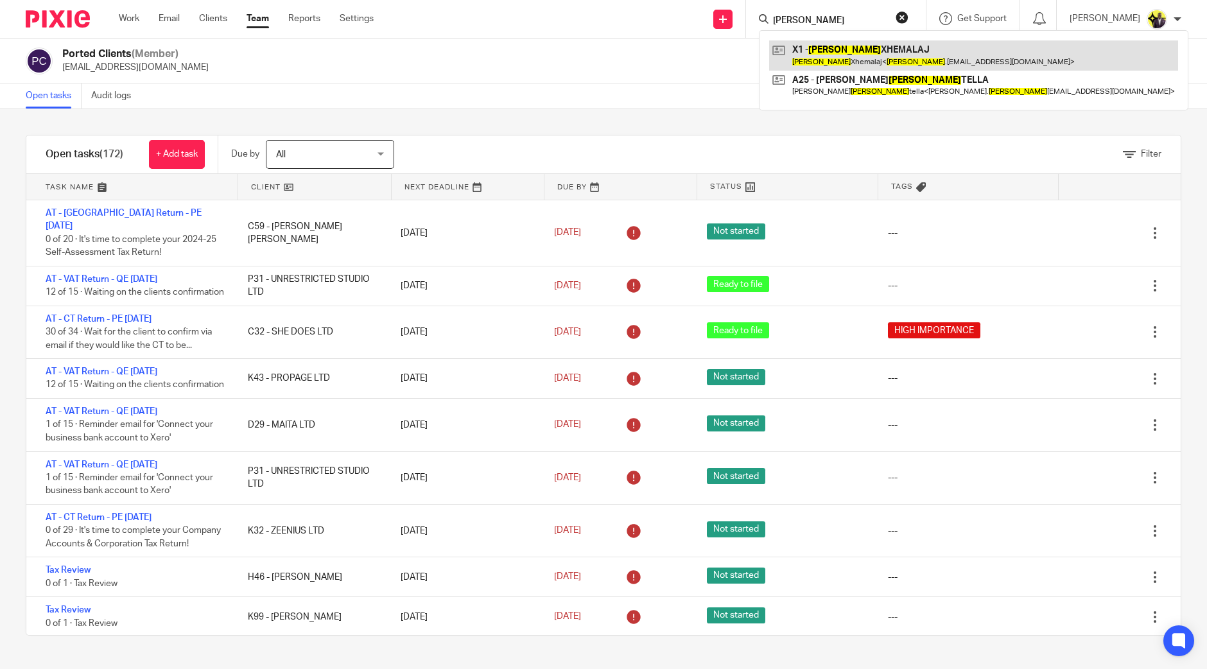
type input "ana"
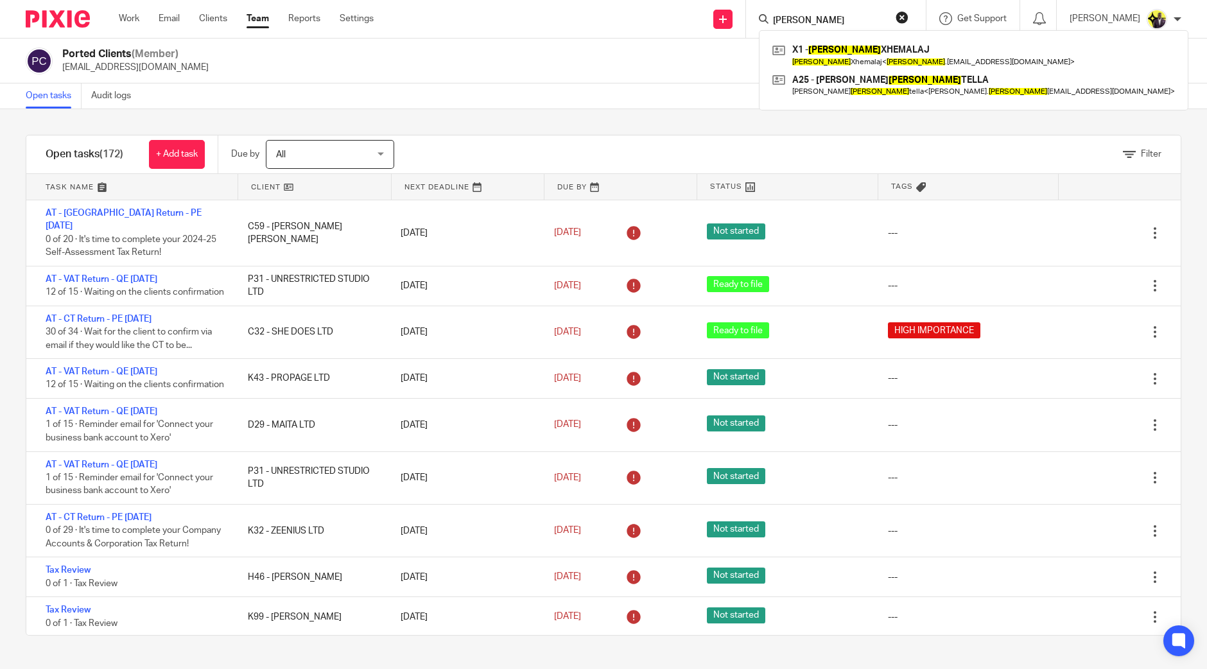
click at [839, 14] on form "ana" at bounding box center [840, 19] width 137 height 16
drag, startPoint x: 827, startPoint y: 23, endPoint x: 761, endPoint y: 25, distance: 66.1
click at [761, 26] on div "Send new email Create task Add client Request signature ana X1 - ANA XHEMALAJ A…" at bounding box center [800, 19] width 814 height 38
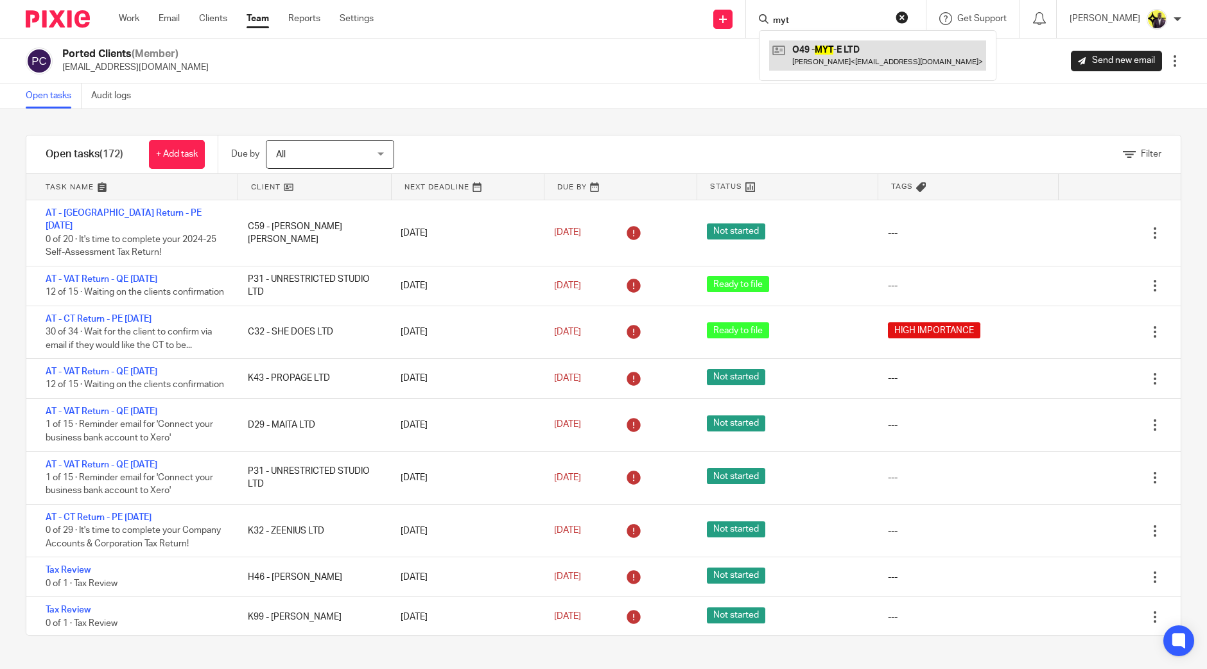
type input "myt"
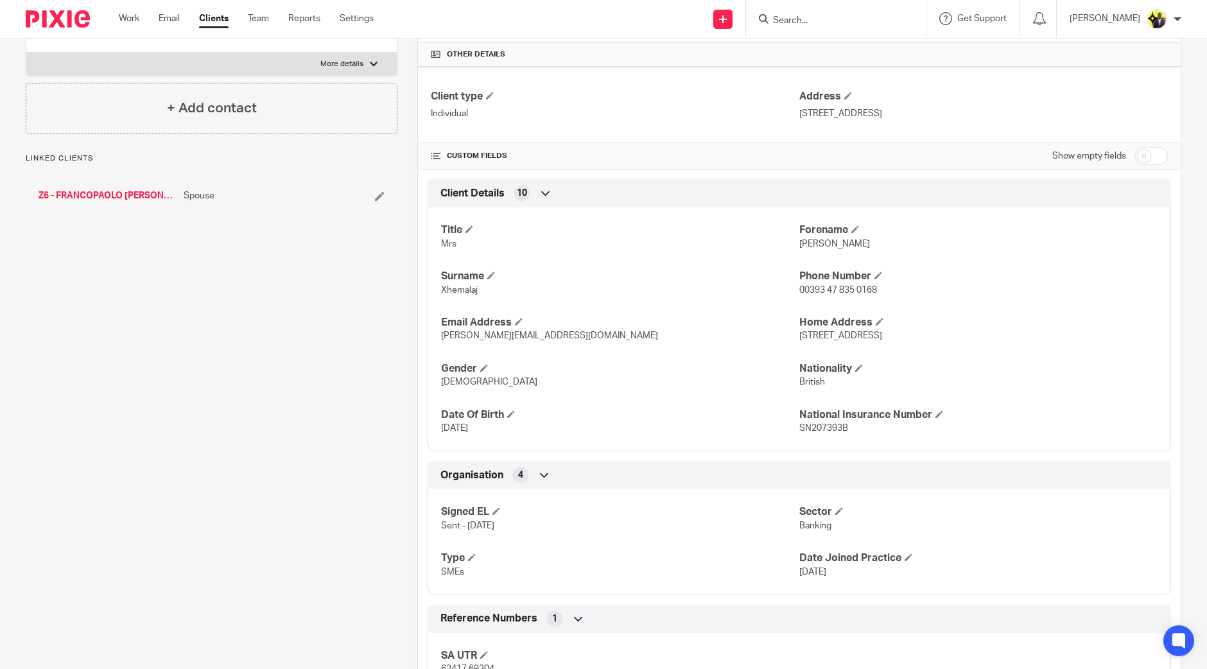
scroll to position [393, 0]
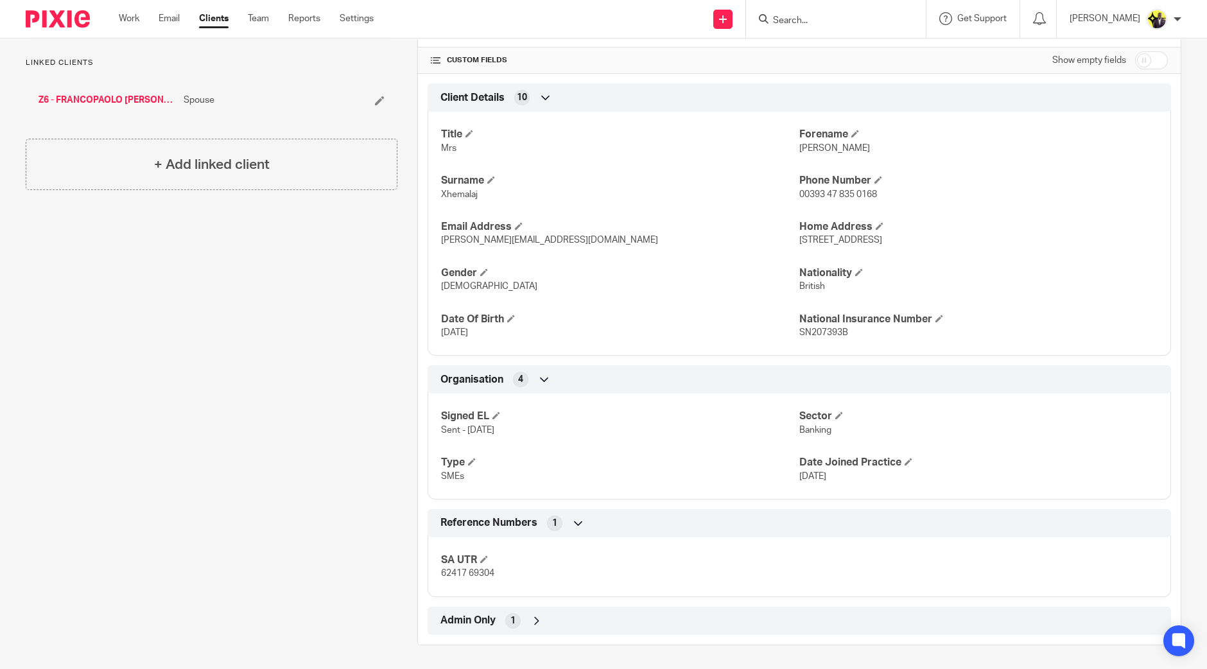
click at [322, 293] on div "Pinned note THE CLIENT IS A PART OF THE NON-RESIDENT LANDLORD SCHEME, BUT NO TA…" at bounding box center [202, 194] width 392 height 902
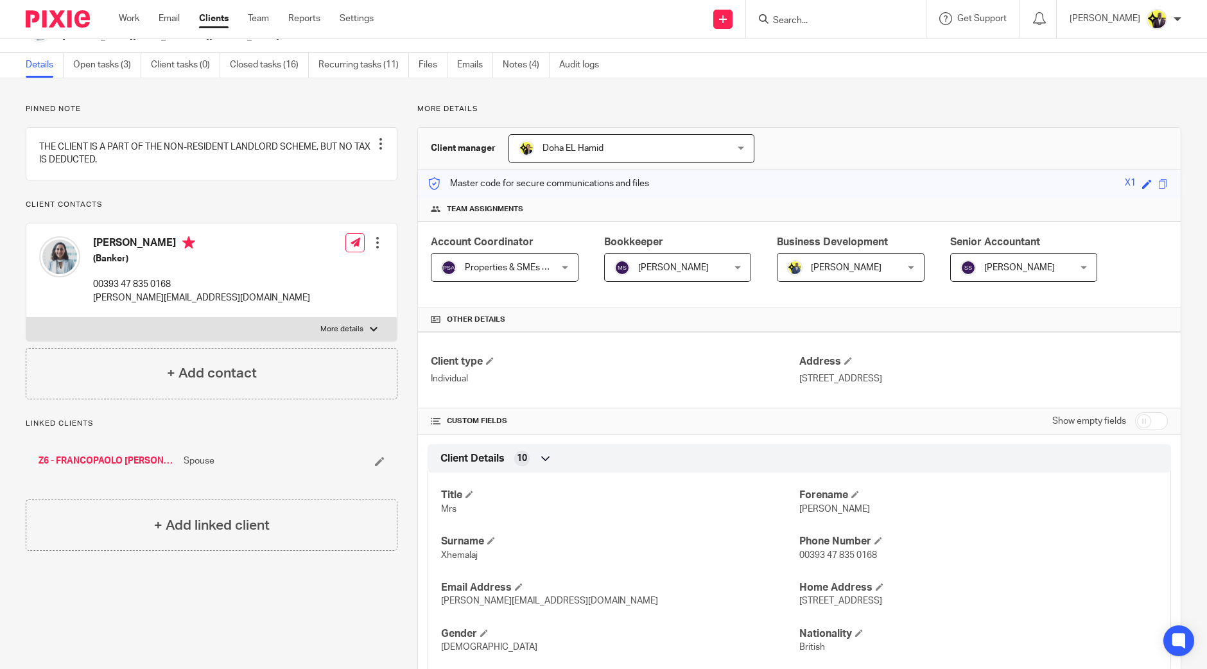
scroll to position [0, 0]
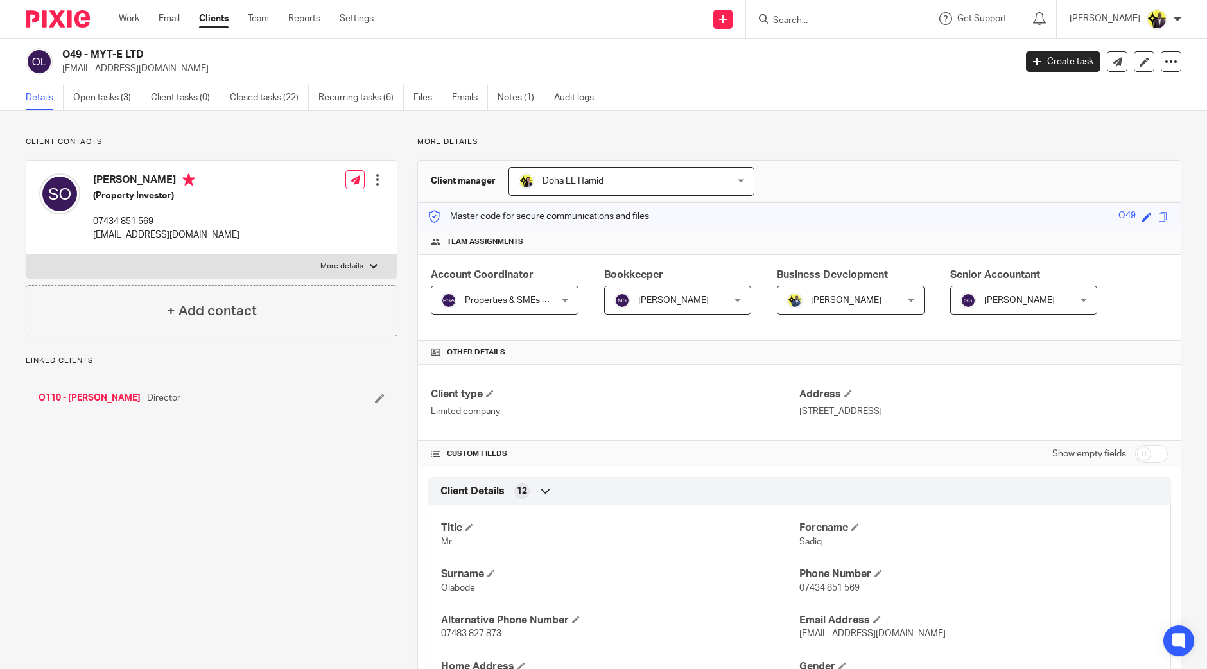
click at [62, 56] on h2 "O49 - MYT-E LTD" at bounding box center [440, 54] width 756 height 13
drag, startPoint x: 157, startPoint y: 221, endPoint x: 90, endPoint y: 222, distance: 66.8
click at [90, 222] on div "[PERSON_NAME] (Property Investor) 07434 851 569 [EMAIL_ADDRESS][DOMAIN_NAME]" at bounding box center [139, 207] width 200 height 81
copy p "07434 851 569"
drag, startPoint x: 211, startPoint y: 234, endPoint x: 88, endPoint y: 241, distance: 122.8
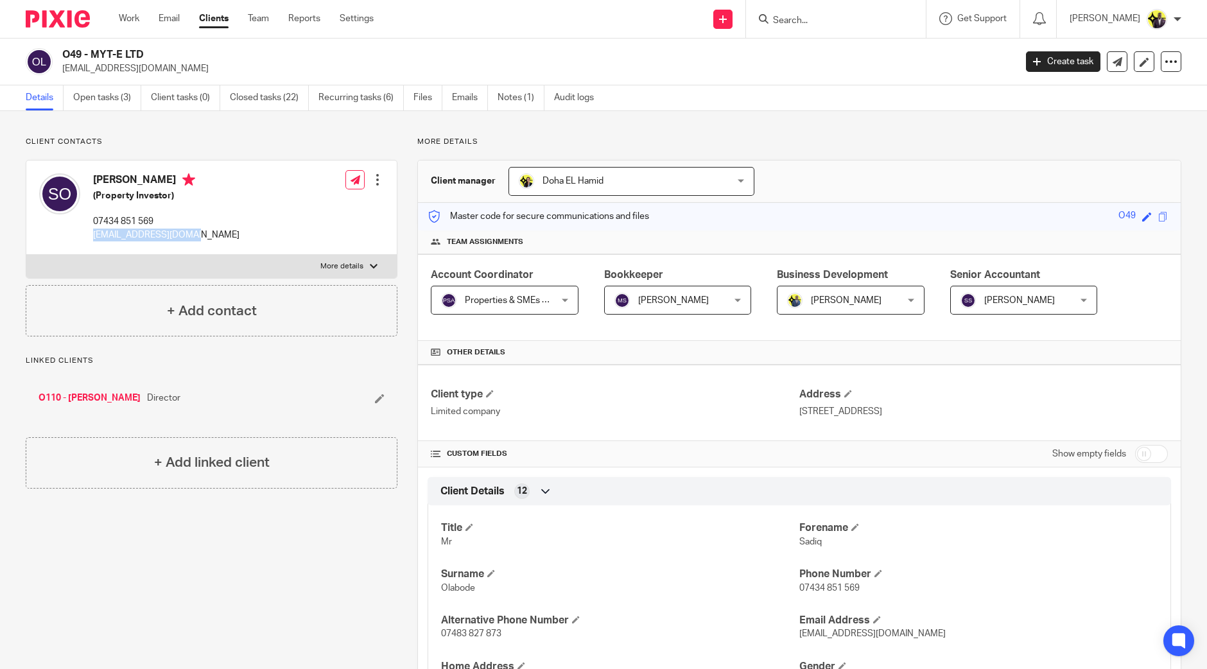
click at [88, 241] on div "[PERSON_NAME] (Property Investor) 07434 851 569 [EMAIL_ADDRESS][DOMAIN_NAME] Ed…" at bounding box center [211, 207] width 370 height 94
copy p "[EMAIL_ADDRESS][DOMAIN_NAME]"
